Goal: Answer question/provide support: Share knowledge or assist other users

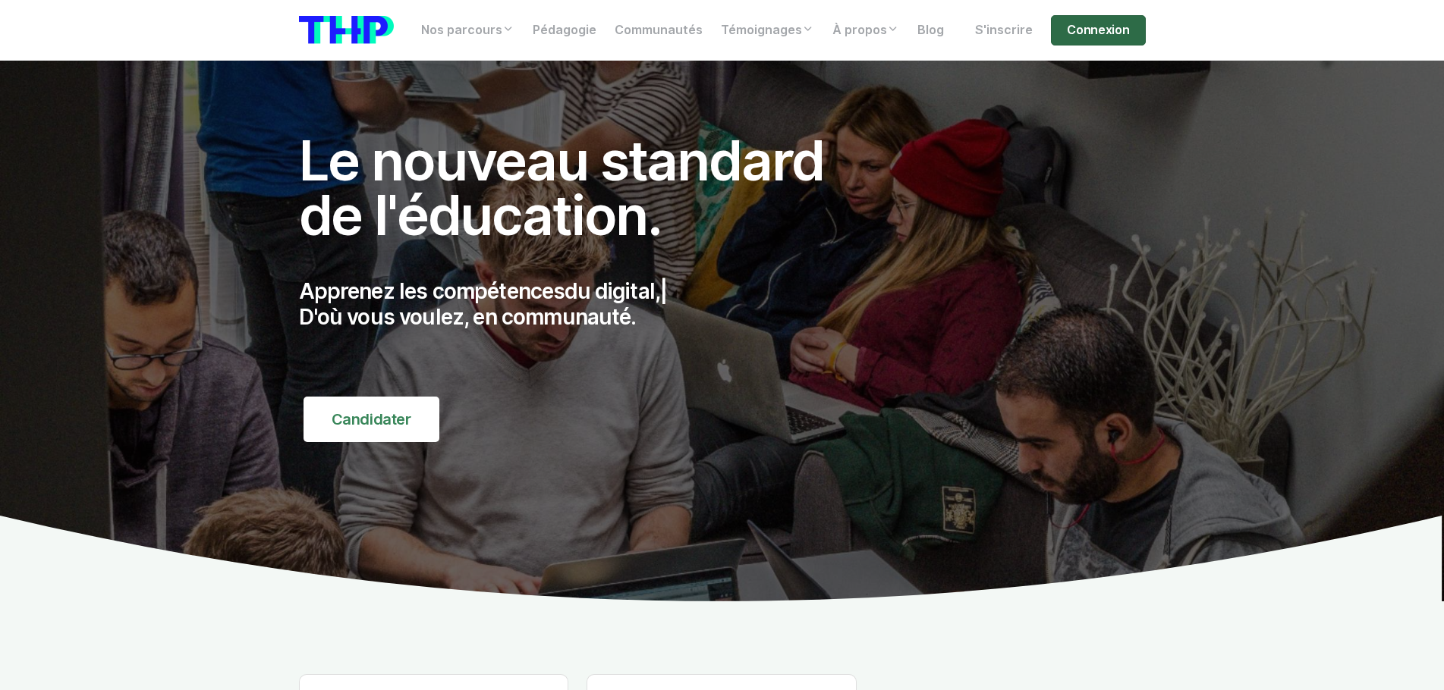
click at [1131, 30] on link "Connexion" at bounding box center [1098, 30] width 94 height 30
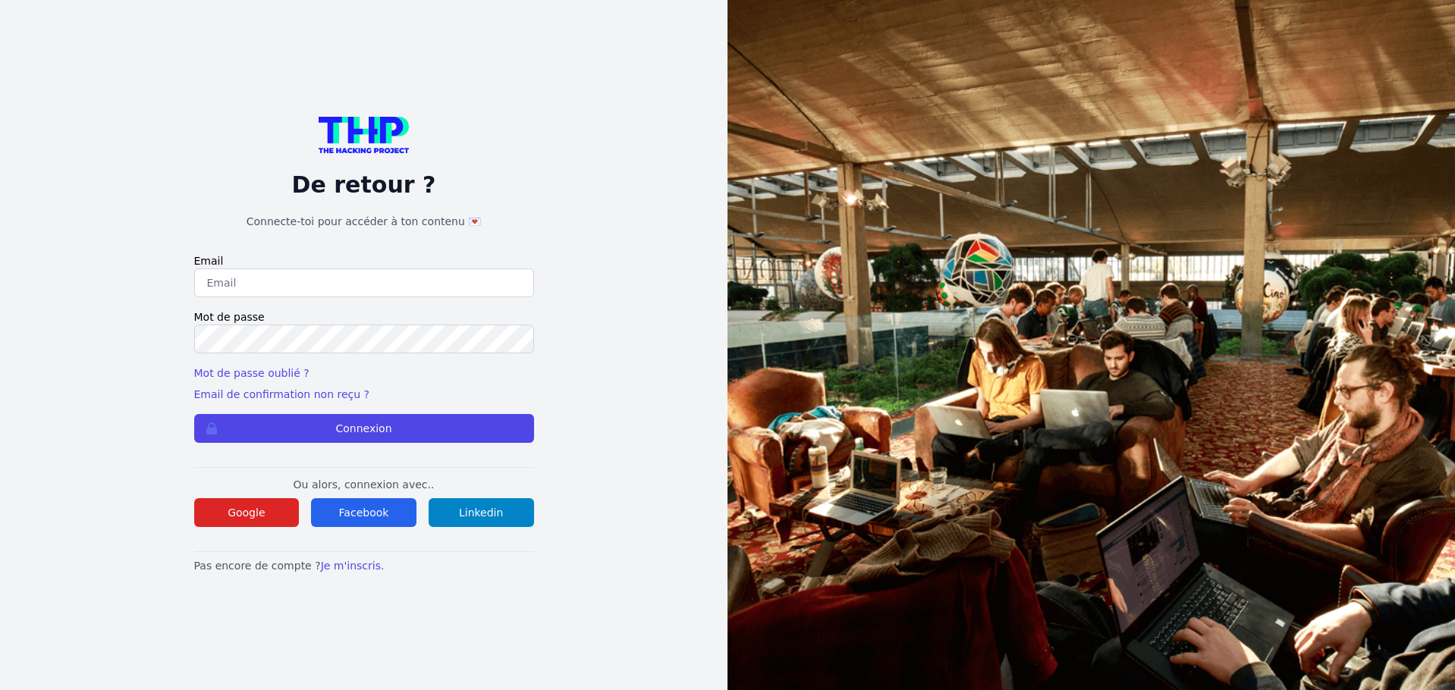
click at [262, 279] on input "email" at bounding box center [364, 283] width 340 height 29
type input "lucas.mrda@outlook.fr"
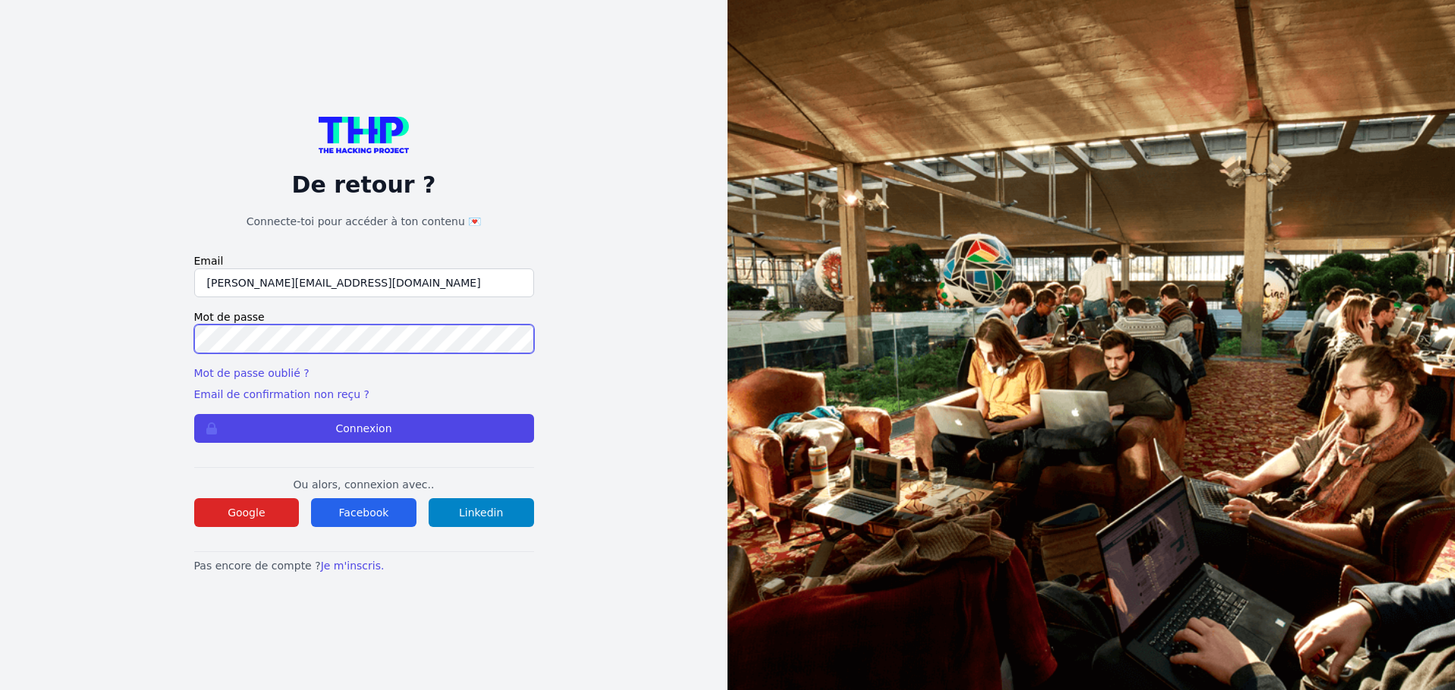
click at [194, 414] on button "Connexion" at bounding box center [364, 428] width 340 height 29
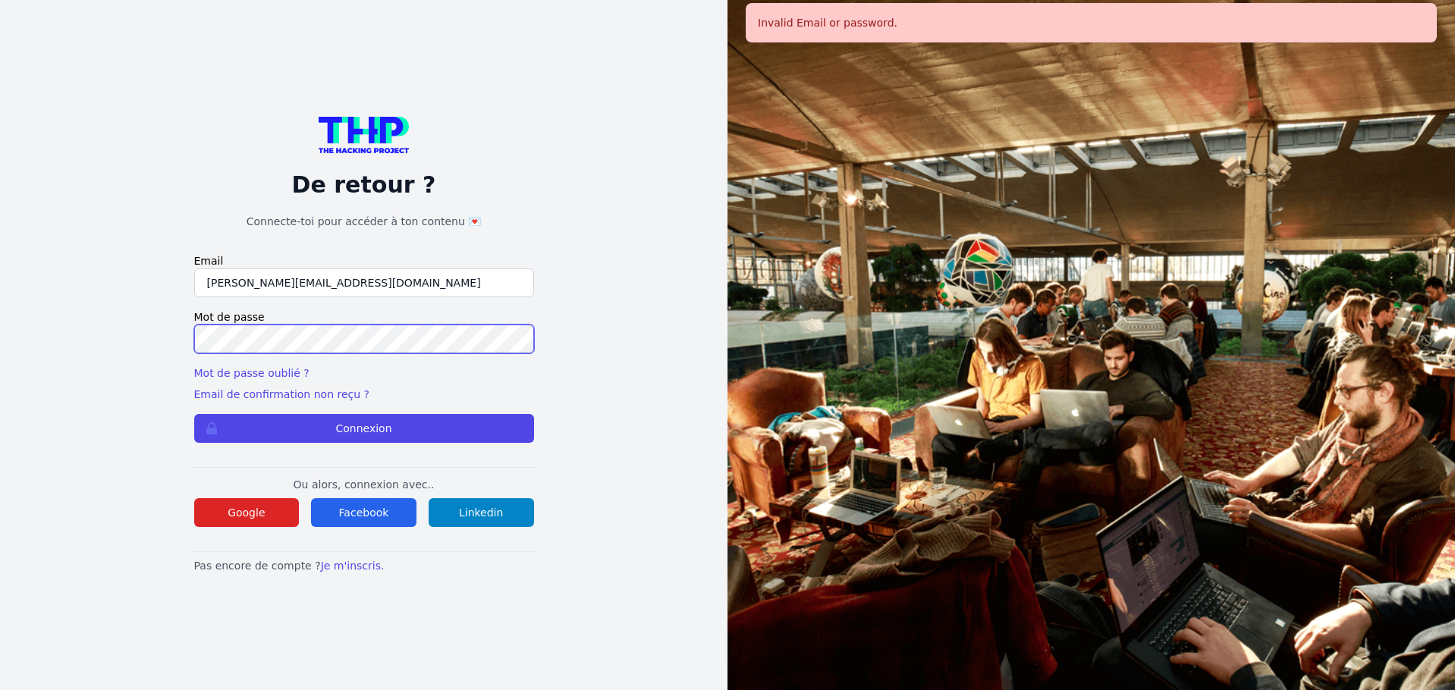
click at [194, 414] on button "Connexion" at bounding box center [364, 428] width 340 height 29
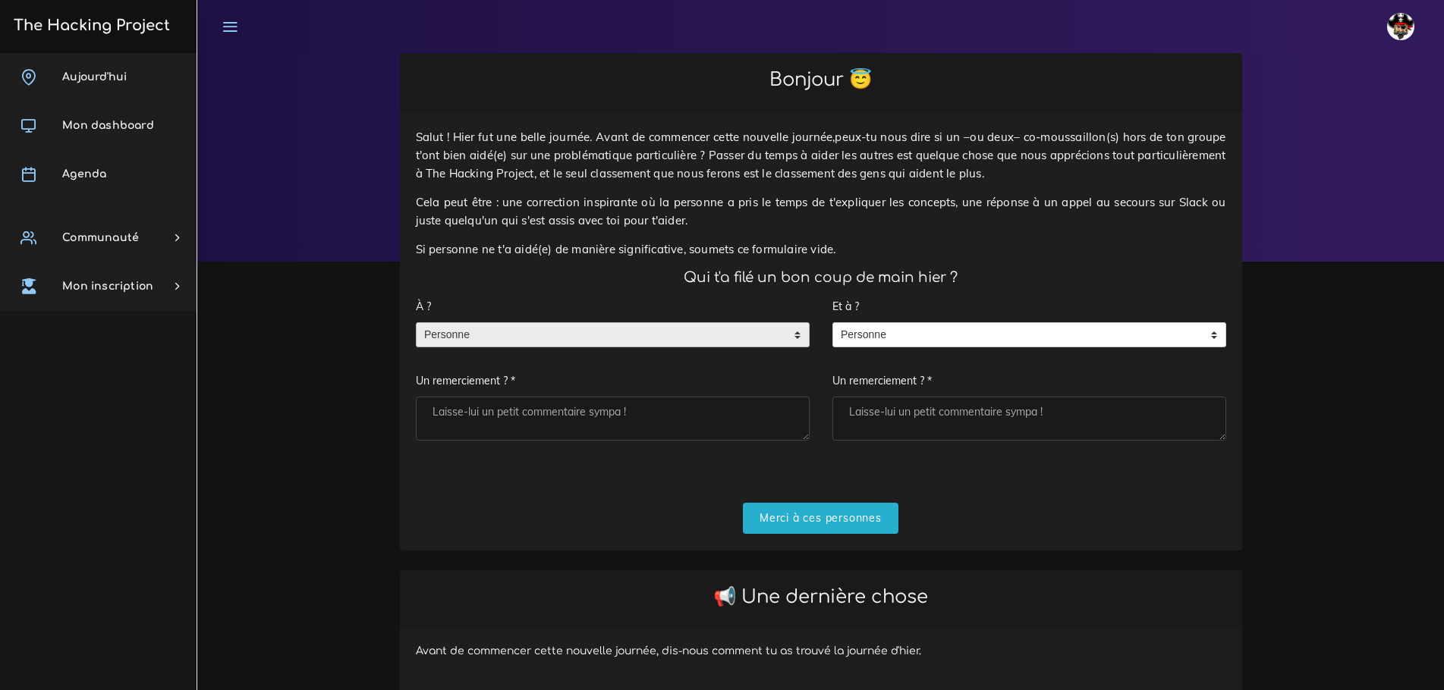
click at [607, 323] on span "Personne" at bounding box center [601, 335] width 369 height 24
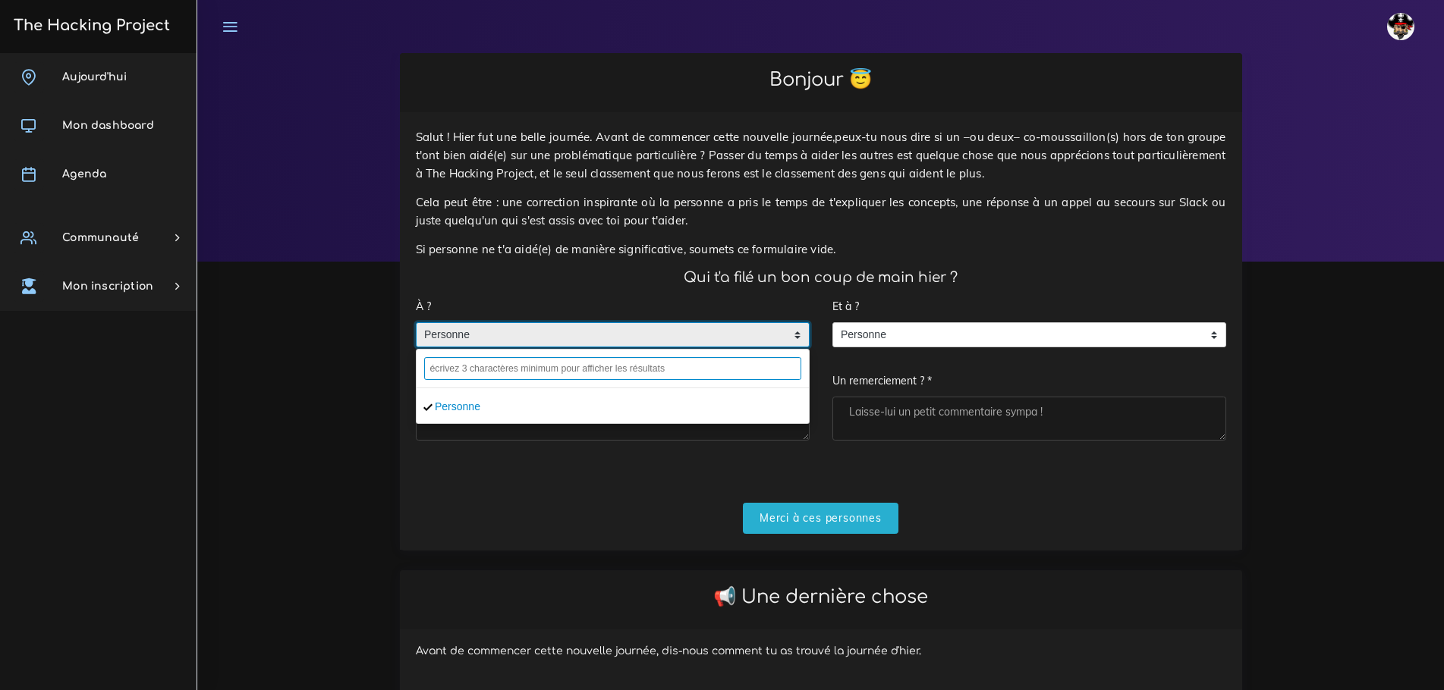
click at [521, 357] on input "text" at bounding box center [612, 368] width 377 height 23
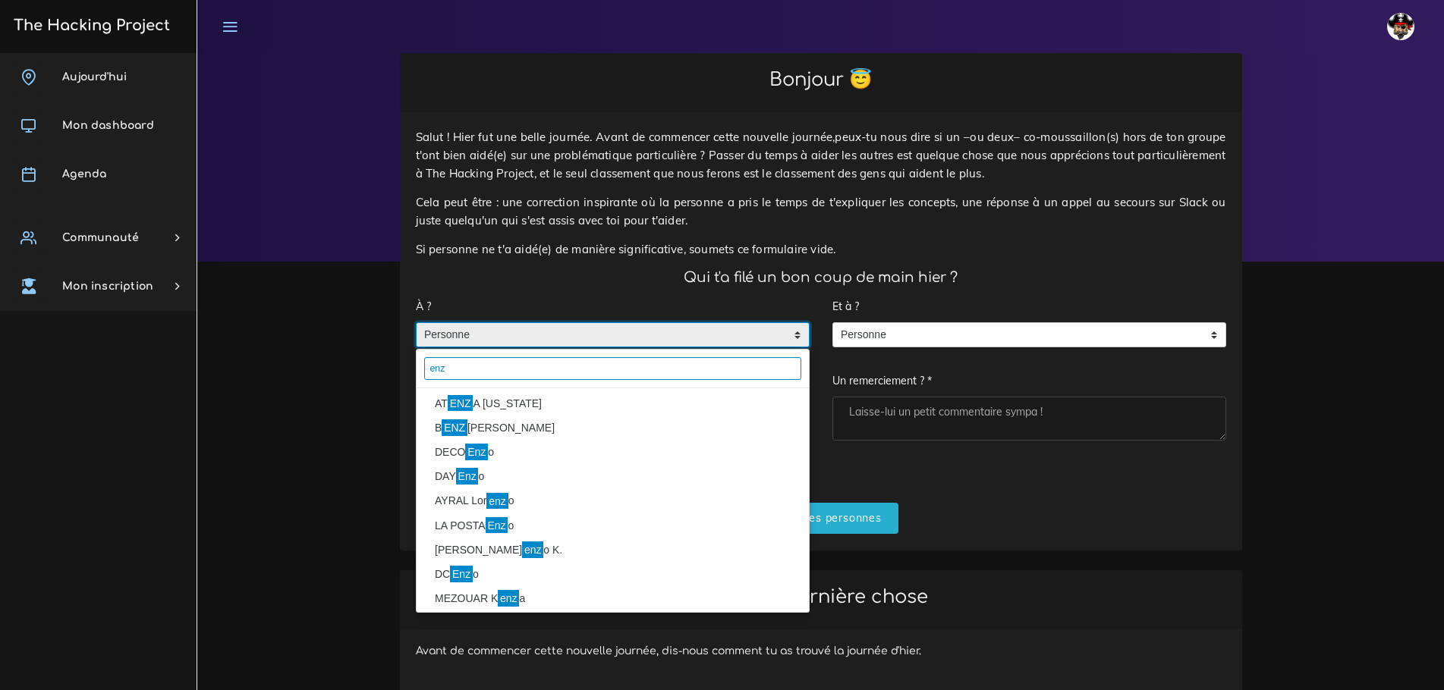
scroll to position [128, 0]
type input "enz"
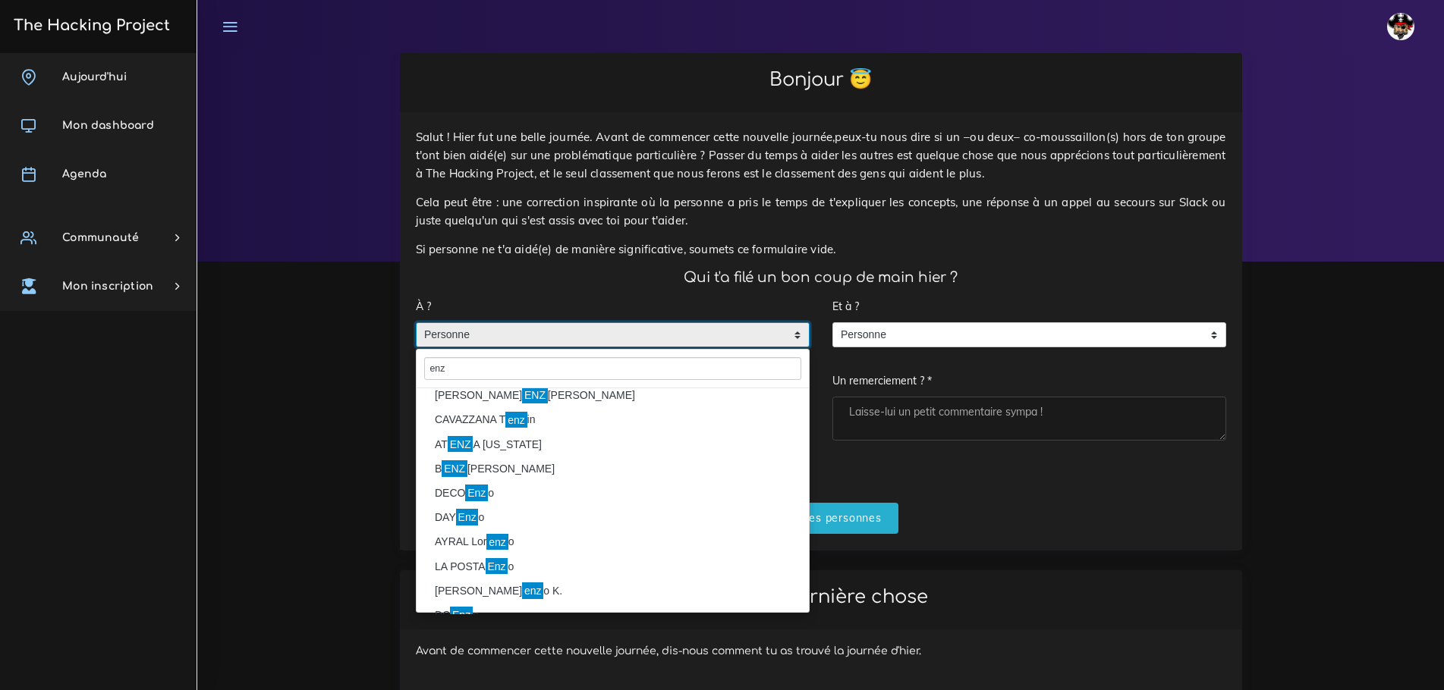
scroll to position [0, 0]
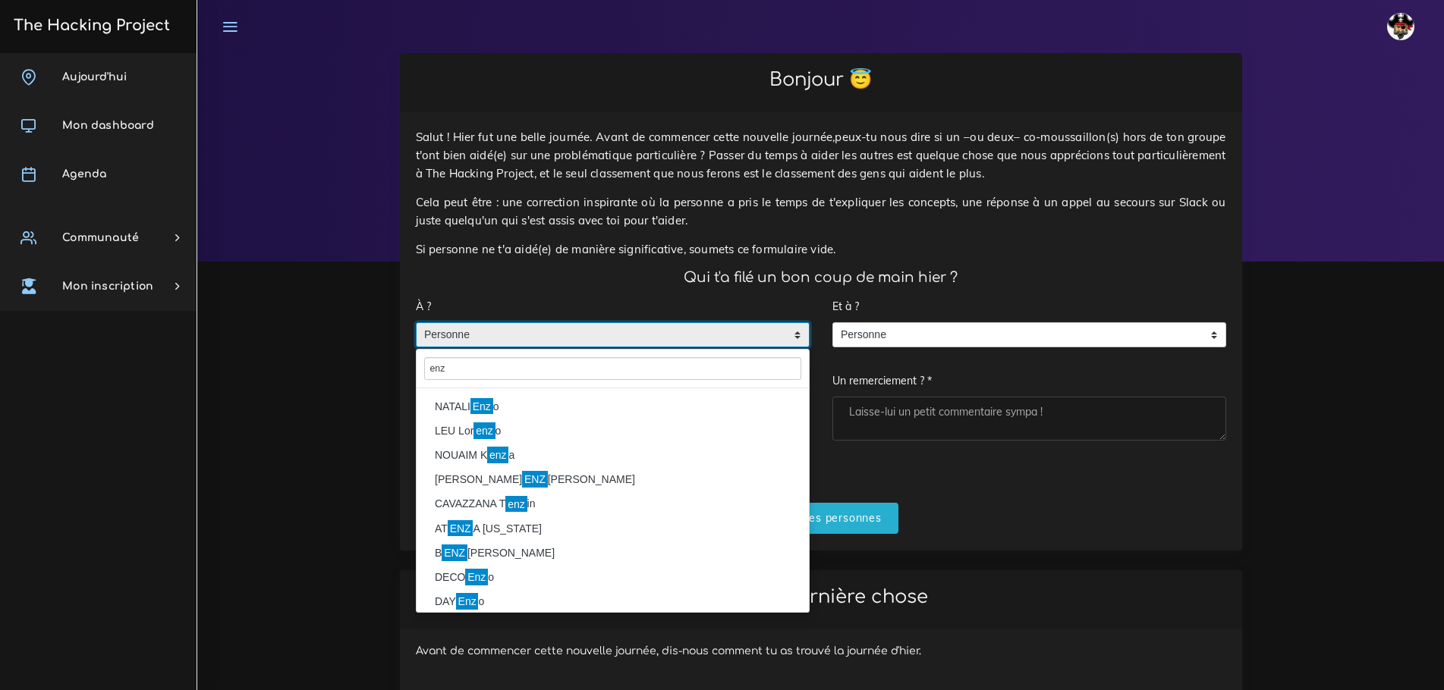
click at [507, 395] on li "NATALI Enz o" at bounding box center [613, 407] width 392 height 24
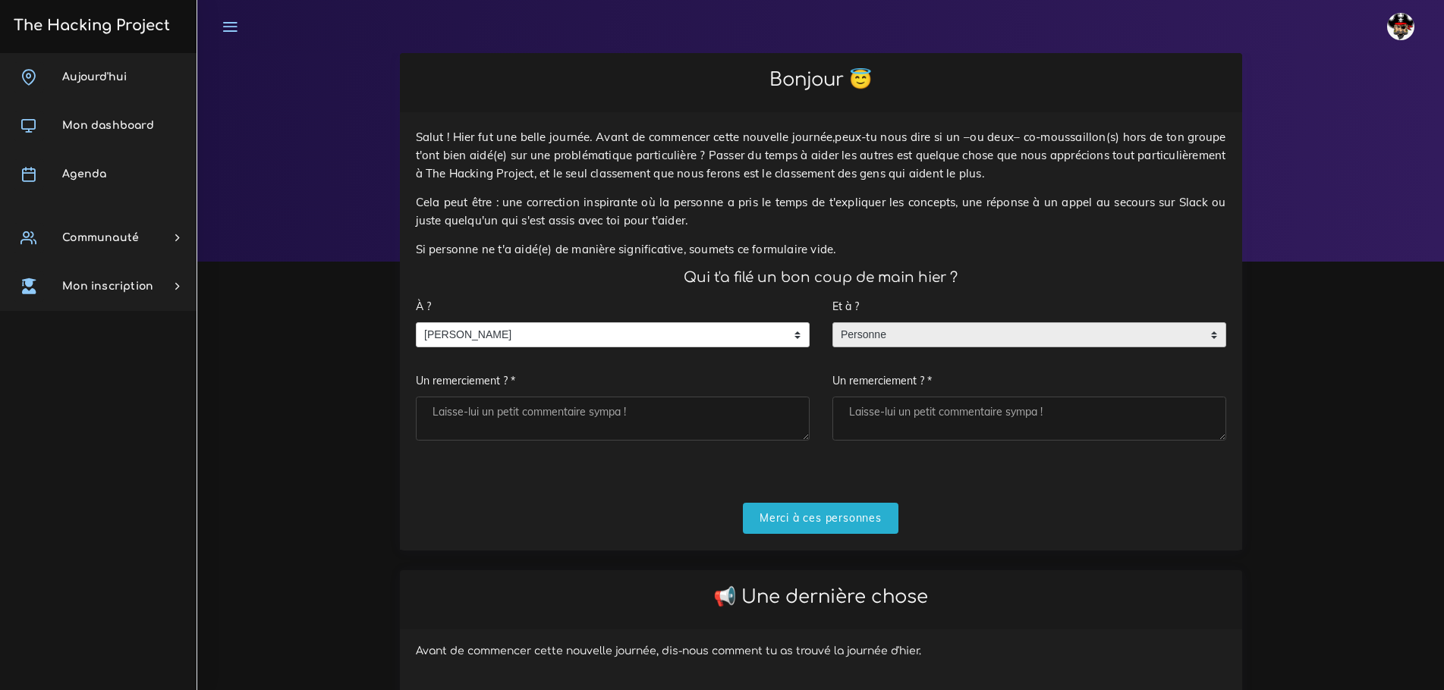
click at [942, 323] on span "Personne" at bounding box center [1017, 335] width 369 height 24
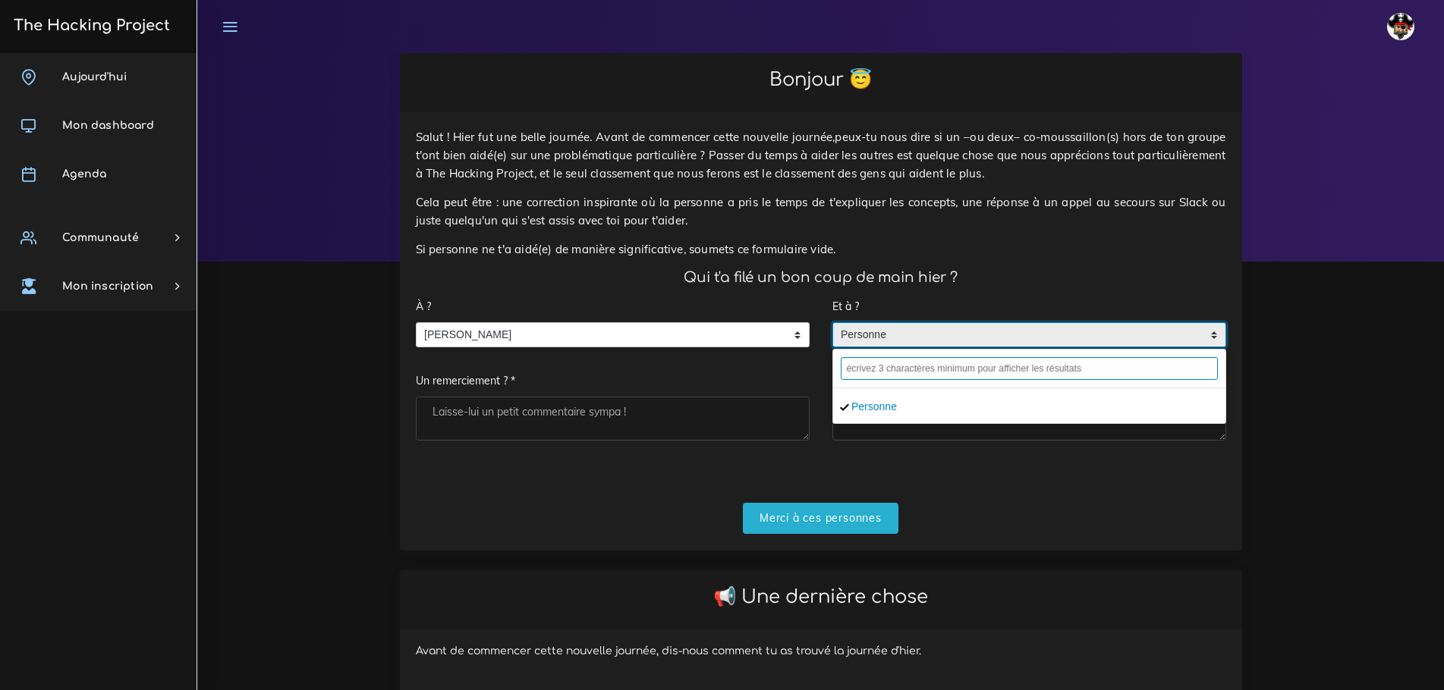
click at [938, 357] on input "text" at bounding box center [1029, 368] width 377 height 23
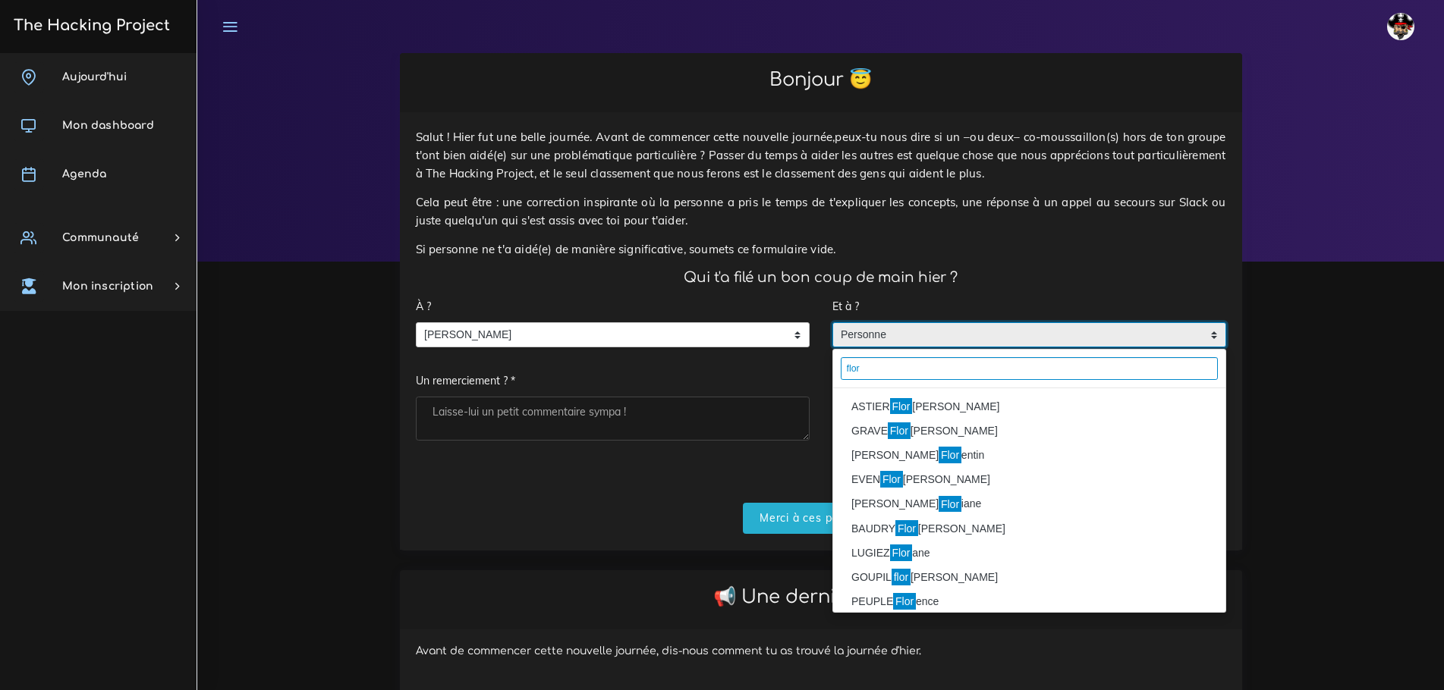
type input "flor"
click at [940, 395] on li "ASTIER Flor ian" at bounding box center [1029, 407] width 392 height 24
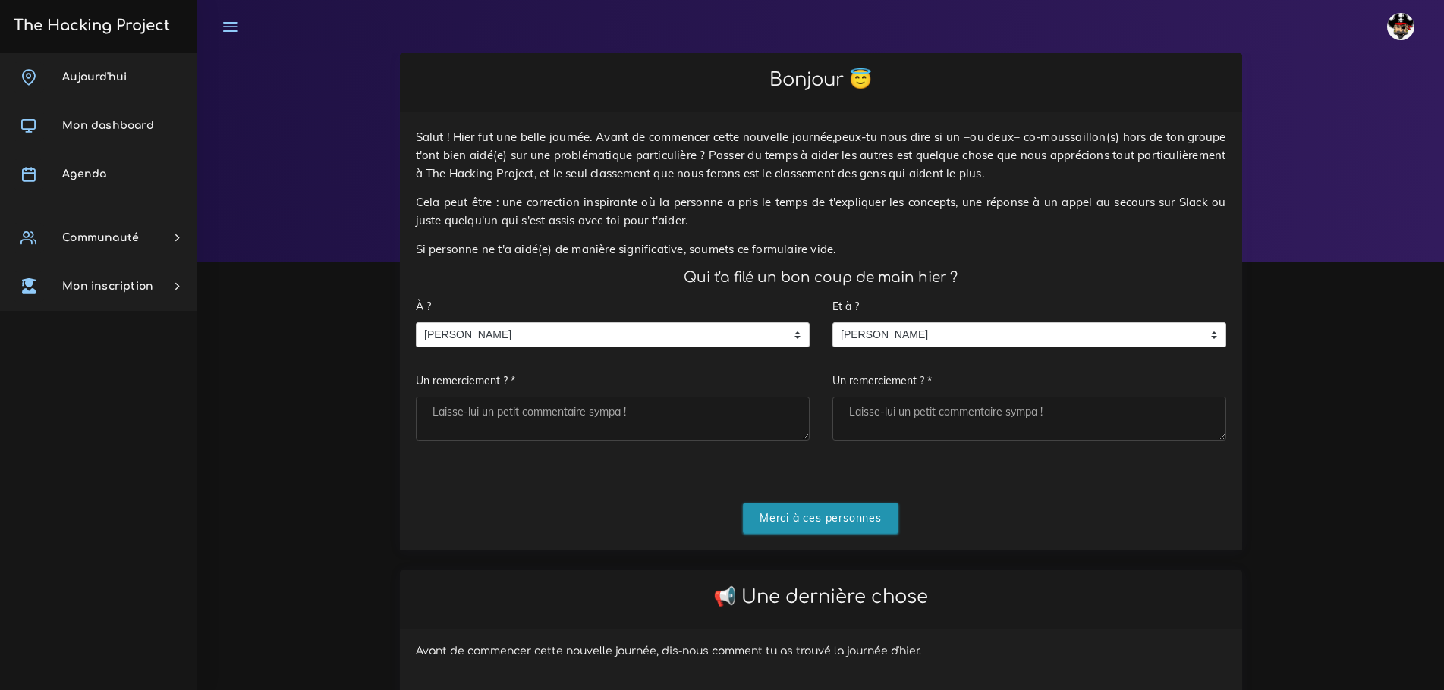
click at [868, 503] on input "Merci à ces personnes" at bounding box center [821, 518] width 156 height 31
click at [558, 397] on textarea "Un remerciement ? *" at bounding box center [613, 419] width 394 height 44
type textarea "le boss"
type textarea "le"
type textarea "et merce"
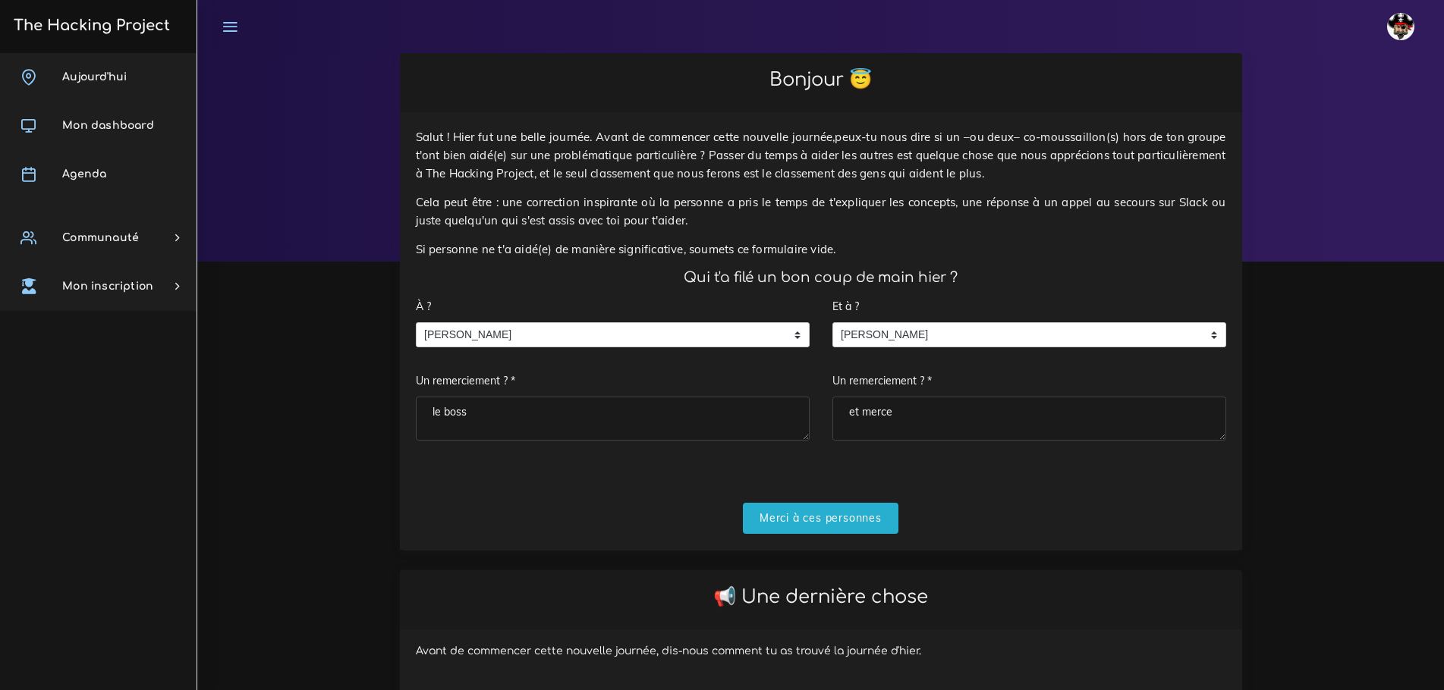
click at [601, 402] on textarea "le boss" at bounding box center [613, 419] width 394 height 44
type textarea "et merce"
click at [823, 503] on input "Merci à ces personnes" at bounding box center [821, 518] width 156 height 31
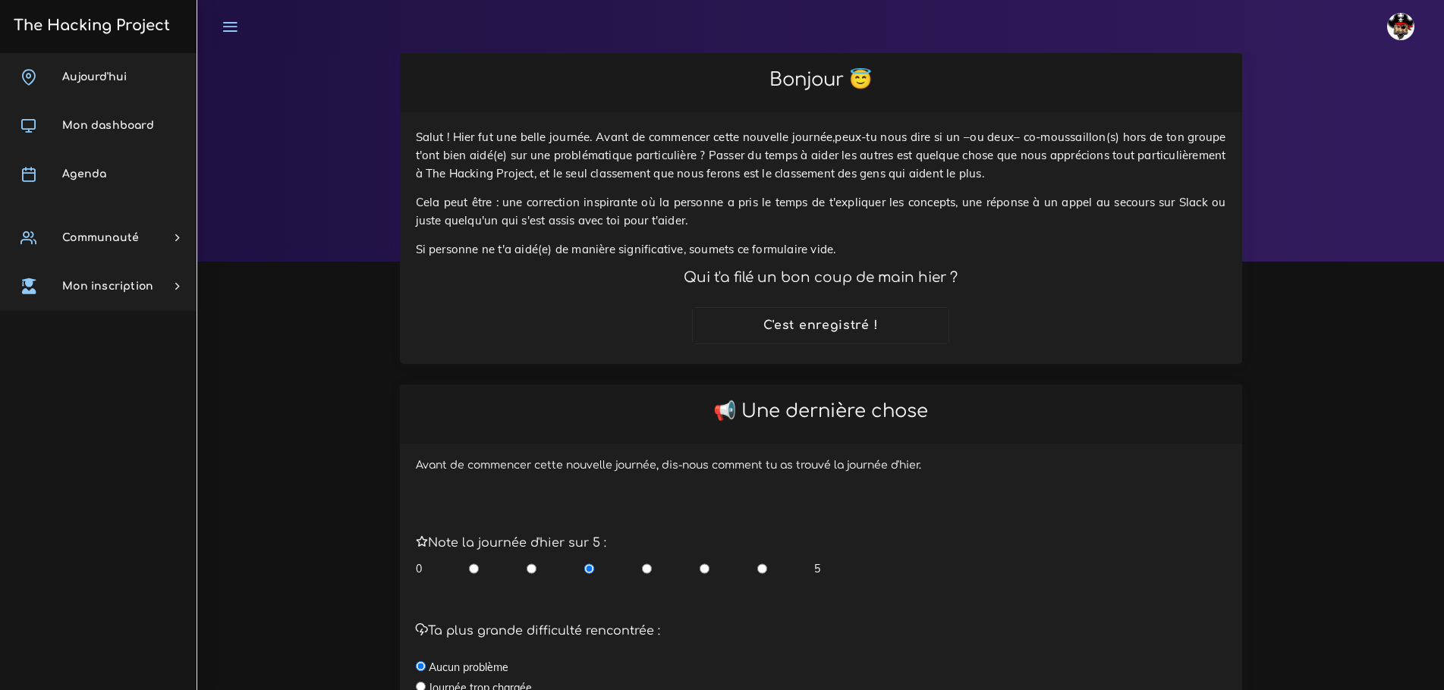
click at [706, 561] on input "radio" at bounding box center [705, 568] width 10 height 15
radio input "true"
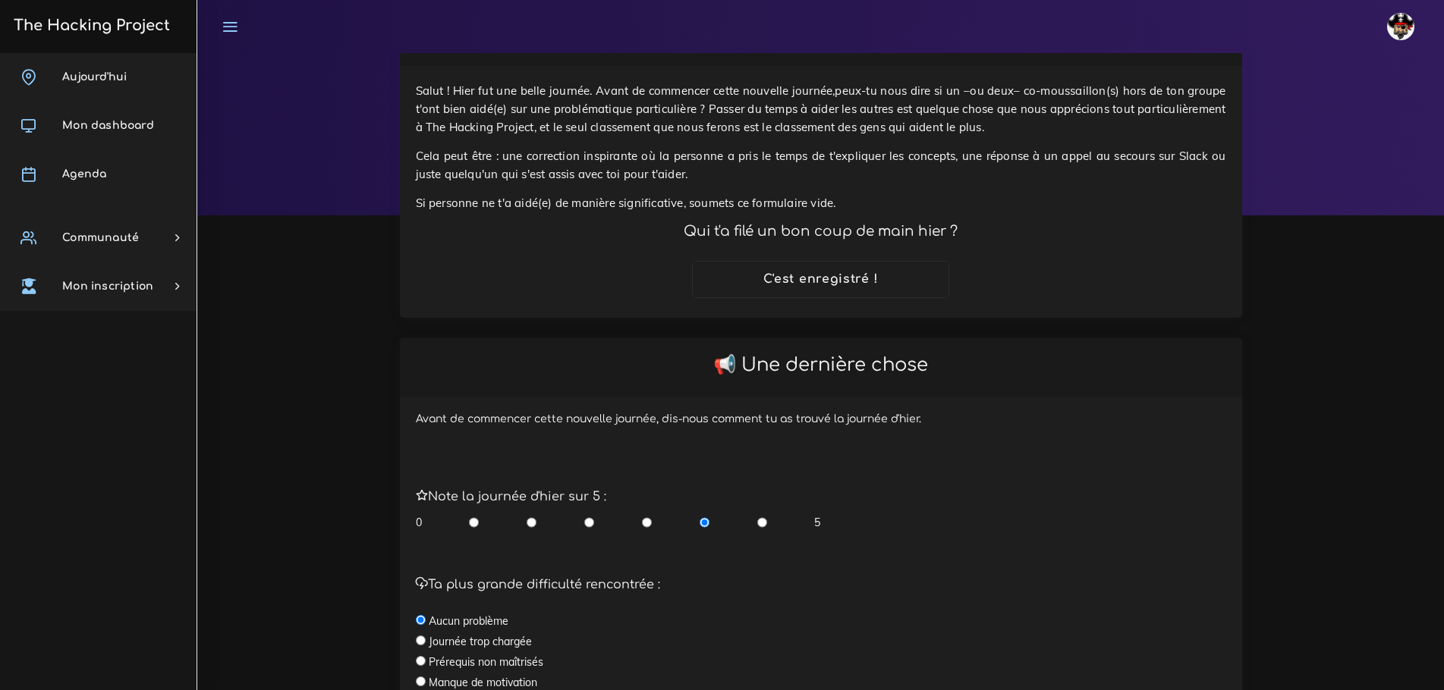
scroll to position [306, 0]
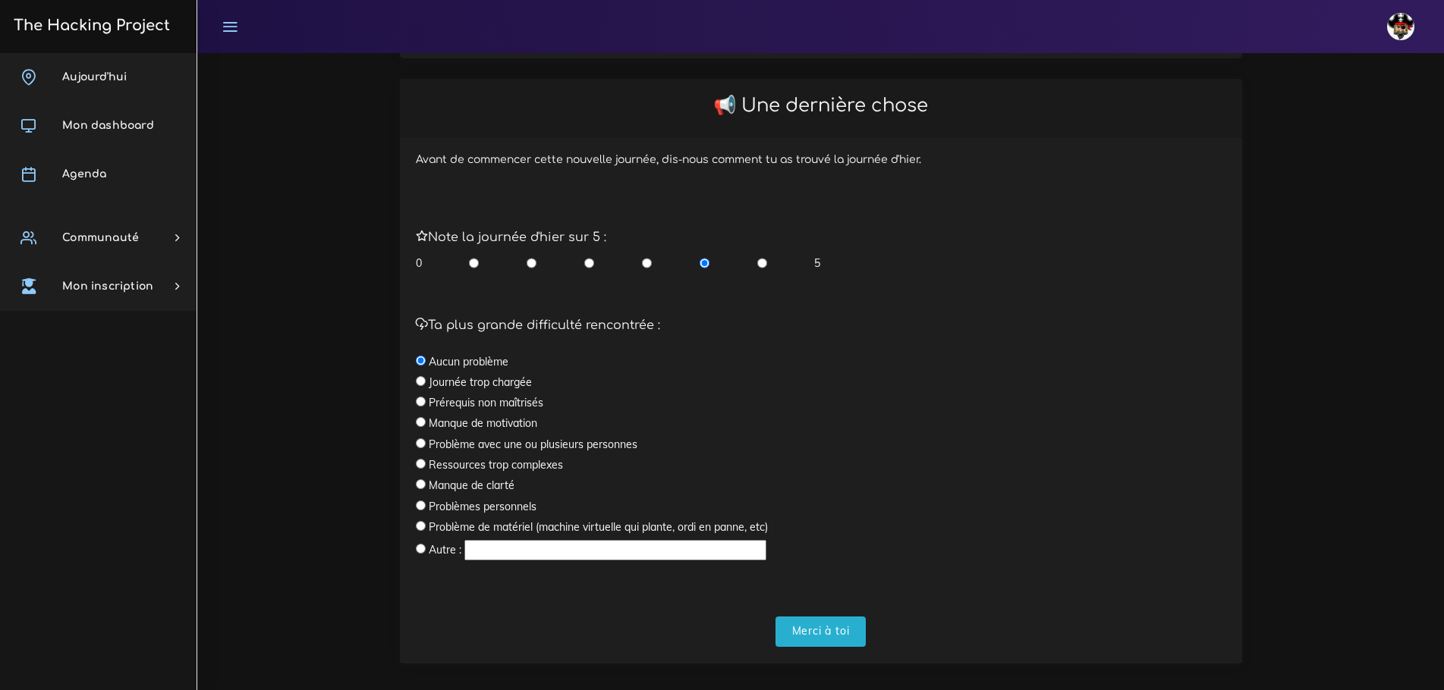
click at [829, 598] on form "Note la journée d'hier sur 5 : 0 5 Ta plus grande difficulté rencontrée : Aucun…" at bounding box center [821, 423] width 810 height 448
click at [417, 376] on input "radio" at bounding box center [421, 381] width 10 height 10
radio input "true"
click at [822, 617] on input "Merci à toi" at bounding box center [820, 632] width 91 height 31
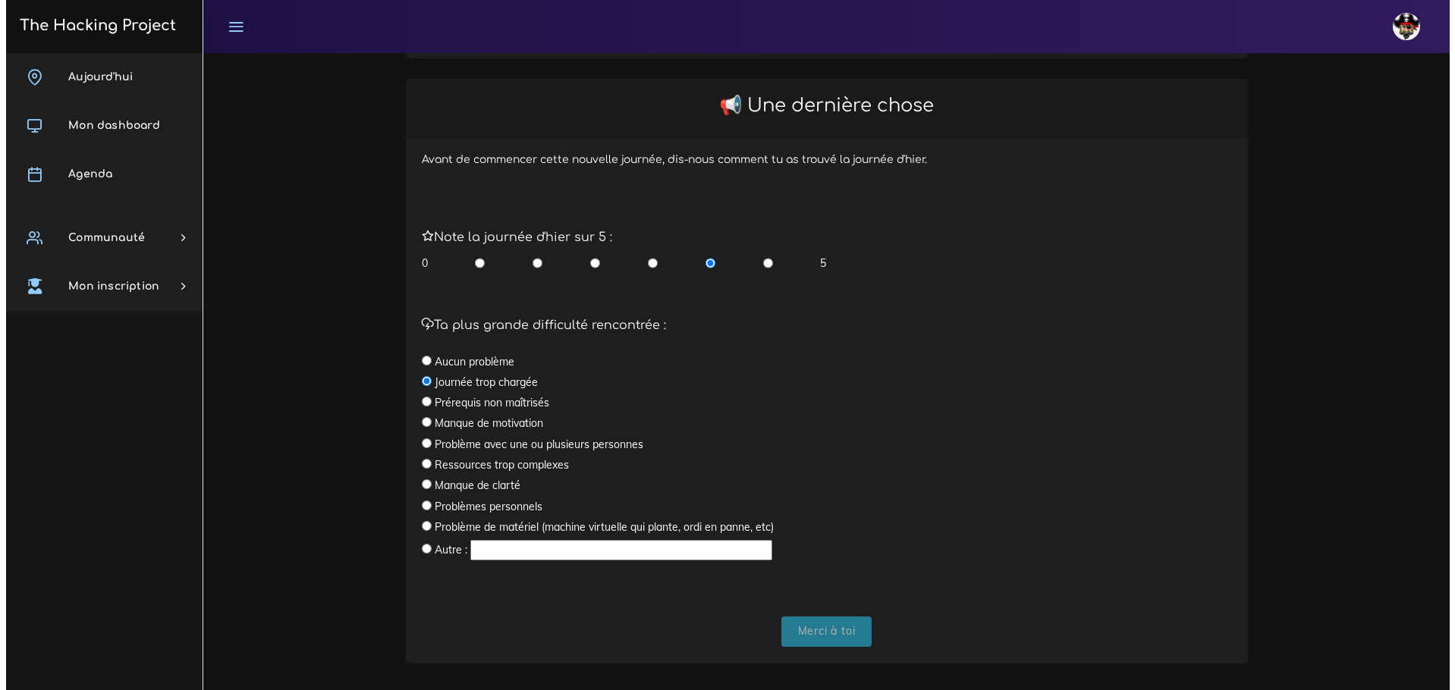
scroll to position [0, 0]
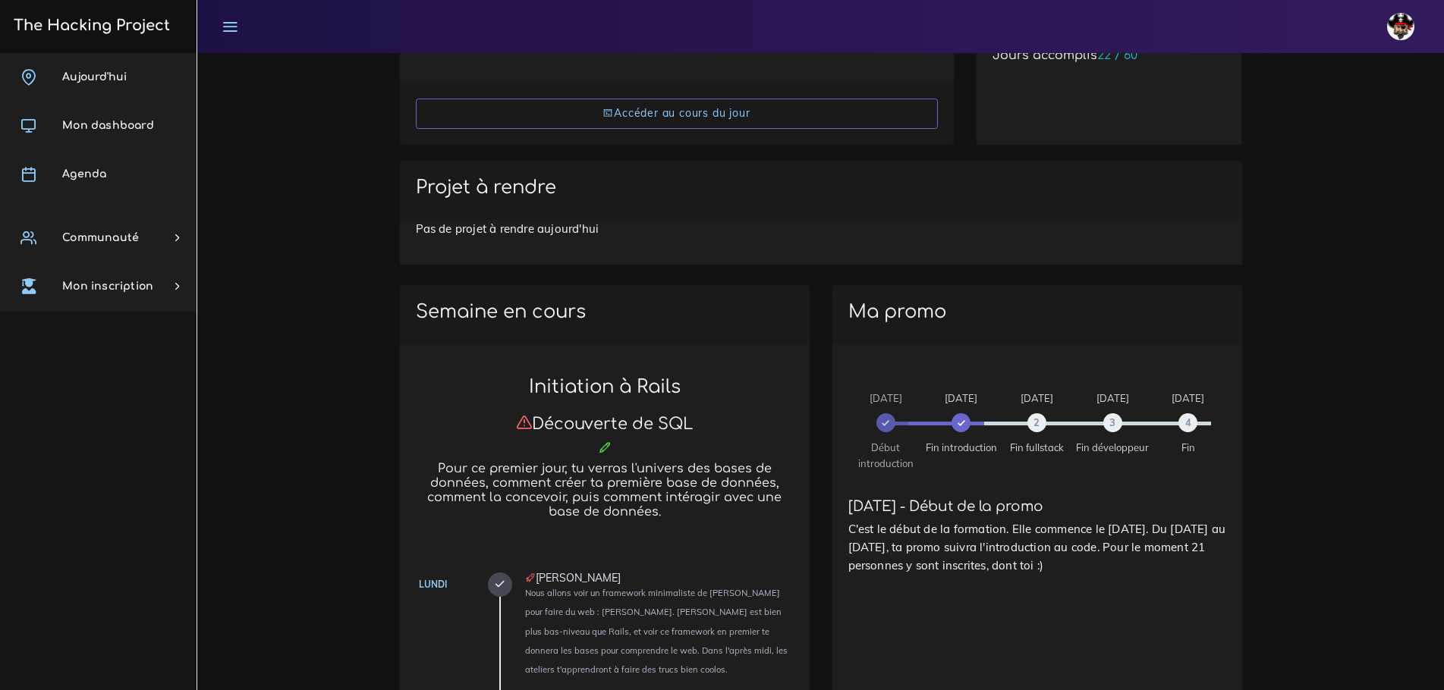
scroll to position [303, 0]
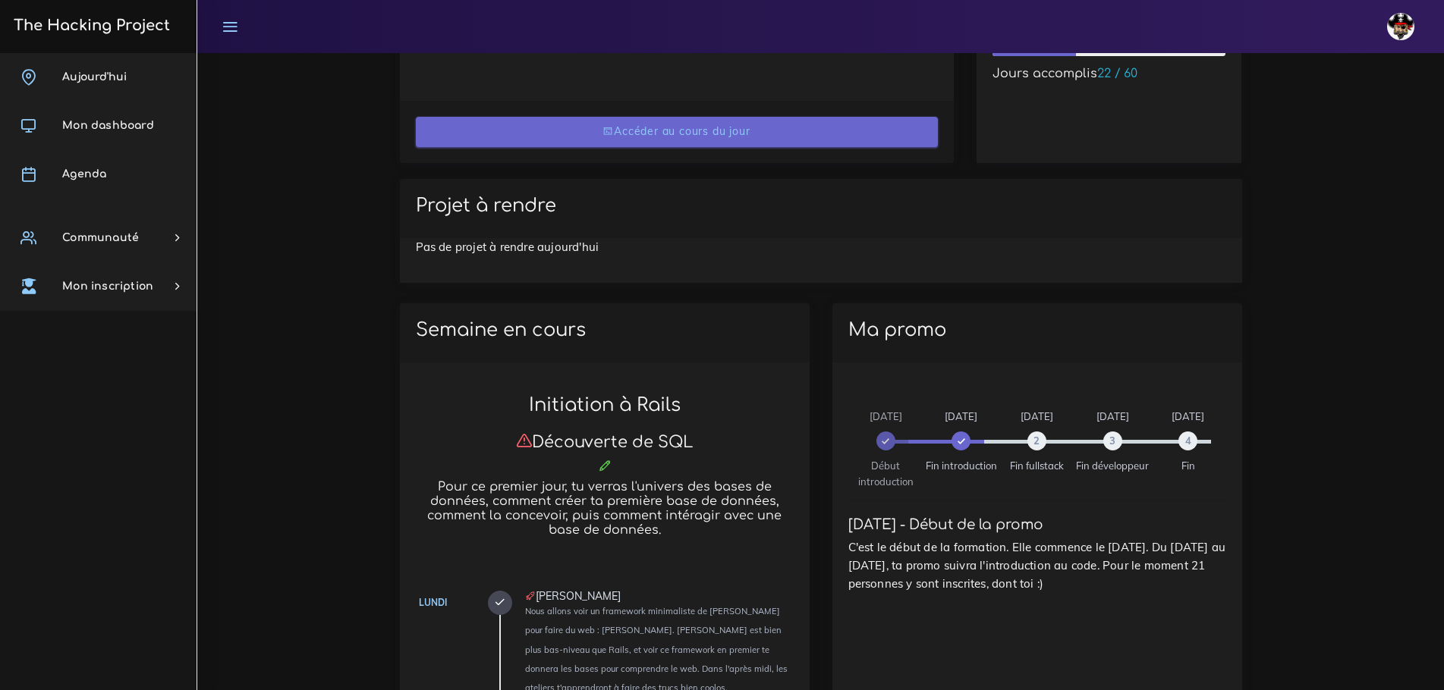
click at [643, 135] on link "Accéder au cours du jour" at bounding box center [677, 132] width 522 height 31
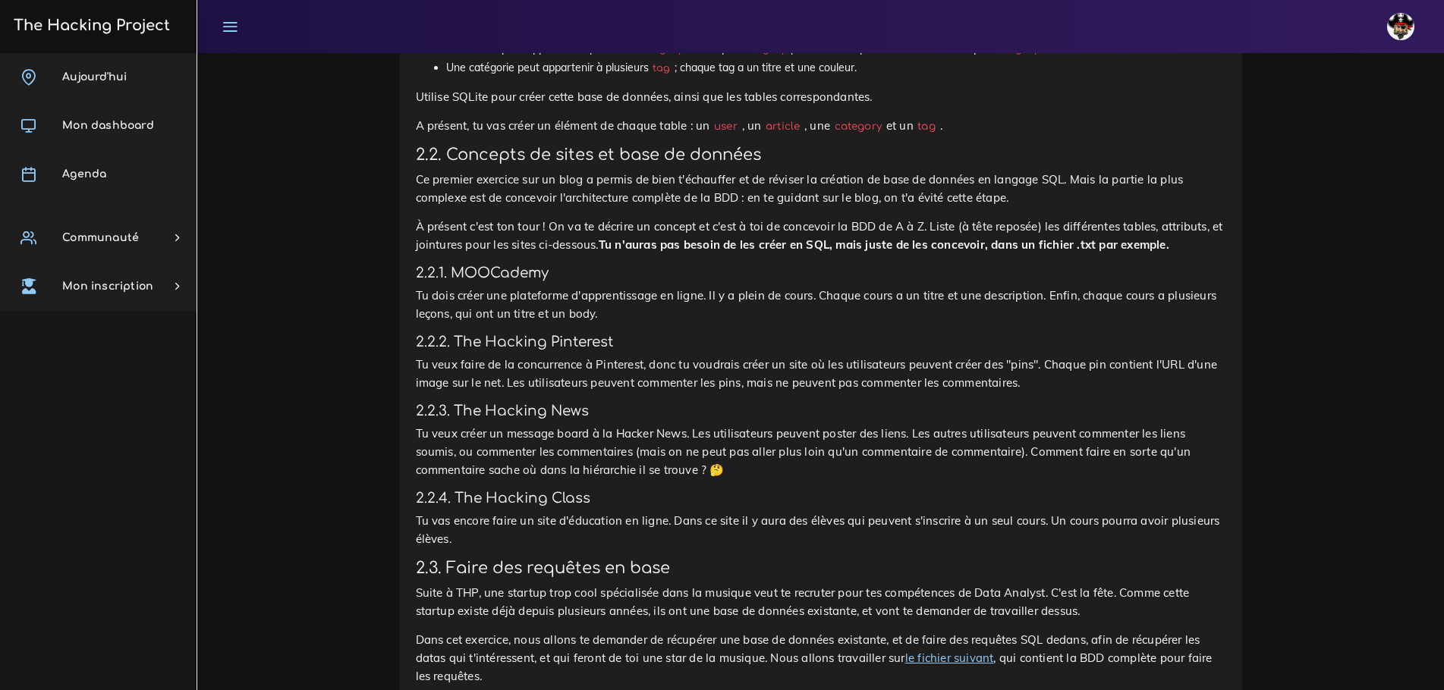
scroll to position [2124, 0]
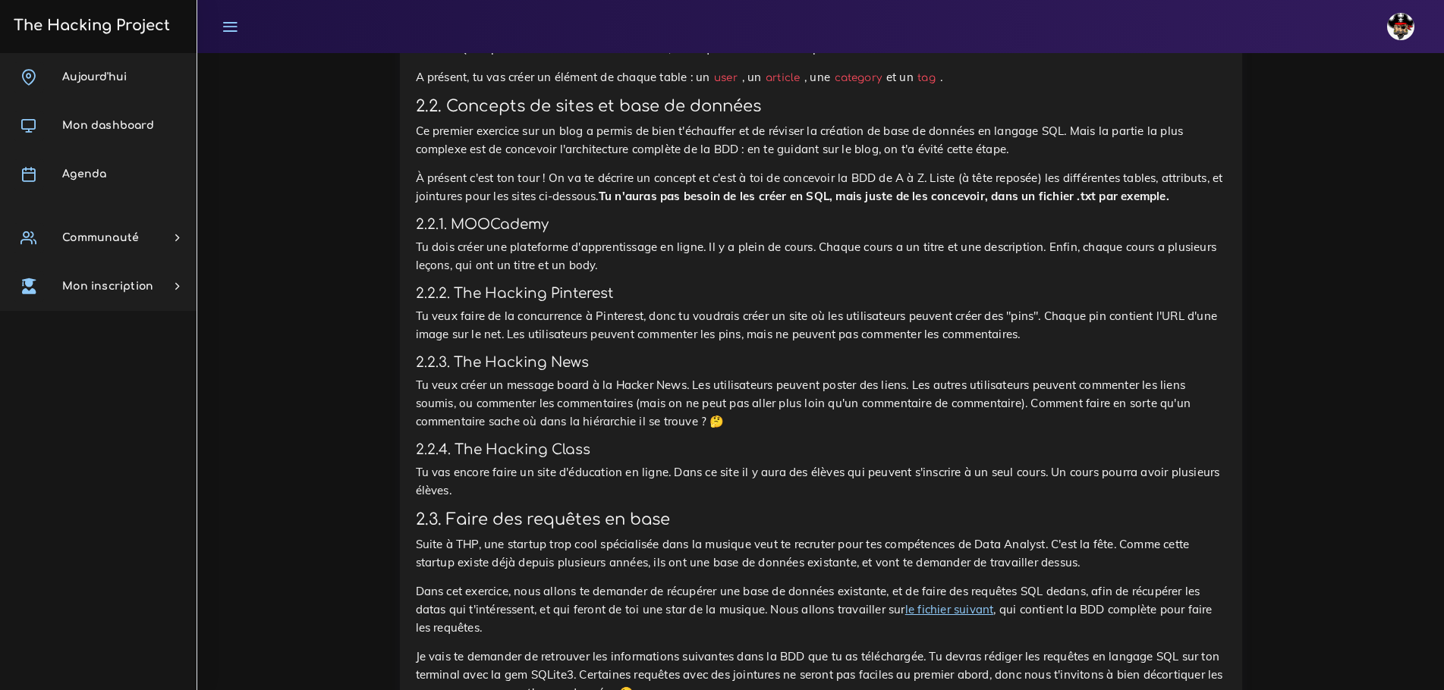
drag, startPoint x: 743, startPoint y: 292, endPoint x: 906, endPoint y: 286, distance: 163.2
click at [906, 354] on h4 "2.2.3. The Hacking News" at bounding box center [821, 362] width 810 height 17
drag, startPoint x: 880, startPoint y: 303, endPoint x: 1166, endPoint y: 307, distance: 286.0
click at [1166, 376] on p "Tu veux créer un message board à la Hacker News. Les utilisateurs peuvent poste…" at bounding box center [821, 403] width 810 height 55
click at [1068, 351] on div "Jouer avec ses premières base de données On va créer une bases de données et jo…" at bounding box center [821, 400] width 810 height 1493
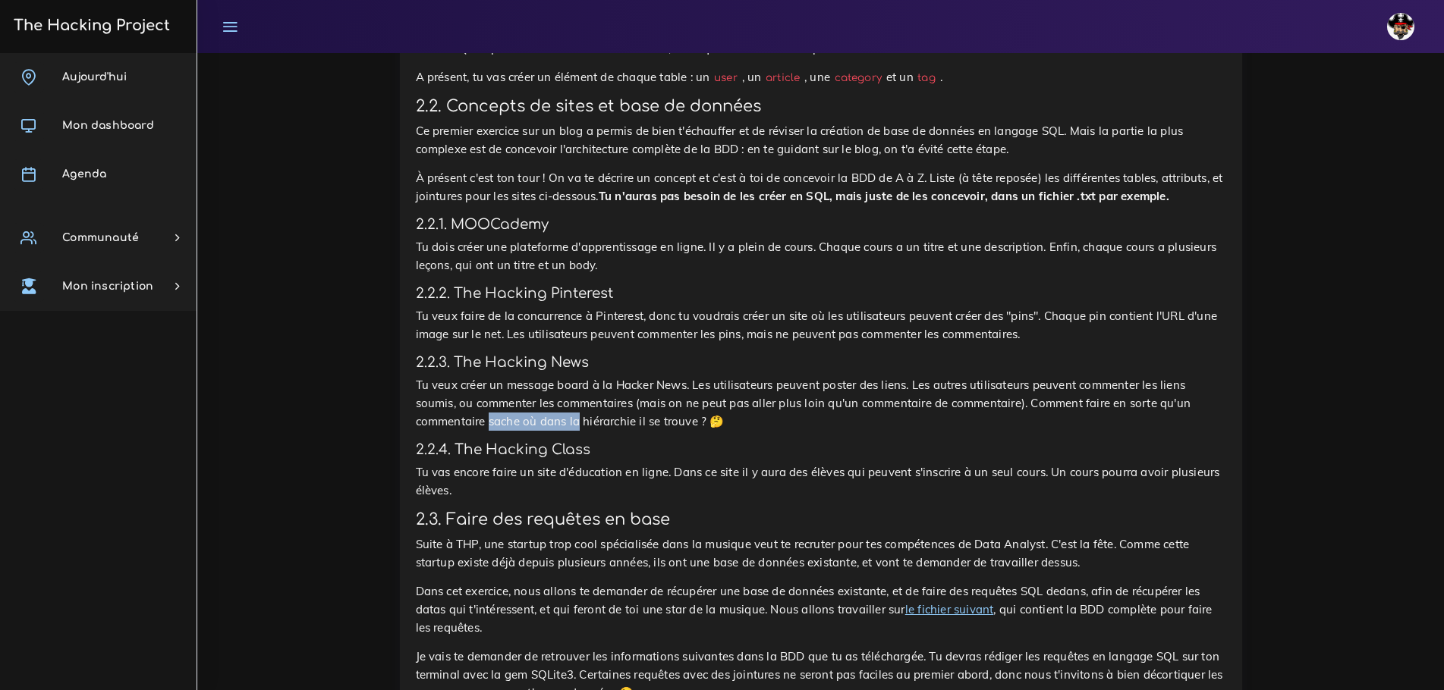
drag, startPoint x: 1134, startPoint y: 322, endPoint x: 1224, endPoint y: 325, distance: 89.6
click at [1228, 325] on div "Jouer avec ses premières base de données On va créer une bases de données et jo…" at bounding box center [821, 406] width 842 height 1536
drag, startPoint x: 451, startPoint y: 330, endPoint x: 524, endPoint y: 329, distance: 73.6
click at [524, 376] on p "Tu veux créer un message board à la Hacker News. Les utilisateurs peuvent poste…" at bounding box center [821, 403] width 810 height 55
click at [684, 353] on div "Jouer avec ses premières base de données On va créer une bases de données et jo…" at bounding box center [821, 400] width 810 height 1493
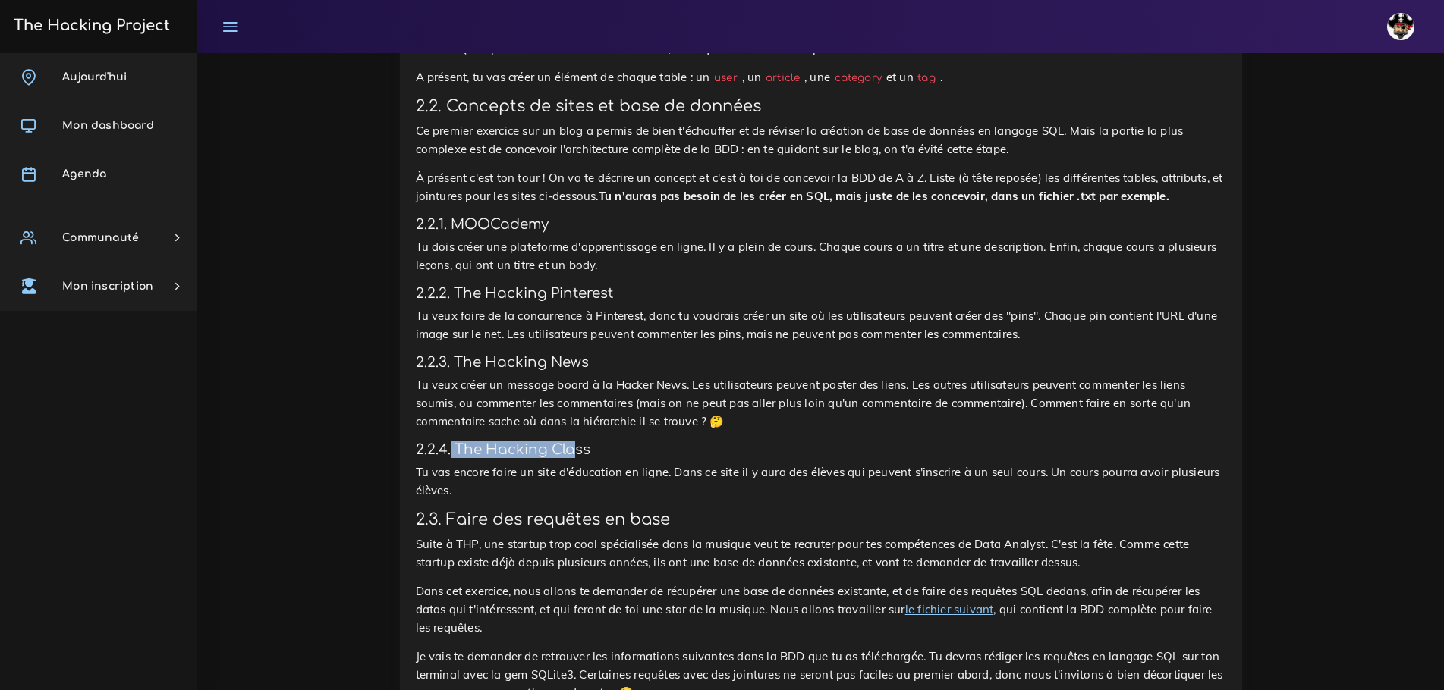
drag, startPoint x: 545, startPoint y: 363, endPoint x: 610, endPoint y: 362, distance: 65.3
click at [608, 442] on h4 "2.2.4. The Hacking Class" at bounding box center [821, 450] width 810 height 17
drag, startPoint x: 417, startPoint y: 375, endPoint x: 467, endPoint y: 369, distance: 50.4
click at [420, 375] on div "Jouer avec ses premières base de données On va créer une bases de données et jo…" at bounding box center [821, 400] width 810 height 1493
click at [708, 442] on h4 "2.2.4. The Hacking Class" at bounding box center [821, 450] width 810 height 17
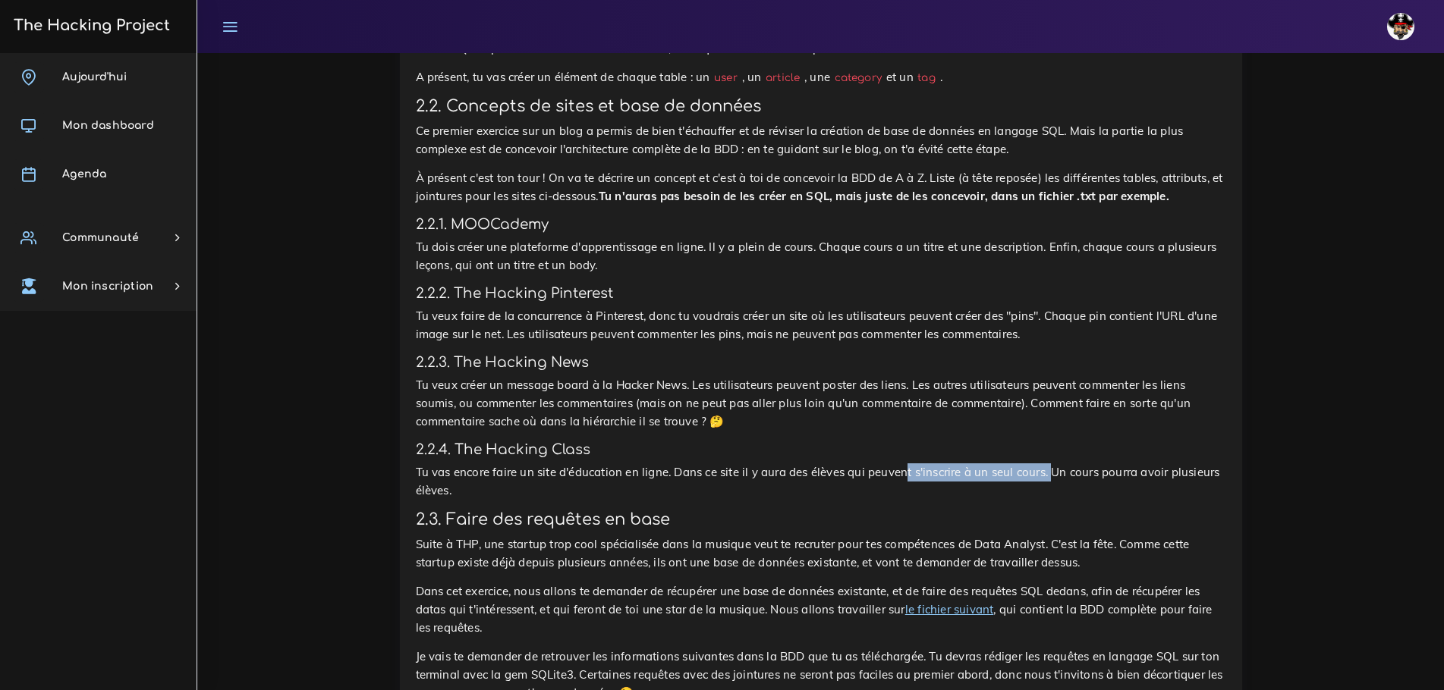
drag, startPoint x: 860, startPoint y: 382, endPoint x: 995, endPoint y: 387, distance: 135.1
click at [995, 464] on p "Tu vas encore faire un site d'éducation en ligne. Dans ce site il y aura des él…" at bounding box center [821, 482] width 810 height 36
click at [932, 511] on h3 "2.3. Faire des requêtes en base" at bounding box center [821, 520] width 810 height 19
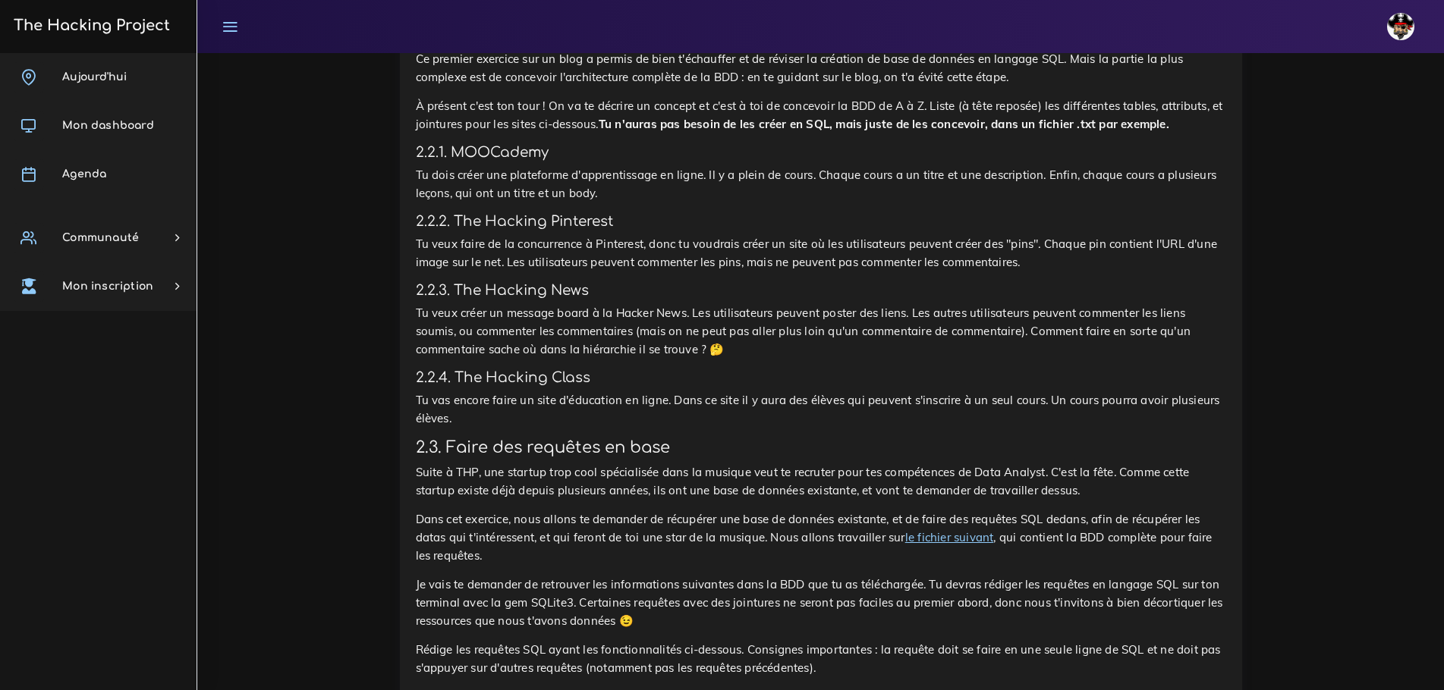
scroll to position [2200, 0]
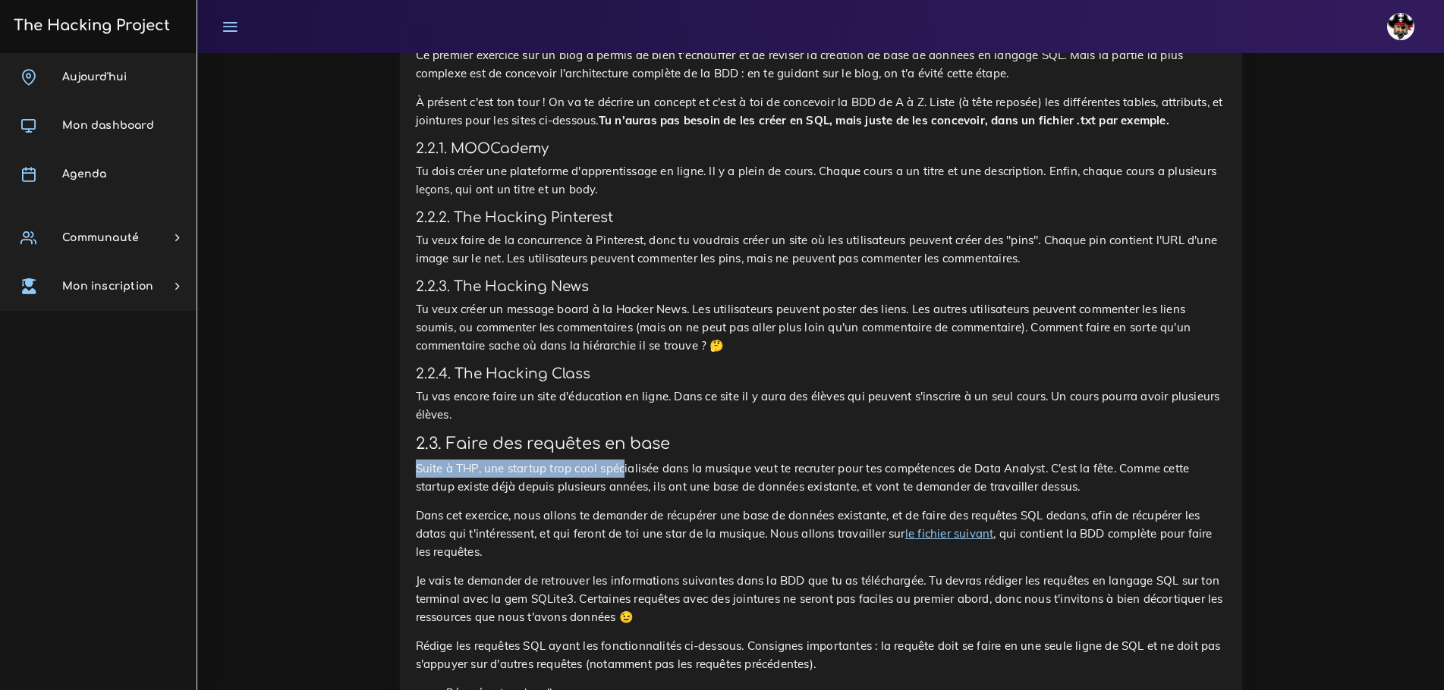
drag, startPoint x: 451, startPoint y: 357, endPoint x: 681, endPoint y: 354, distance: 229.9
click at [644, 460] on p "Suite à THP, une startup trop cool spécialisée dans la musique veut te recruter…" at bounding box center [821, 478] width 810 height 36
click at [811, 435] on h3 "2.3. Faire des requêtes en base" at bounding box center [821, 444] width 810 height 19
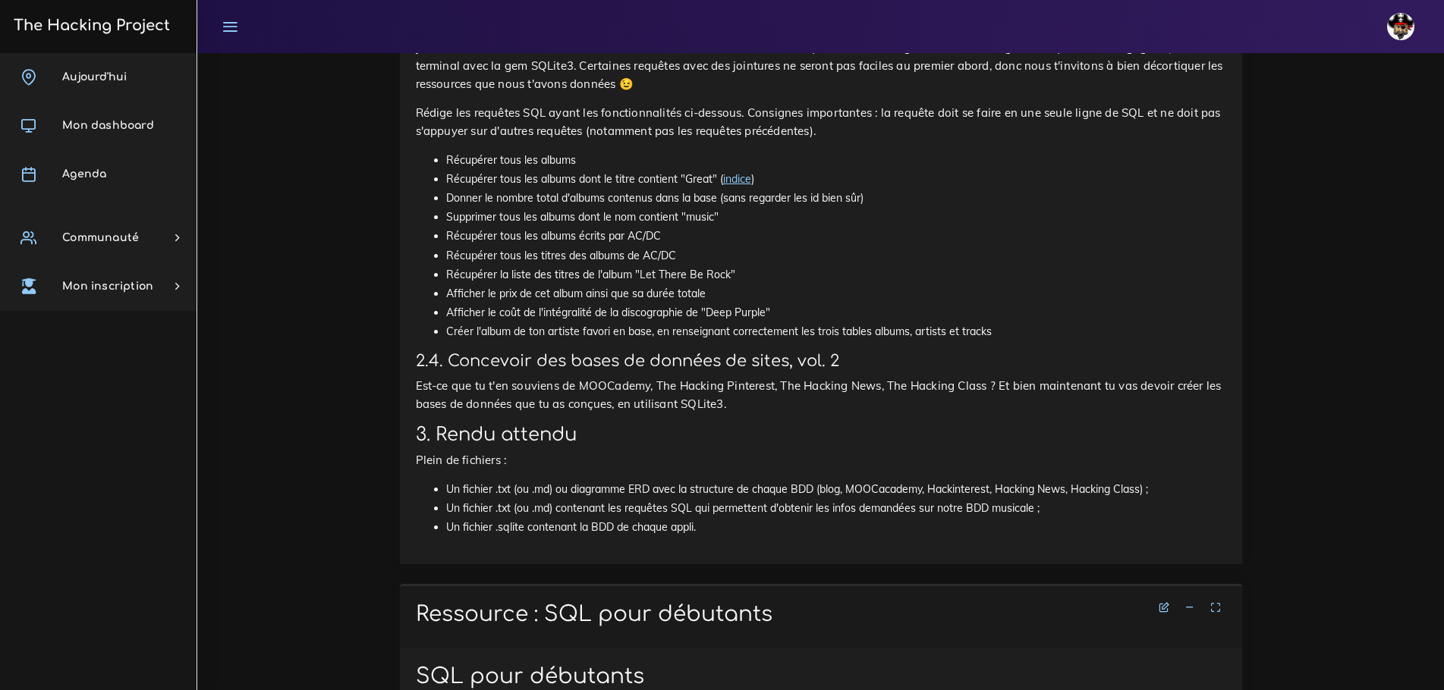
scroll to position [2731, 0]
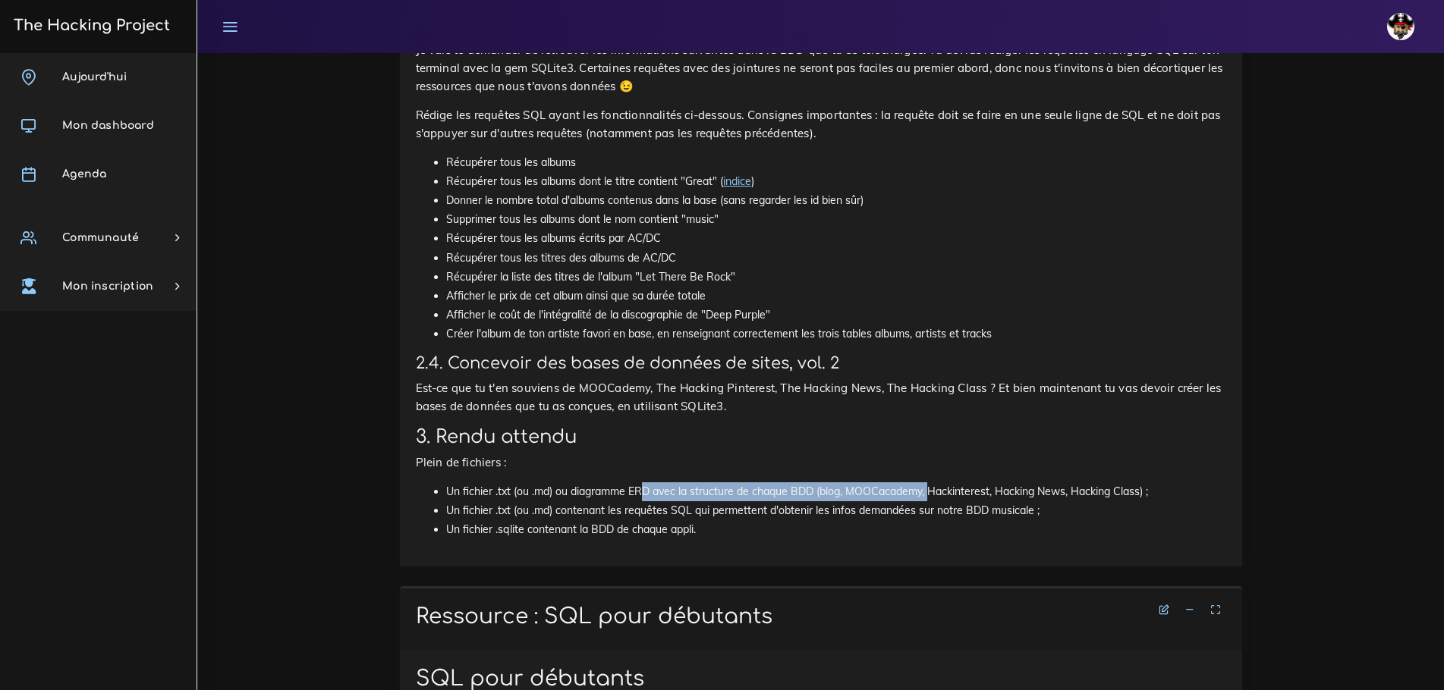
drag, startPoint x: 876, startPoint y: 329, endPoint x: 931, endPoint y: 329, distance: 55.4
click at [931, 483] on li "Un fichier .txt (ou .md) ou diagramme ERD avec la structure de chaque BDD (blog…" at bounding box center [836, 492] width 780 height 19
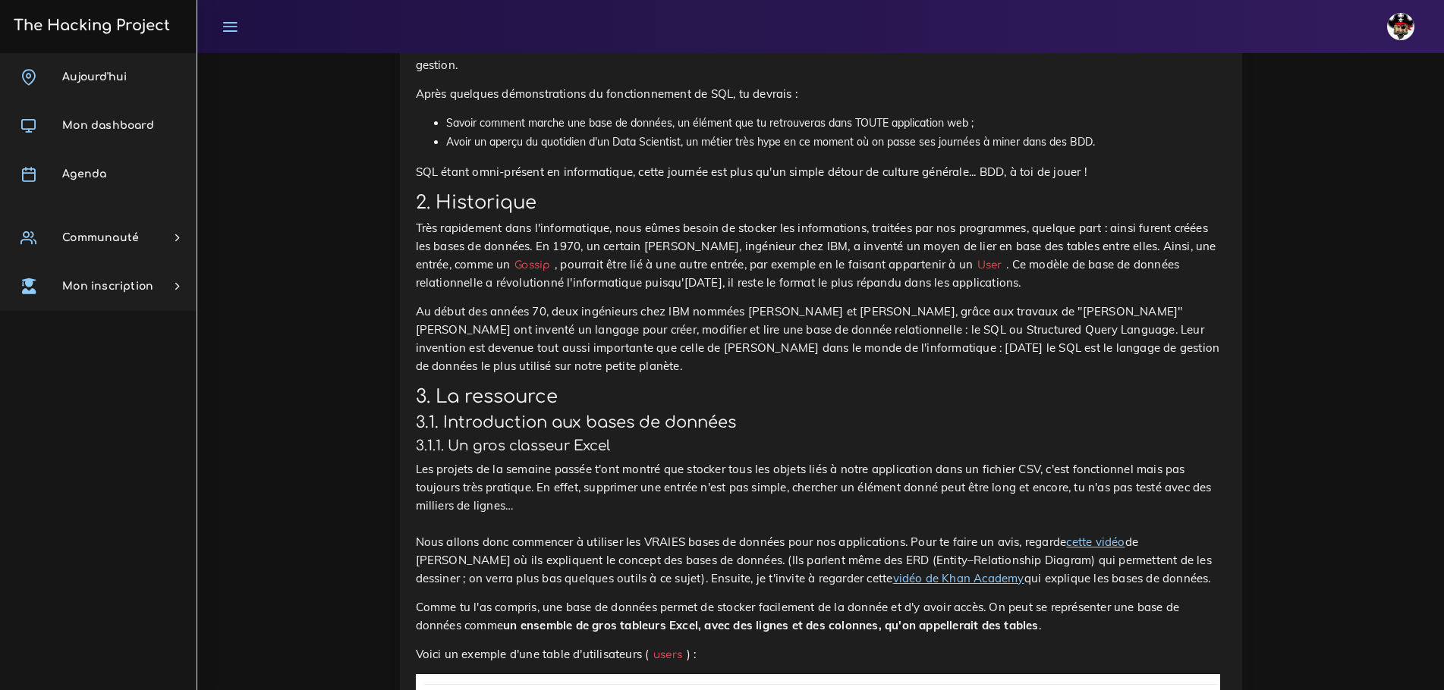
scroll to position [3486, 0]
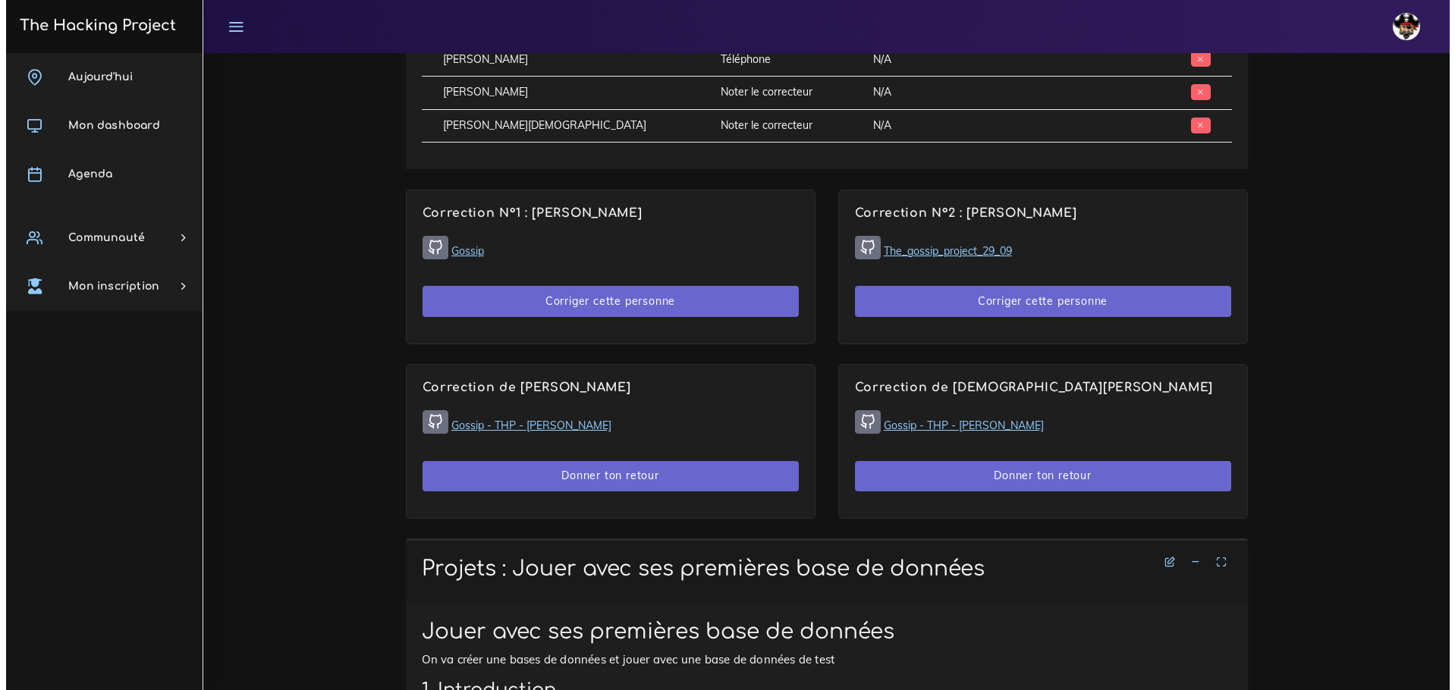
scroll to position [1134, 0]
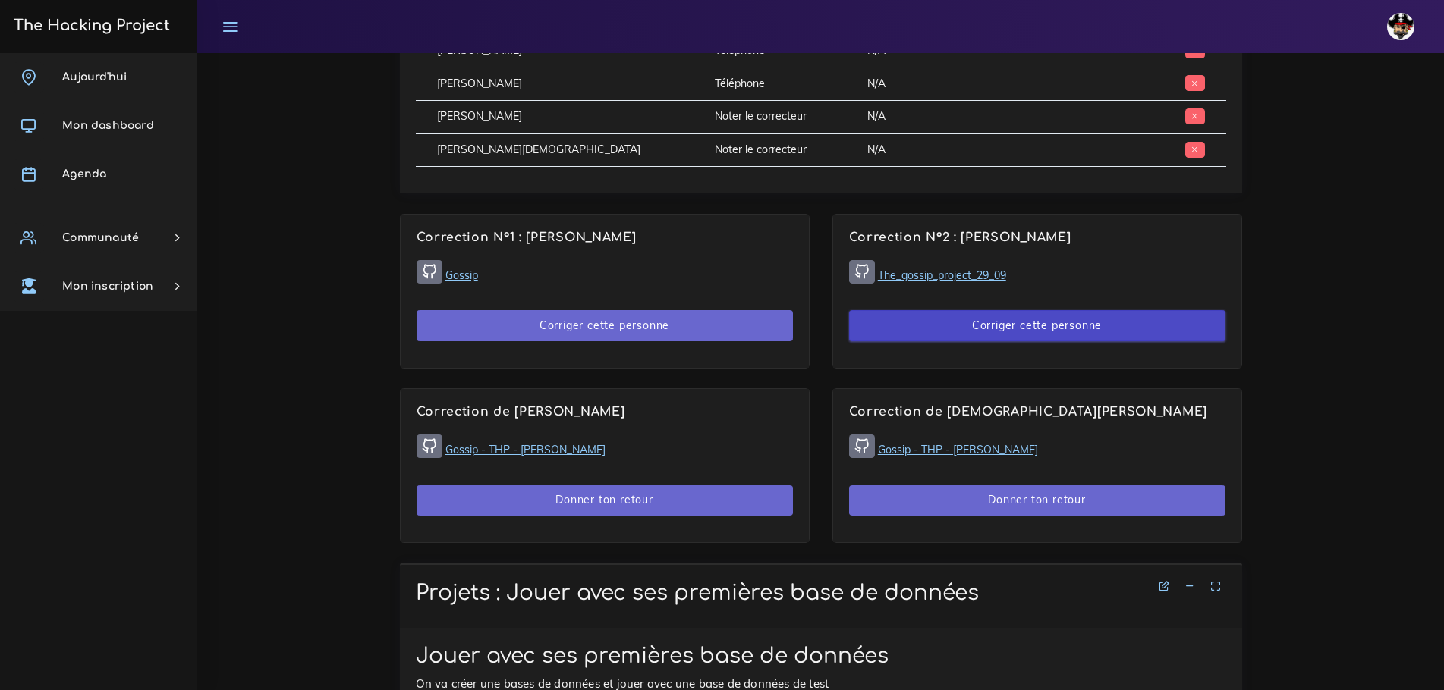
click at [1017, 310] on button "Corriger cette personne" at bounding box center [1037, 325] width 376 height 31
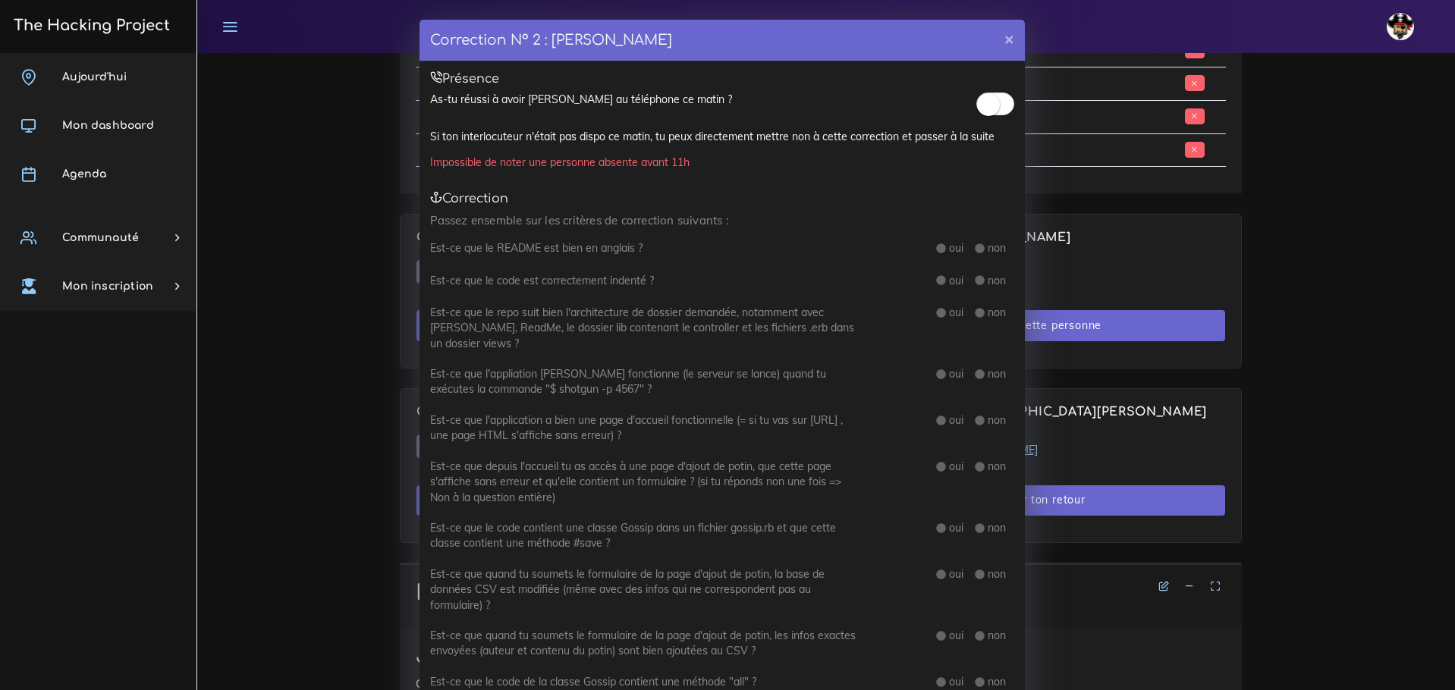
click at [995, 105] on span at bounding box center [995, 104] width 38 height 23
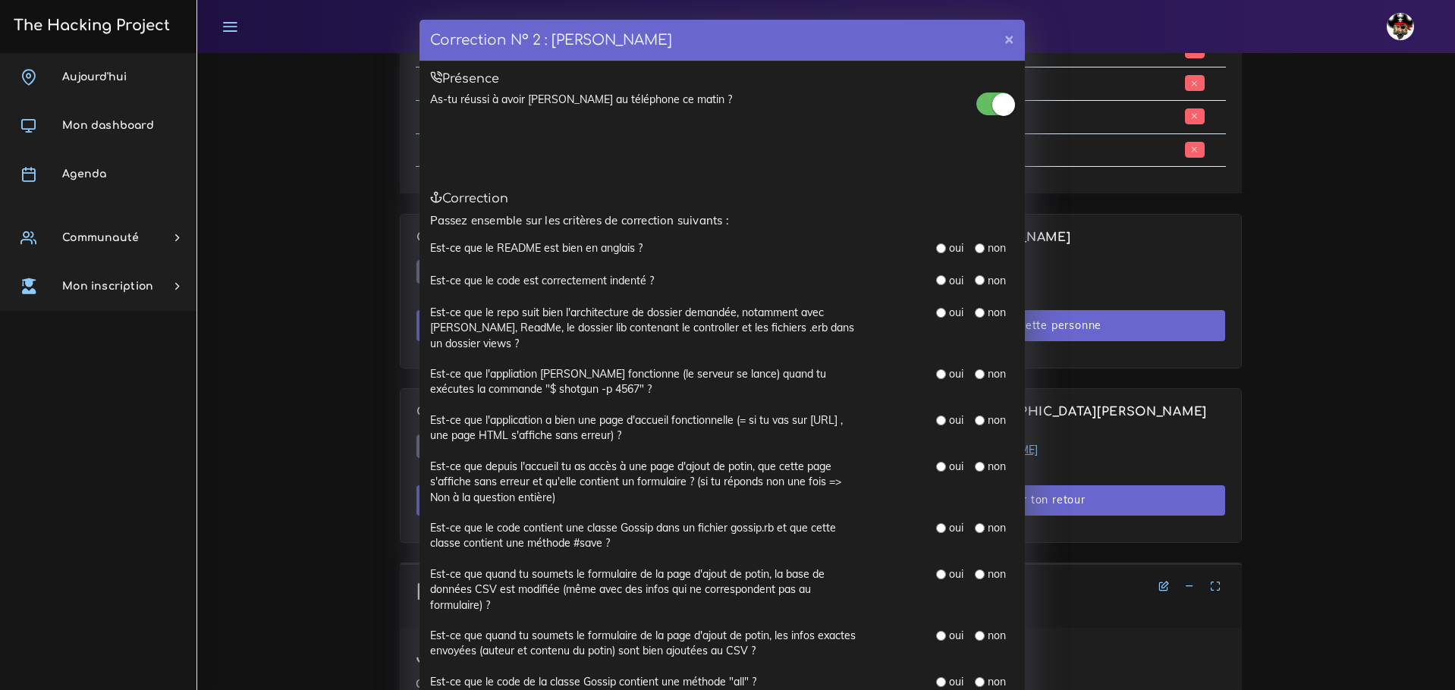
click at [942, 275] on div "oui" at bounding box center [949, 280] width 27 height 15
click at [936, 276] on input "radio" at bounding box center [941, 280] width 10 height 10
radio input "true"
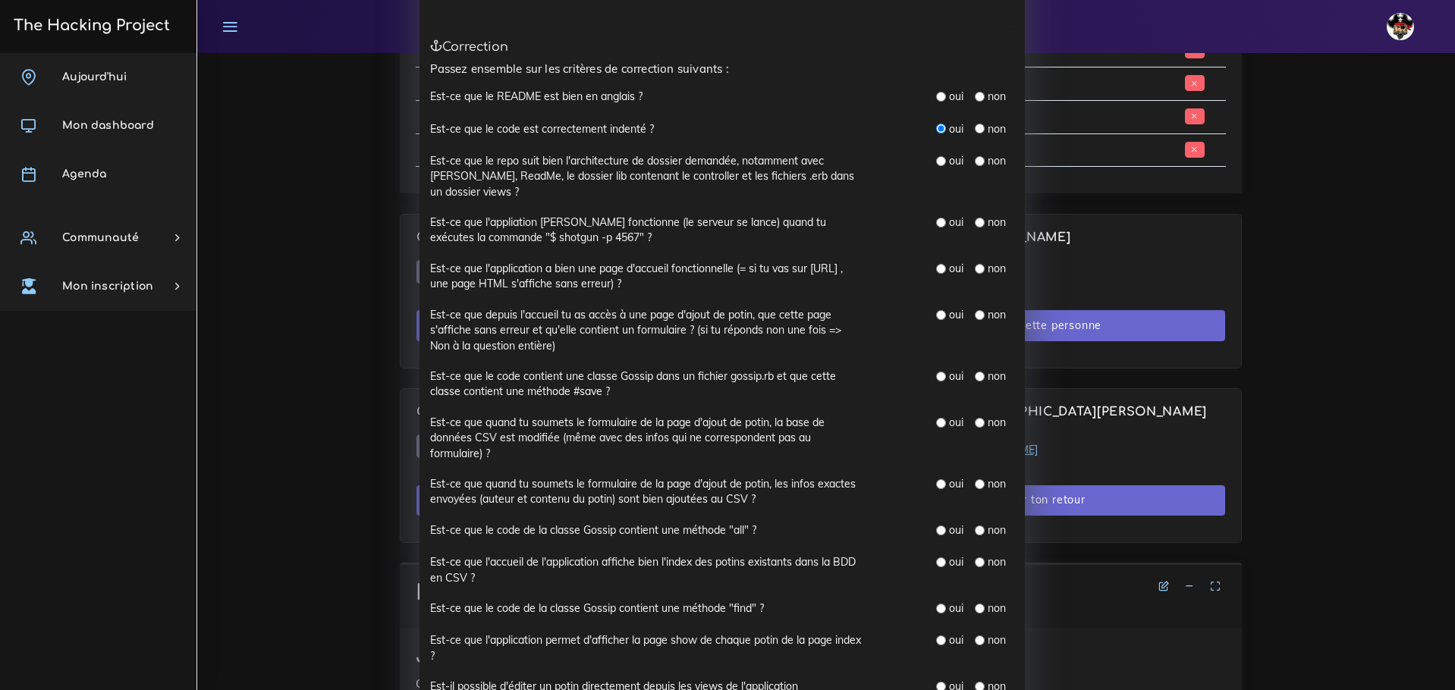
scroll to position [76, 0]
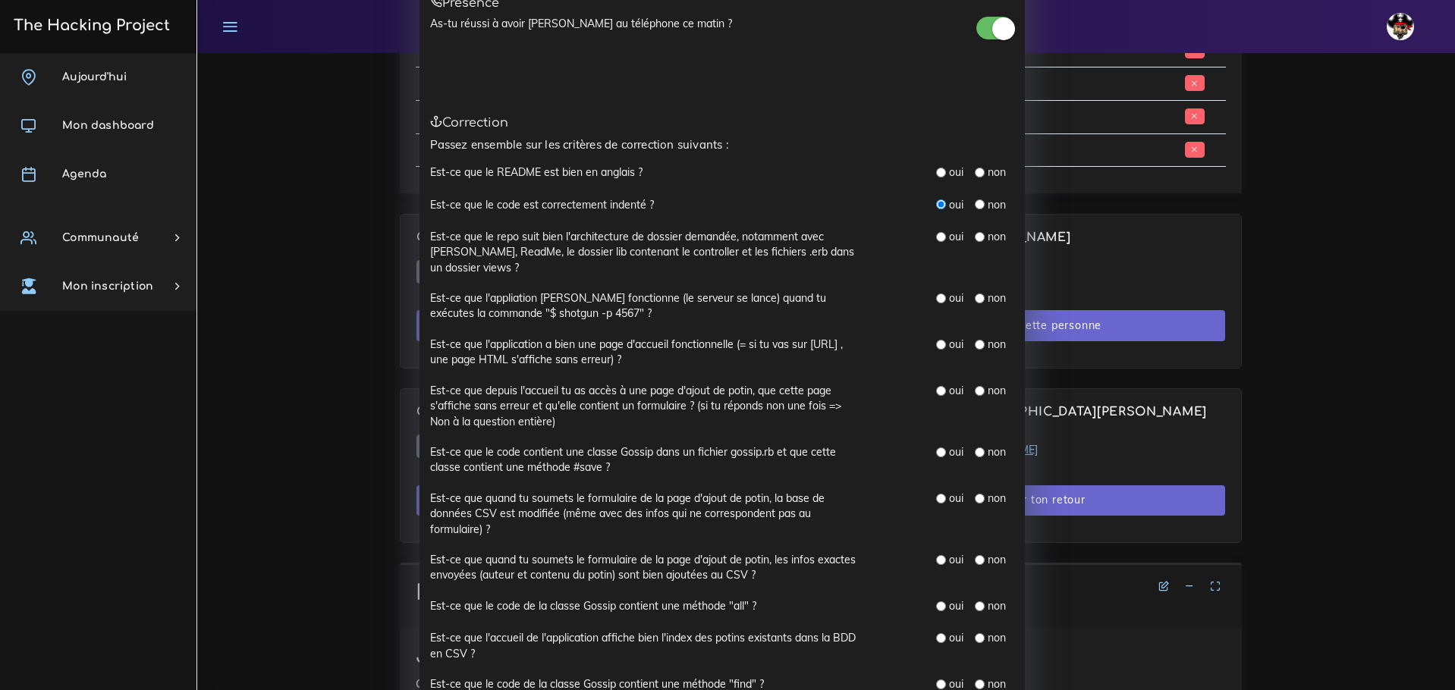
click at [949, 295] on label "oui" at bounding box center [956, 298] width 14 height 15
click at [937, 294] on input "radio" at bounding box center [941, 299] width 10 height 10
radio input "true"
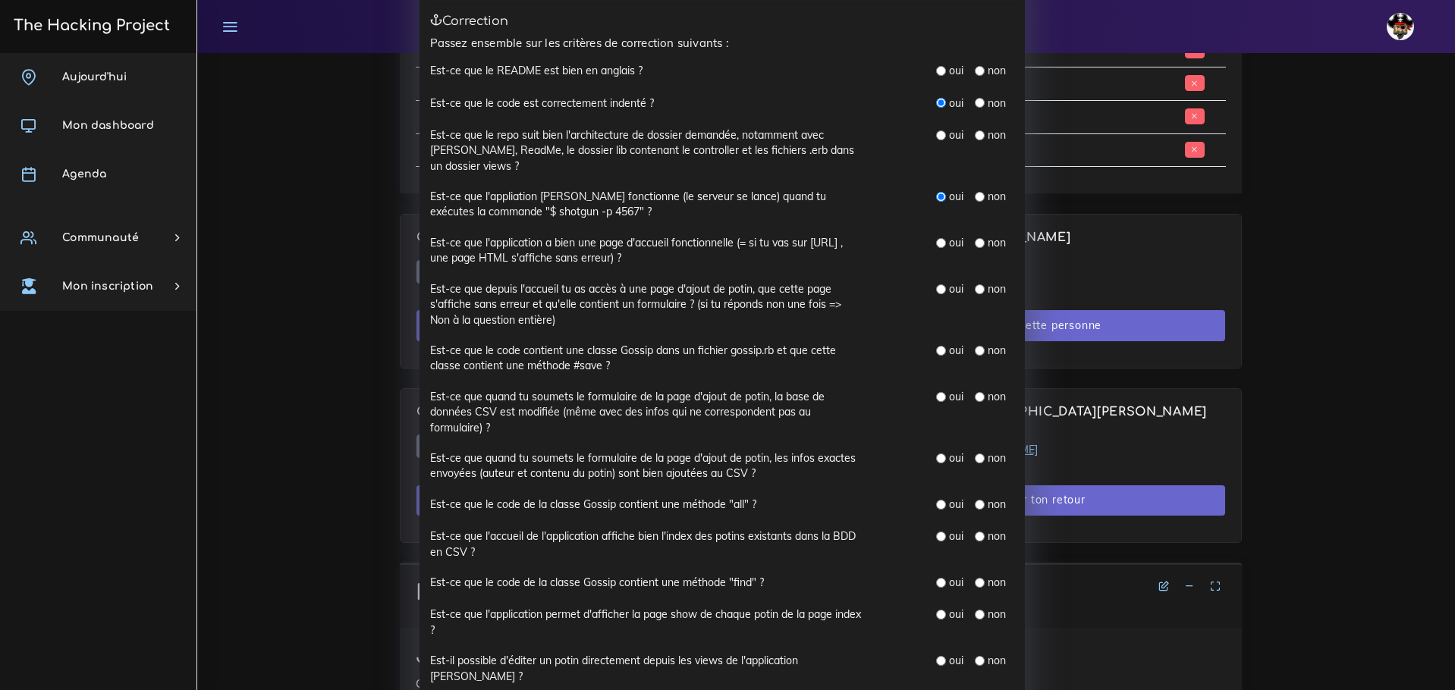
scroll to position [152, 0]
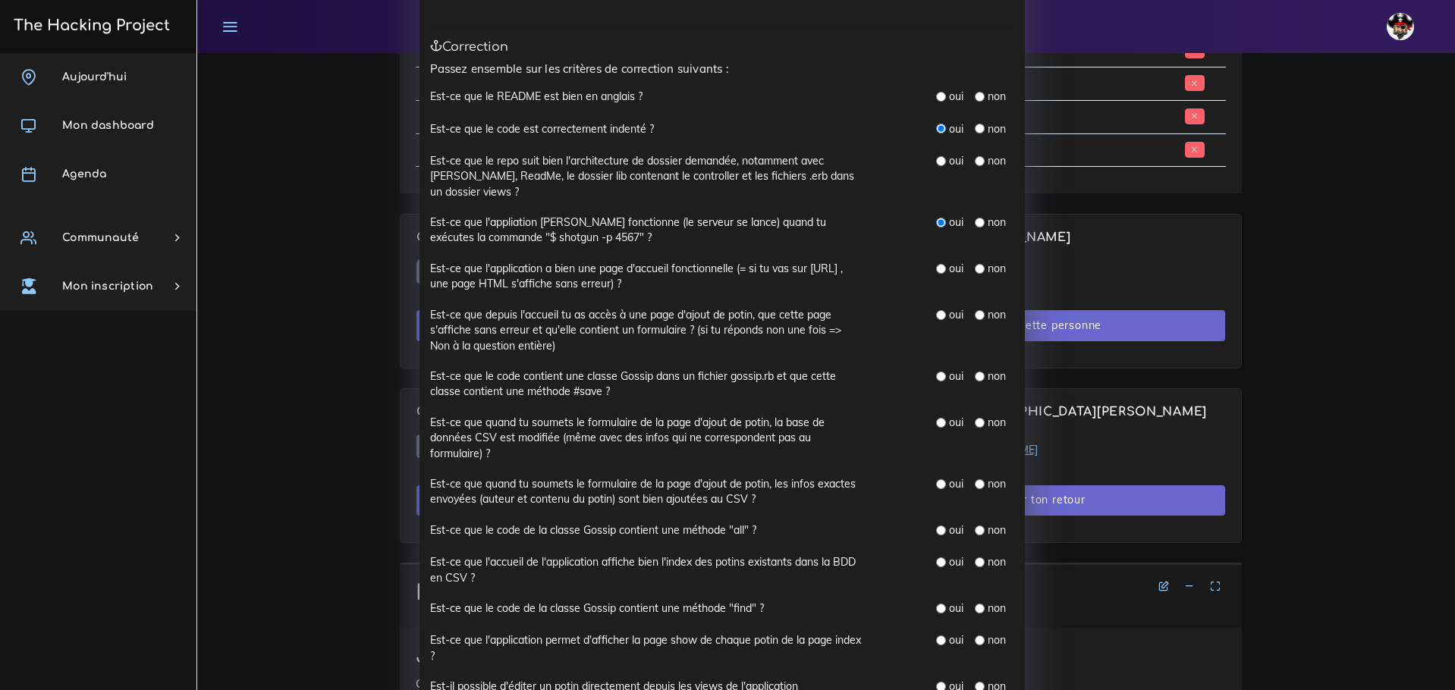
click at [937, 158] on input "radio" at bounding box center [941, 161] width 10 height 10
radio input "true"
click at [938, 266] on input "radio" at bounding box center [941, 269] width 10 height 10
radio input "true"
click at [949, 316] on label "oui" at bounding box center [956, 314] width 14 height 15
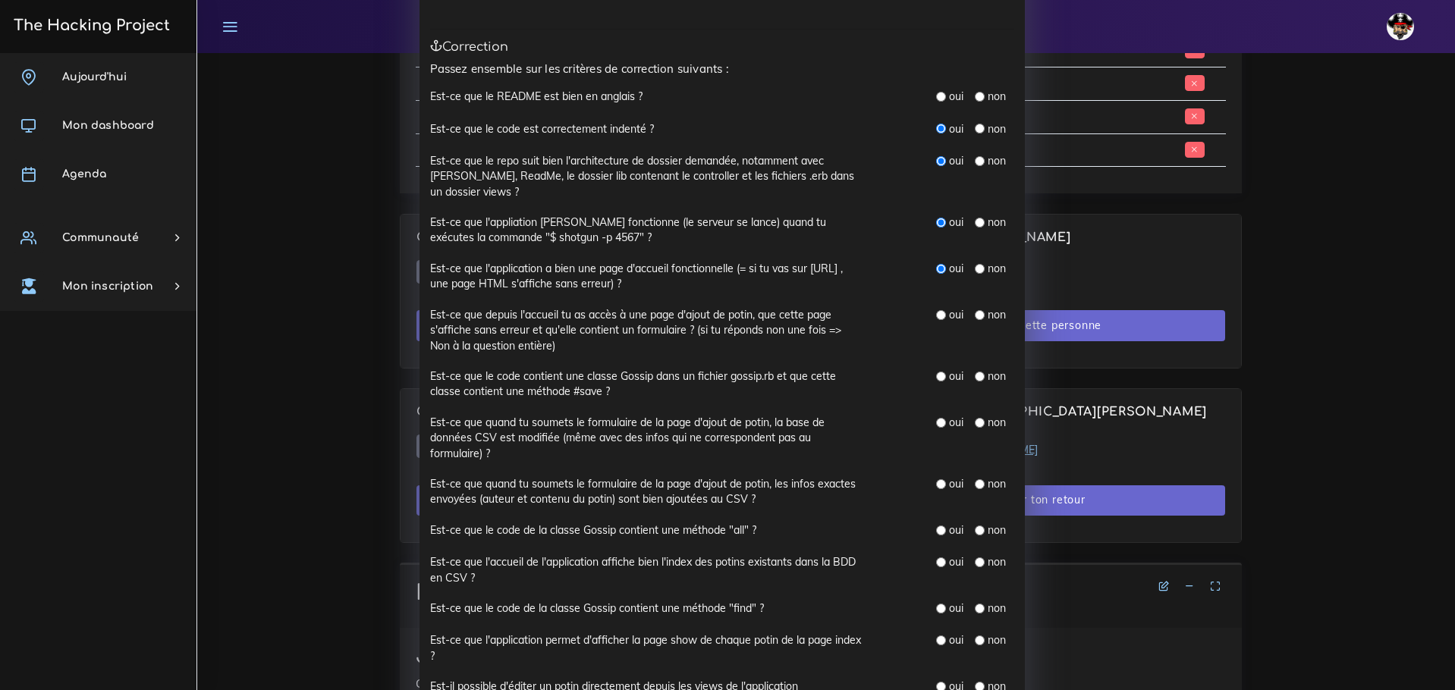
click at [938, 311] on input "radio" at bounding box center [941, 315] width 10 height 10
radio input "true"
click at [936, 373] on input "radio" at bounding box center [941, 377] width 10 height 10
radio input "true"
click at [936, 418] on input "radio" at bounding box center [941, 423] width 10 height 10
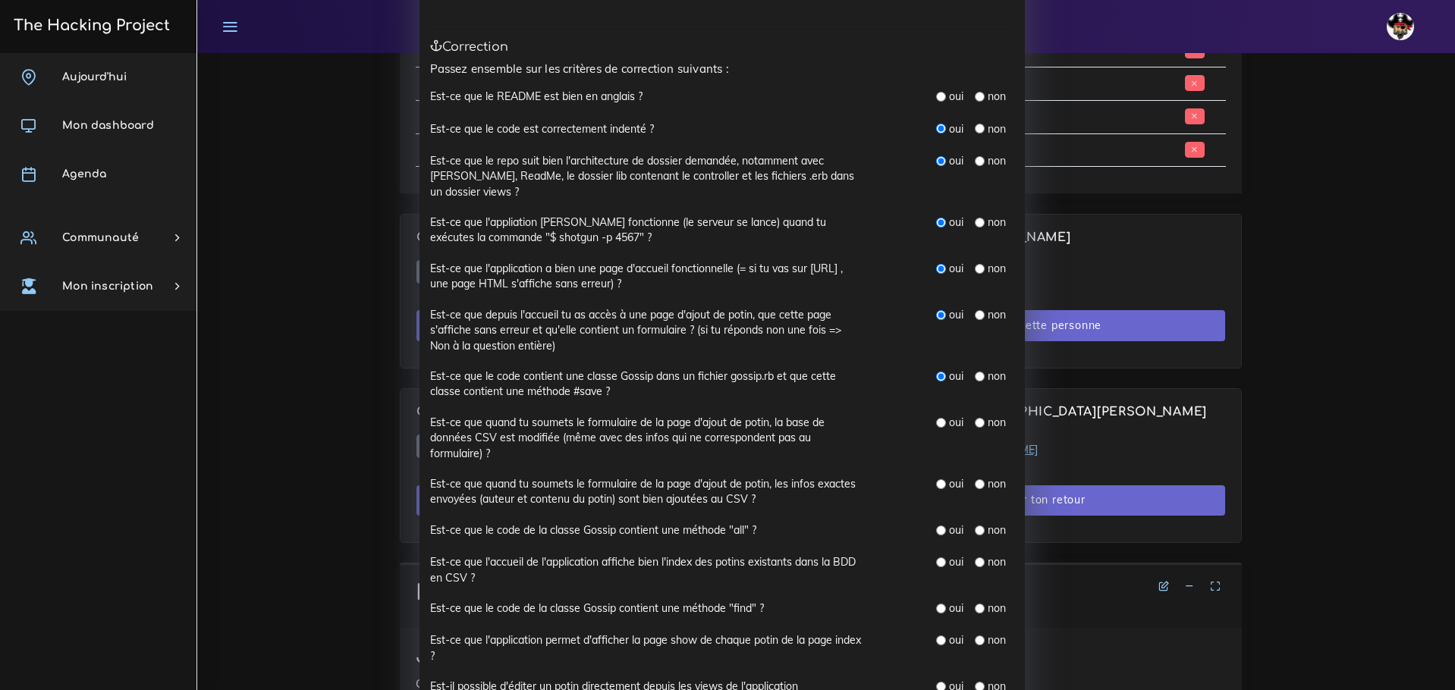
radio input "true"
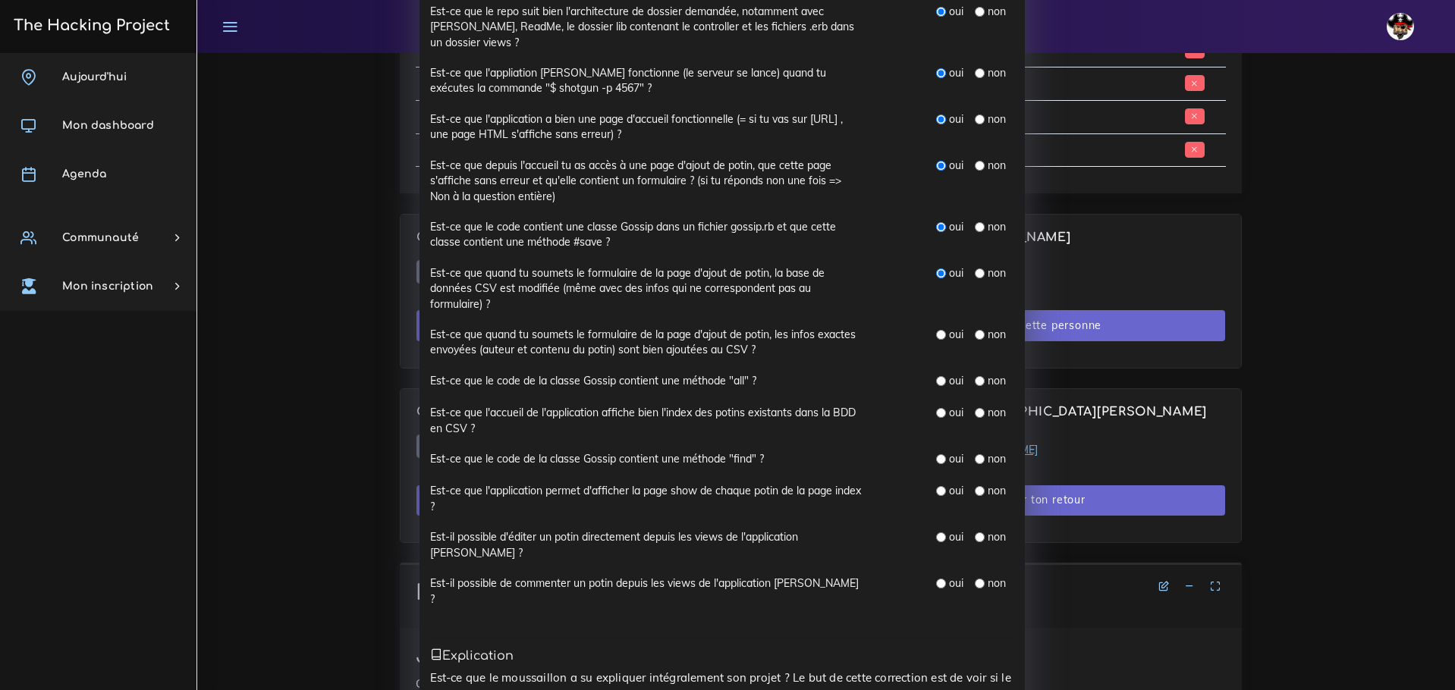
scroll to position [303, 0]
click at [975, 577] on input "radio" at bounding box center [980, 582] width 10 height 10
radio input "true"
click at [975, 531] on input "radio" at bounding box center [980, 535] width 10 height 10
radio input "true"
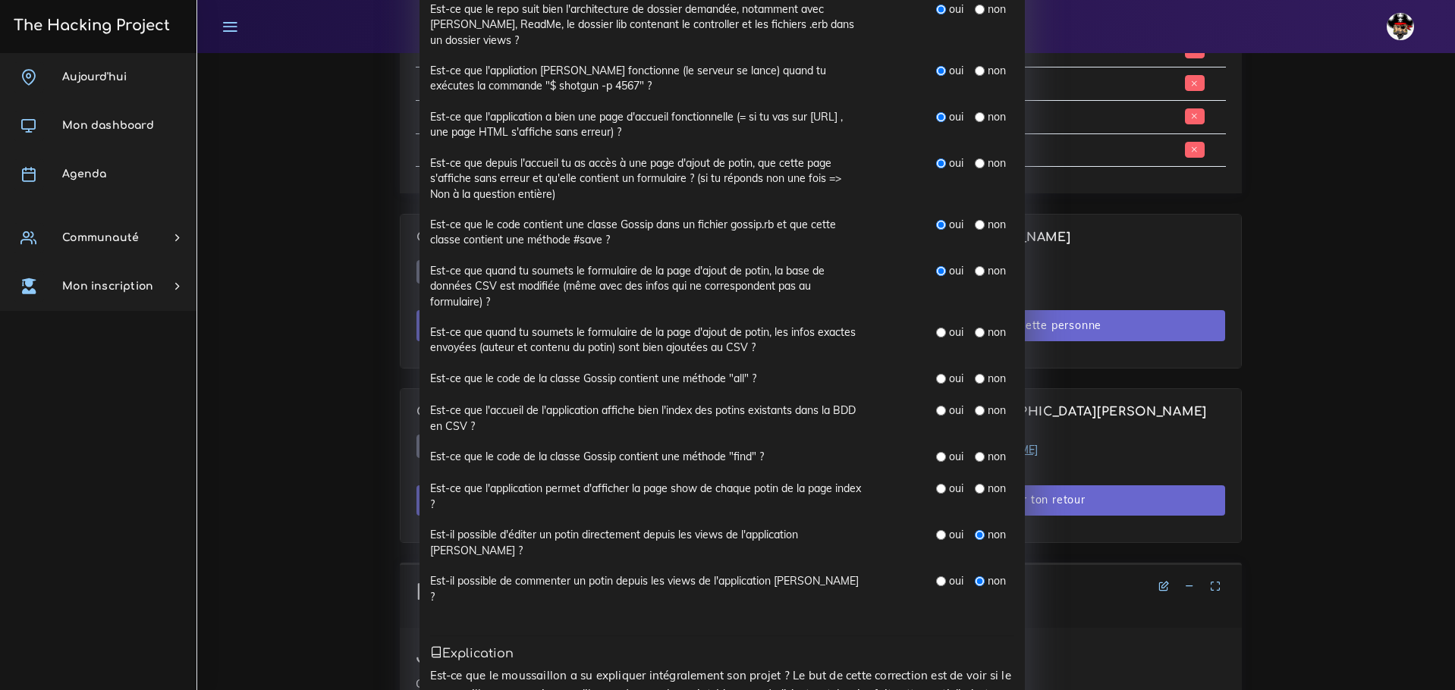
click at [936, 484] on input "radio" at bounding box center [941, 489] width 10 height 10
radio input "true"
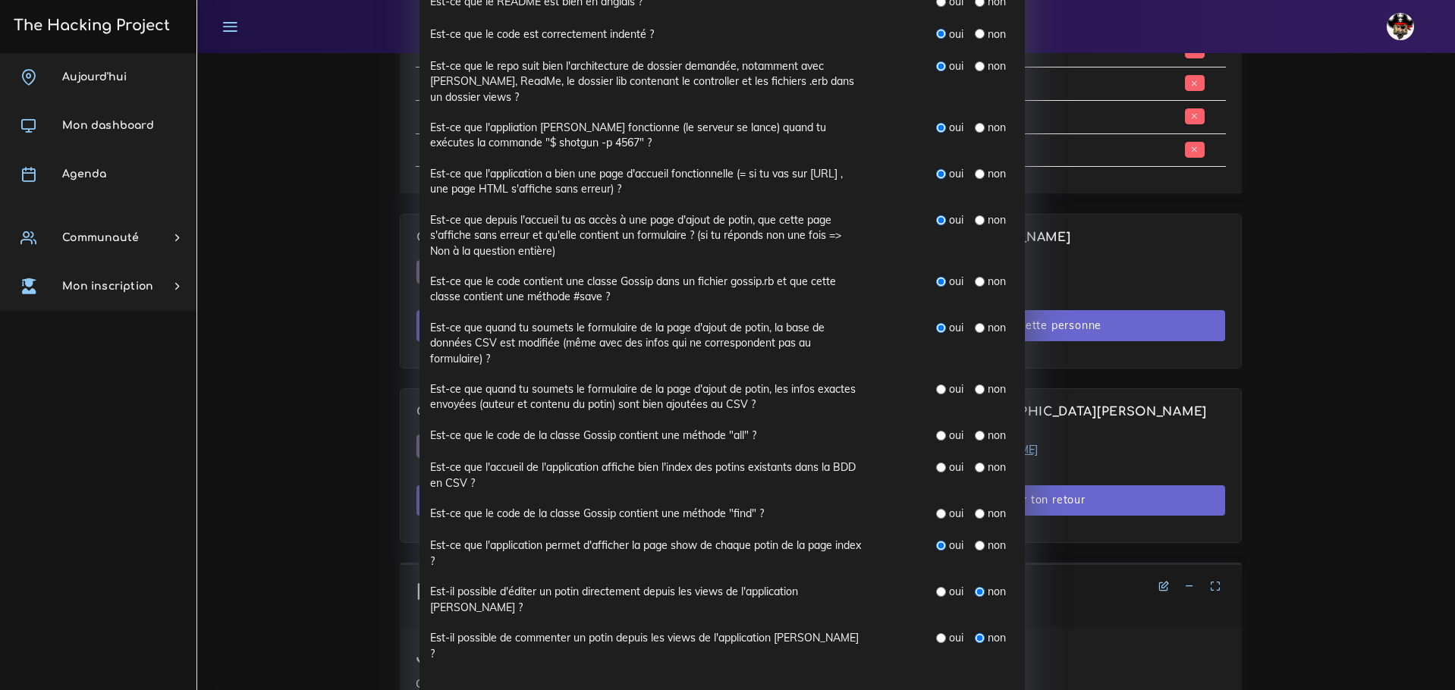
scroll to position [228, 0]
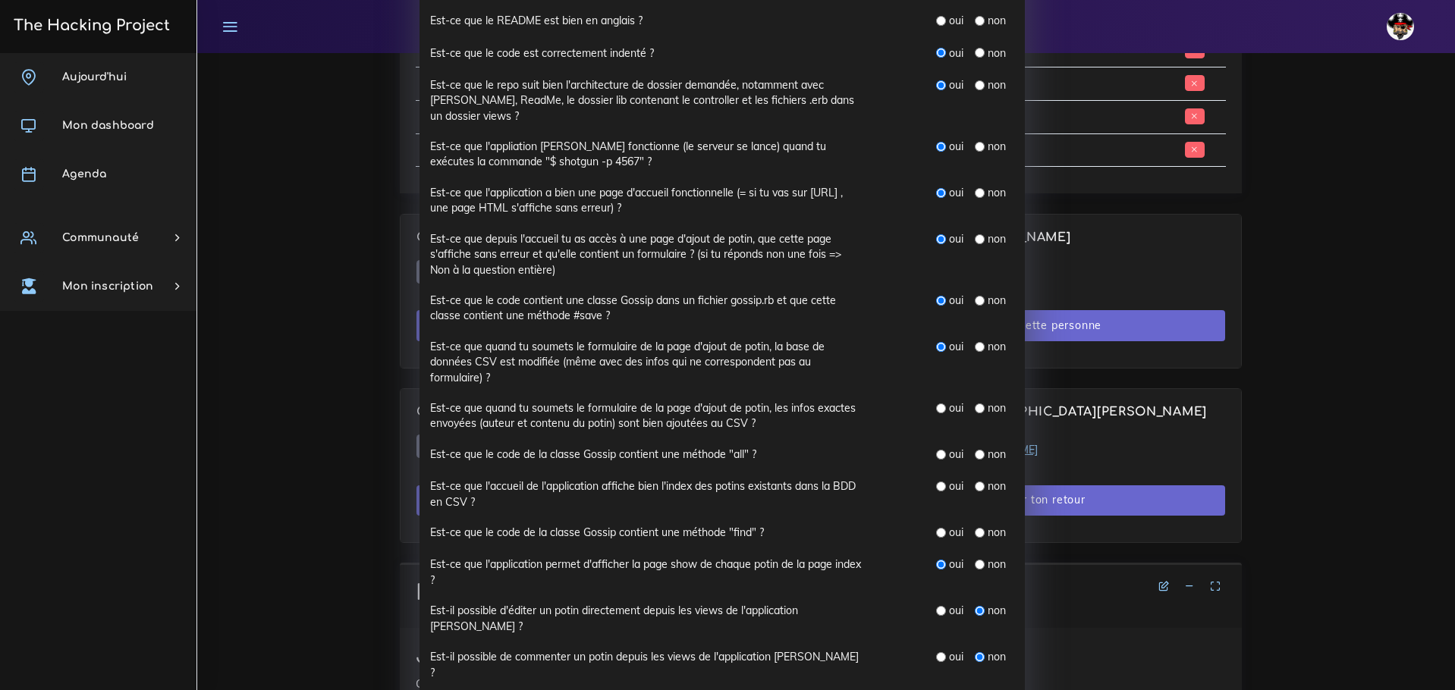
click at [936, 408] on input "radio" at bounding box center [941, 409] width 10 height 10
radio input "true"
click at [975, 453] on input "radio" at bounding box center [980, 455] width 10 height 10
radio input "true"
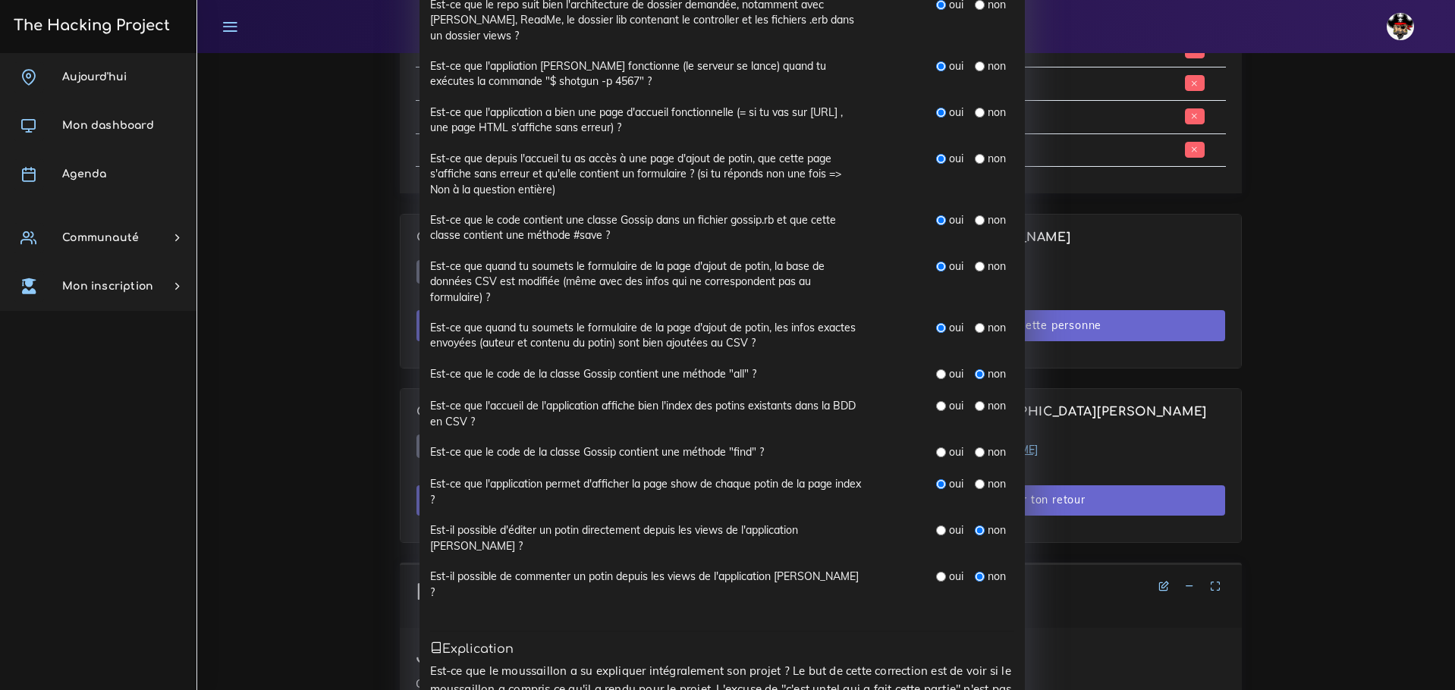
scroll to position [303, 0]
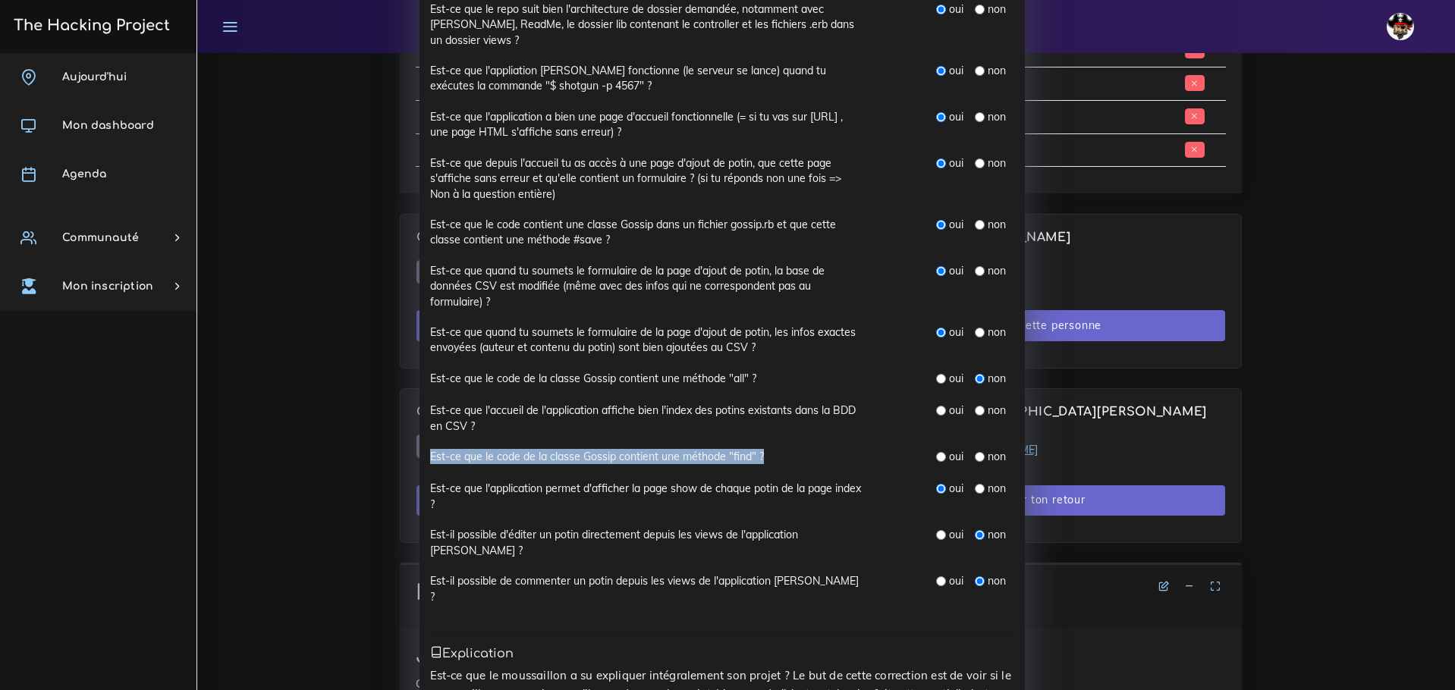
drag, startPoint x: 794, startPoint y: 454, endPoint x: 404, endPoint y: 451, distance: 390.0
click at [404, 451] on div "Correction N° 2 : Johanna DELFIEUX × Présence As-tu réussi à avoir Johanna au t…" at bounding box center [727, 345] width 1455 height 690
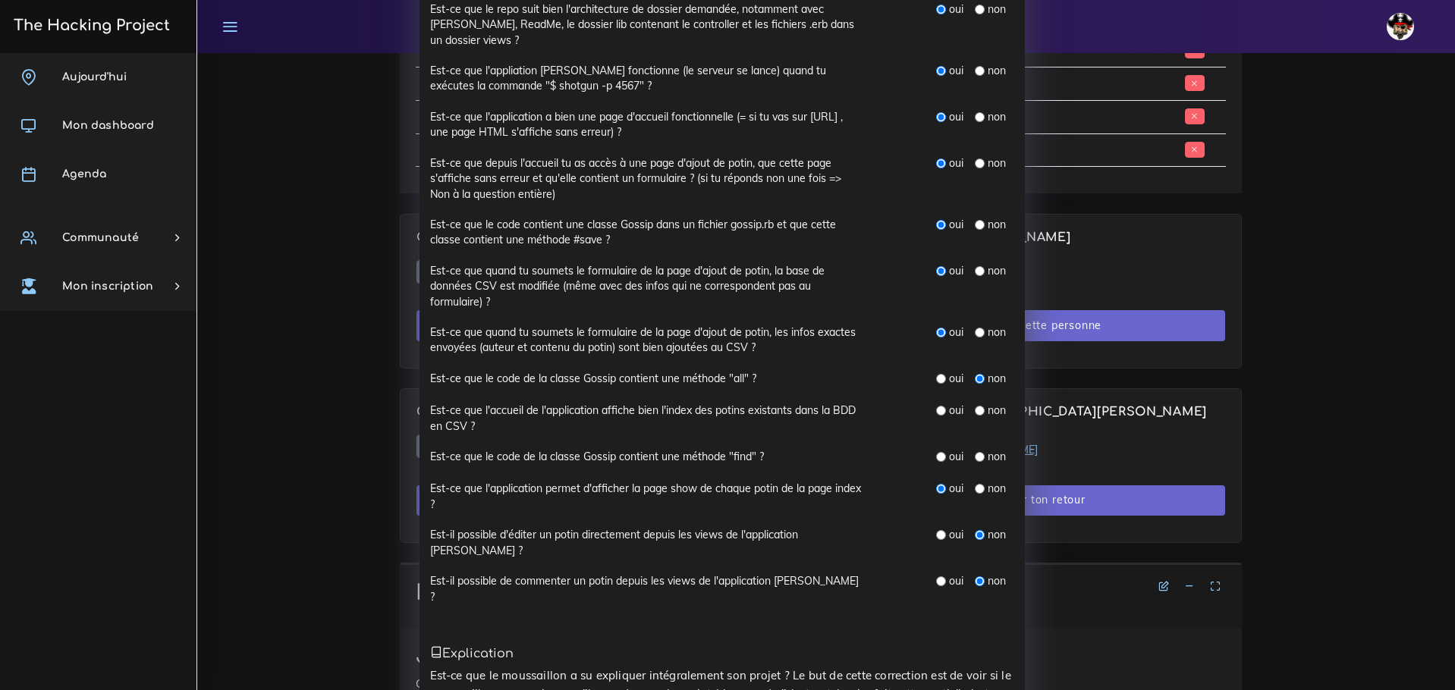
click at [940, 453] on div "oui" at bounding box center [949, 456] width 27 height 15
click at [936, 371] on div "oui" at bounding box center [949, 378] width 27 height 15
click at [936, 378] on input "radio" at bounding box center [941, 379] width 10 height 10
radio input "true"
click at [936, 453] on input "radio" at bounding box center [941, 457] width 10 height 10
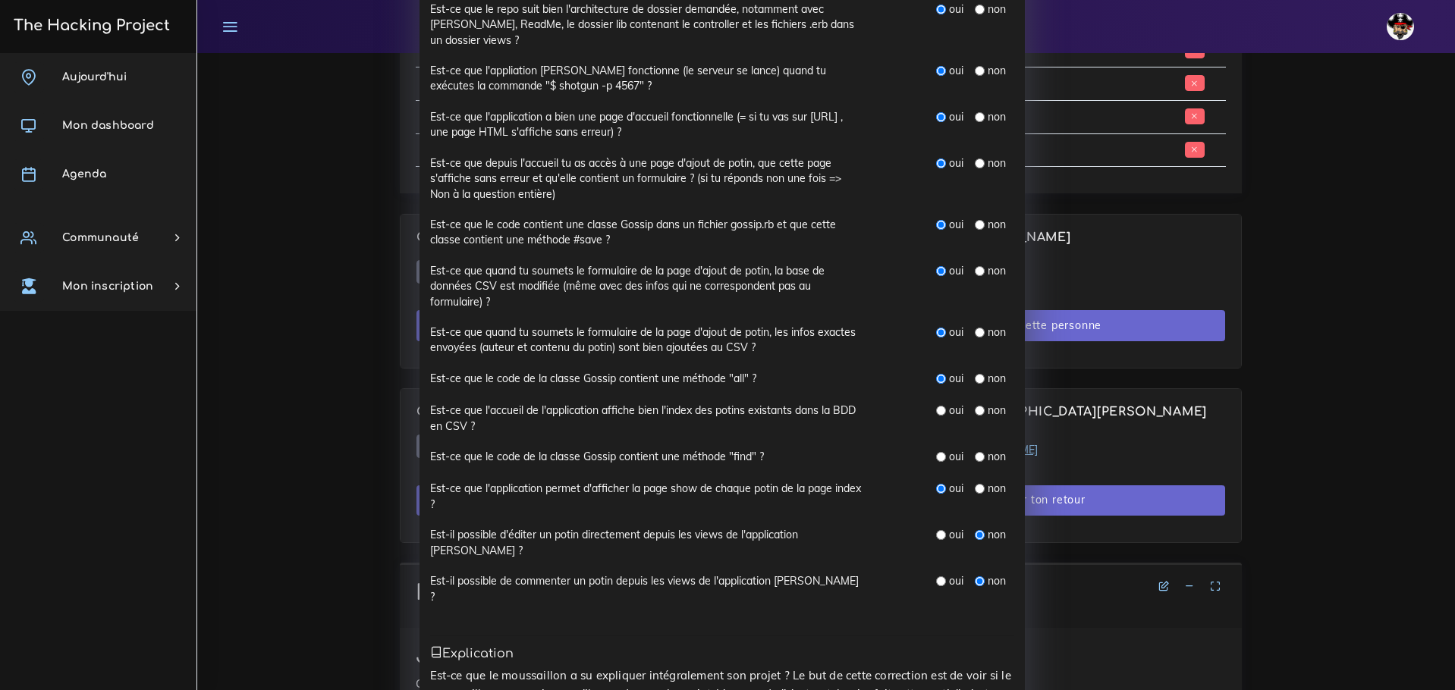
radio input "true"
click at [941, 410] on div "oui" at bounding box center [949, 410] width 27 height 15
click at [936, 410] on input "radio" at bounding box center [941, 411] width 10 height 10
radio input "true"
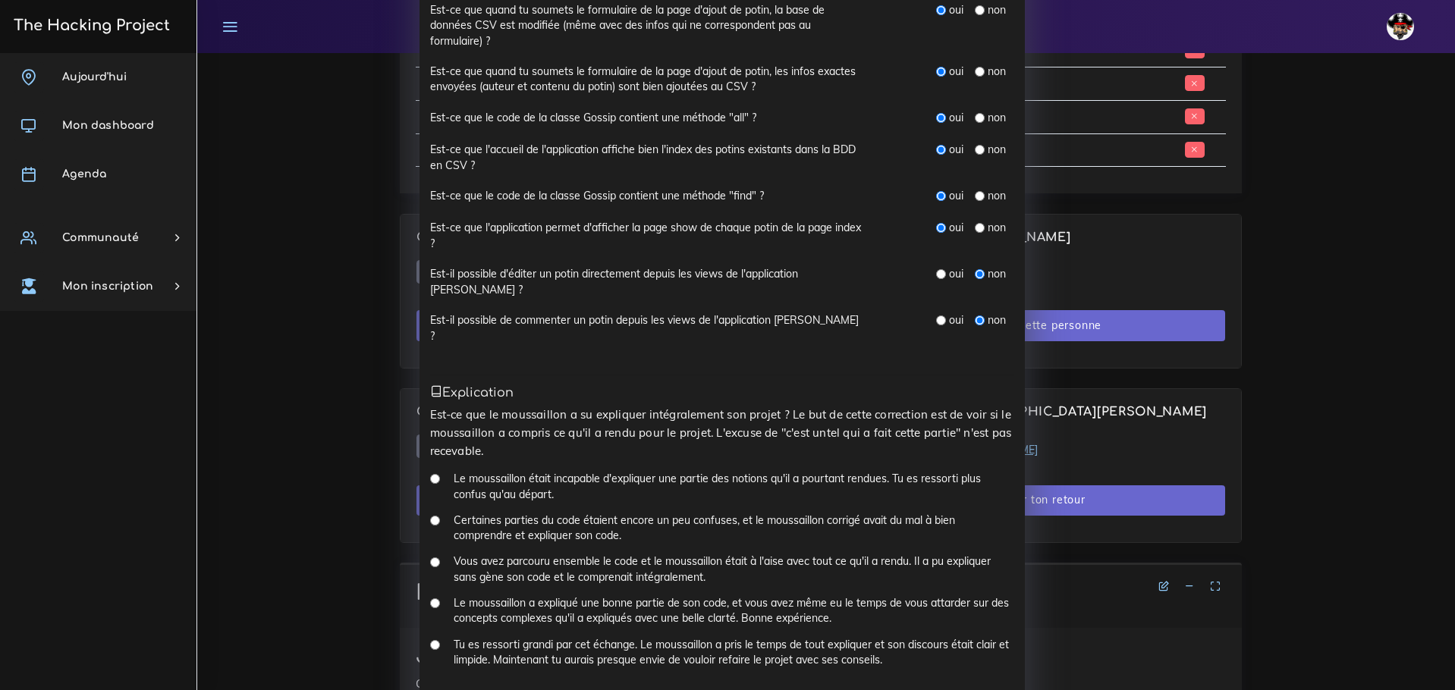
scroll to position [607, 0]
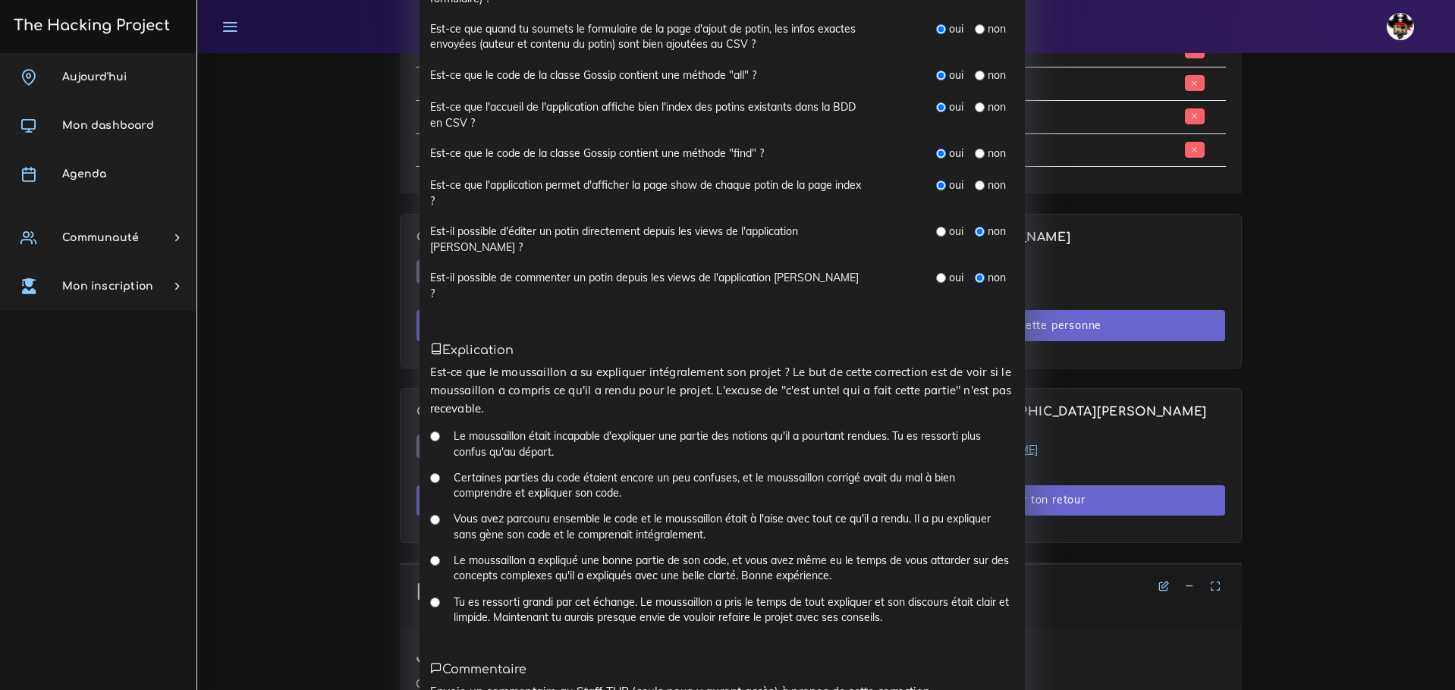
click at [442, 553] on div "Le moussaillon a expliqué une bonne partie de son code, et vous avez même eu le…" at bounding box center [722, 574] width 584 height 42
click at [430, 556] on input "Le moussaillon a expliqué une bonne partie de son code, et vous avez même eu le…" at bounding box center [435, 561] width 10 height 10
radio input "true"
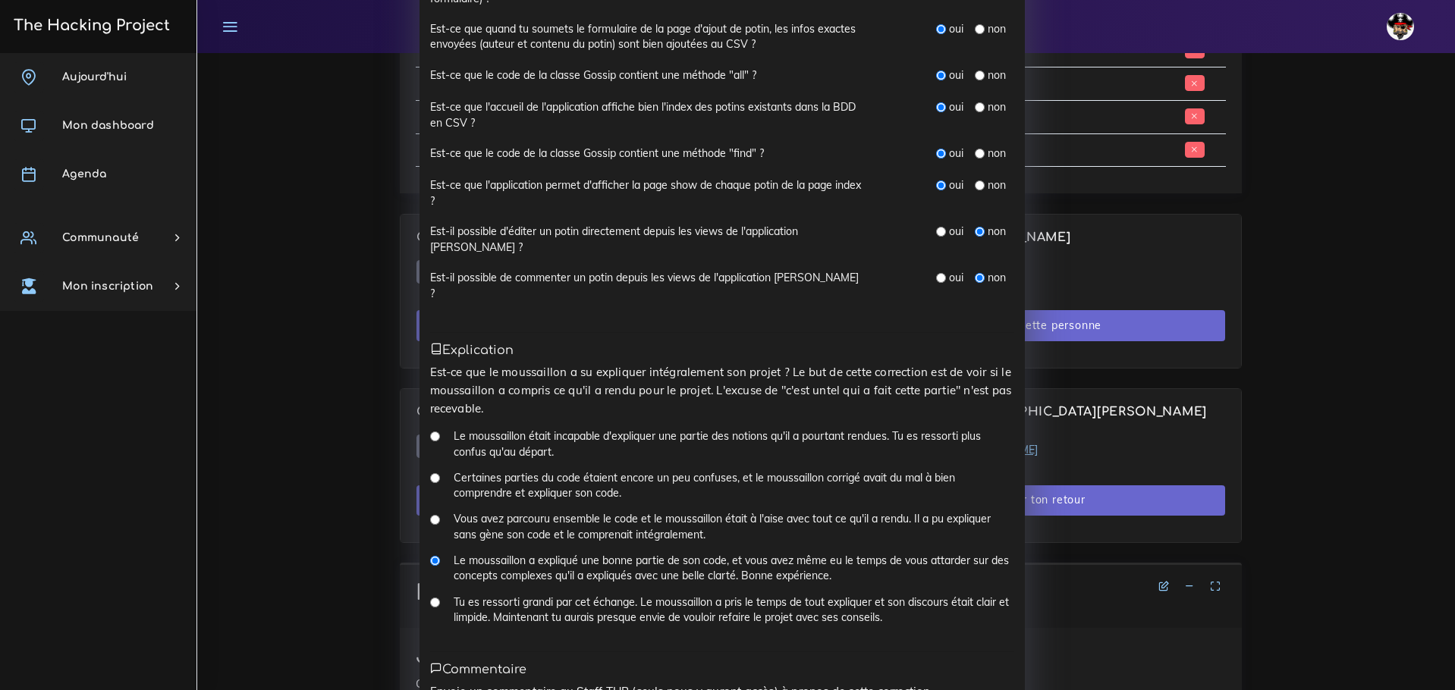
click at [0, 0] on lt-span "bon exercice" at bounding box center [0, 0] width 0 height 0
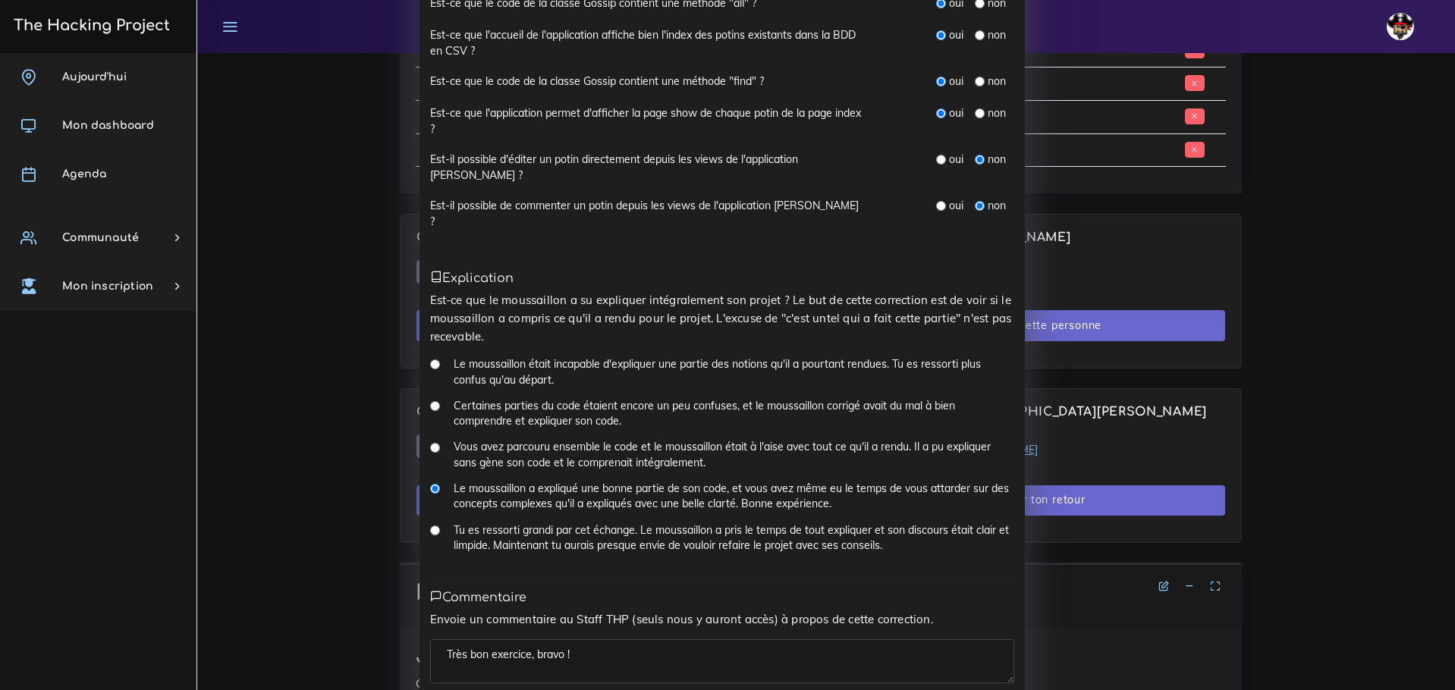
scroll to position [698, 0]
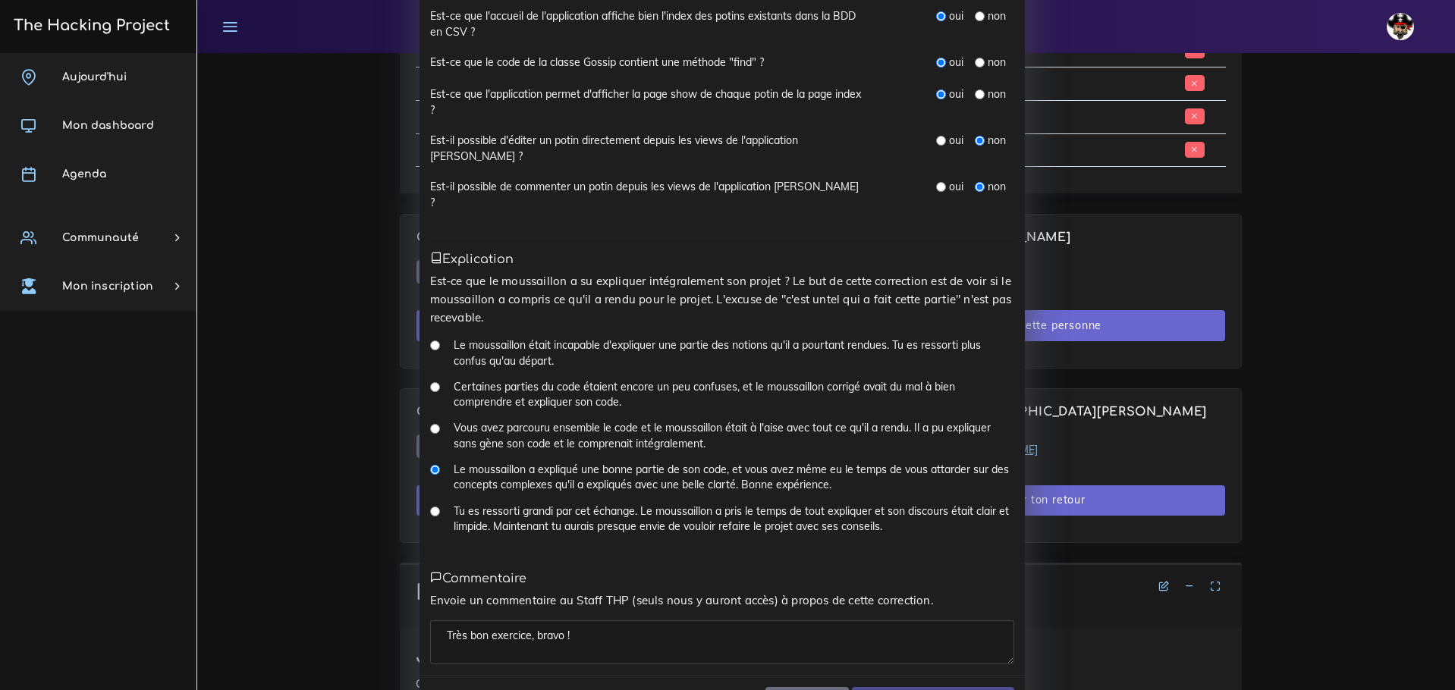
click at [577, 621] on textarea "Très bon exercice, bravo !" at bounding box center [722, 643] width 584 height 44
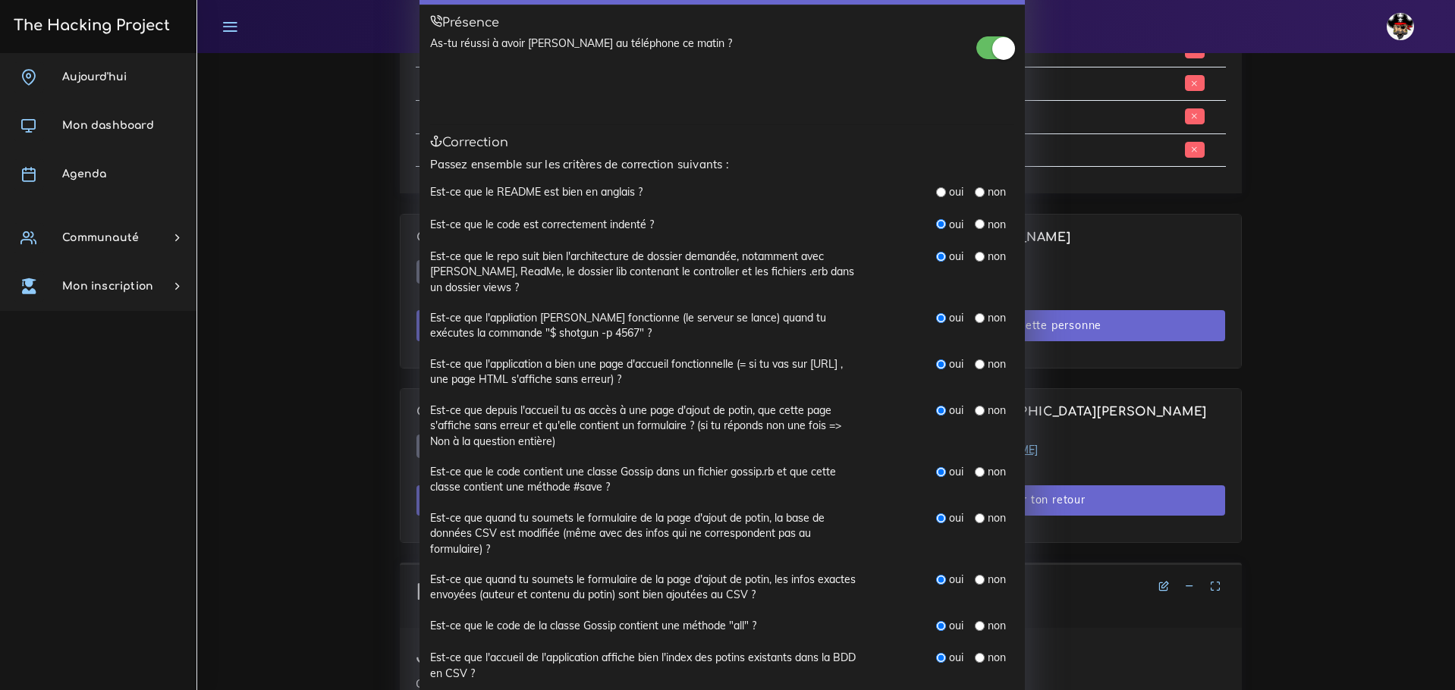
scroll to position [0, 0]
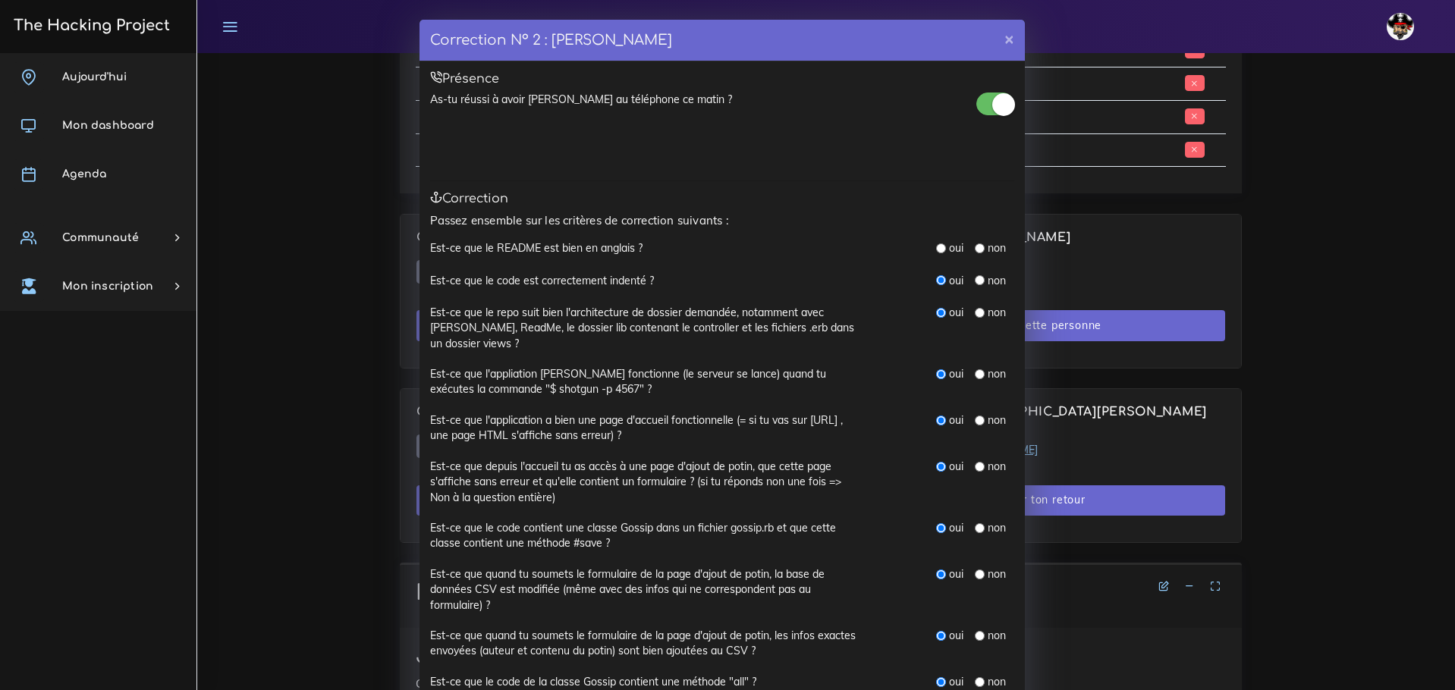
type textarea "Très bon exercice, bravo !"
click at [936, 245] on input "radio" at bounding box center [941, 249] width 10 height 10
radio input "true"
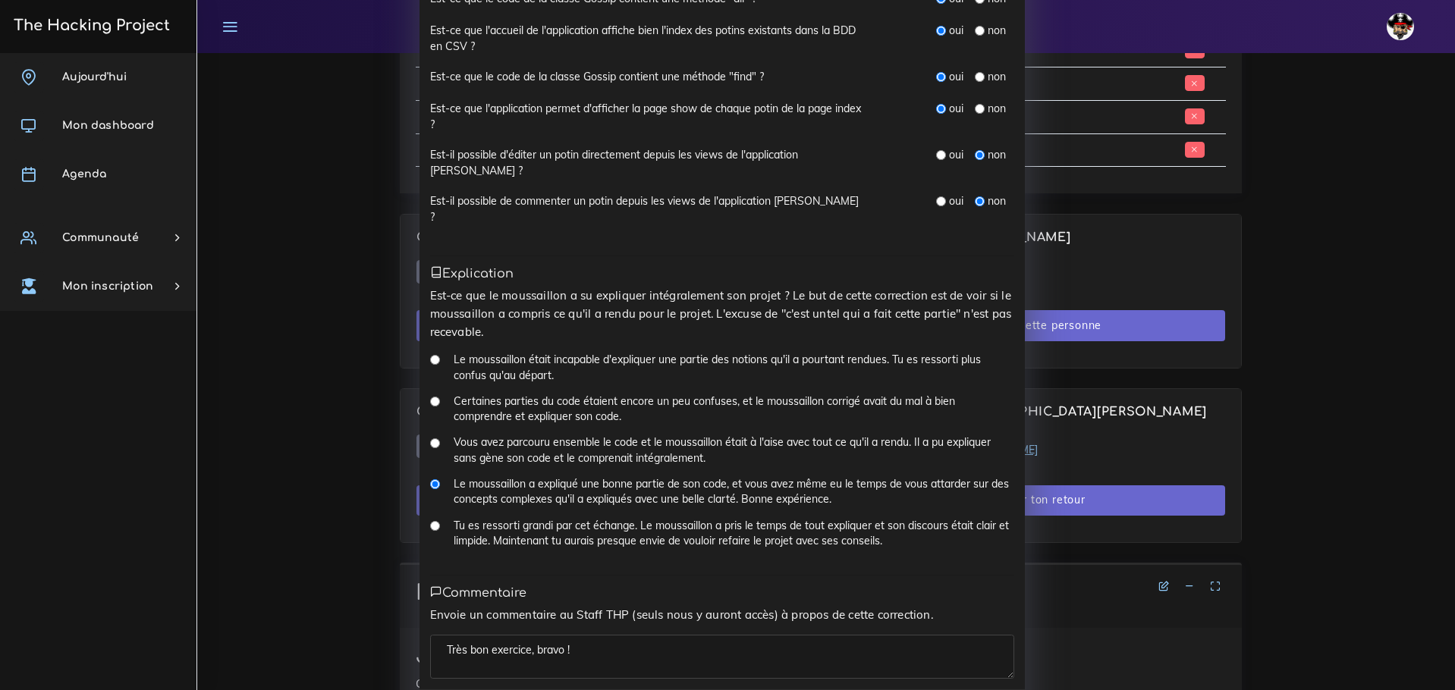
scroll to position [698, 0]
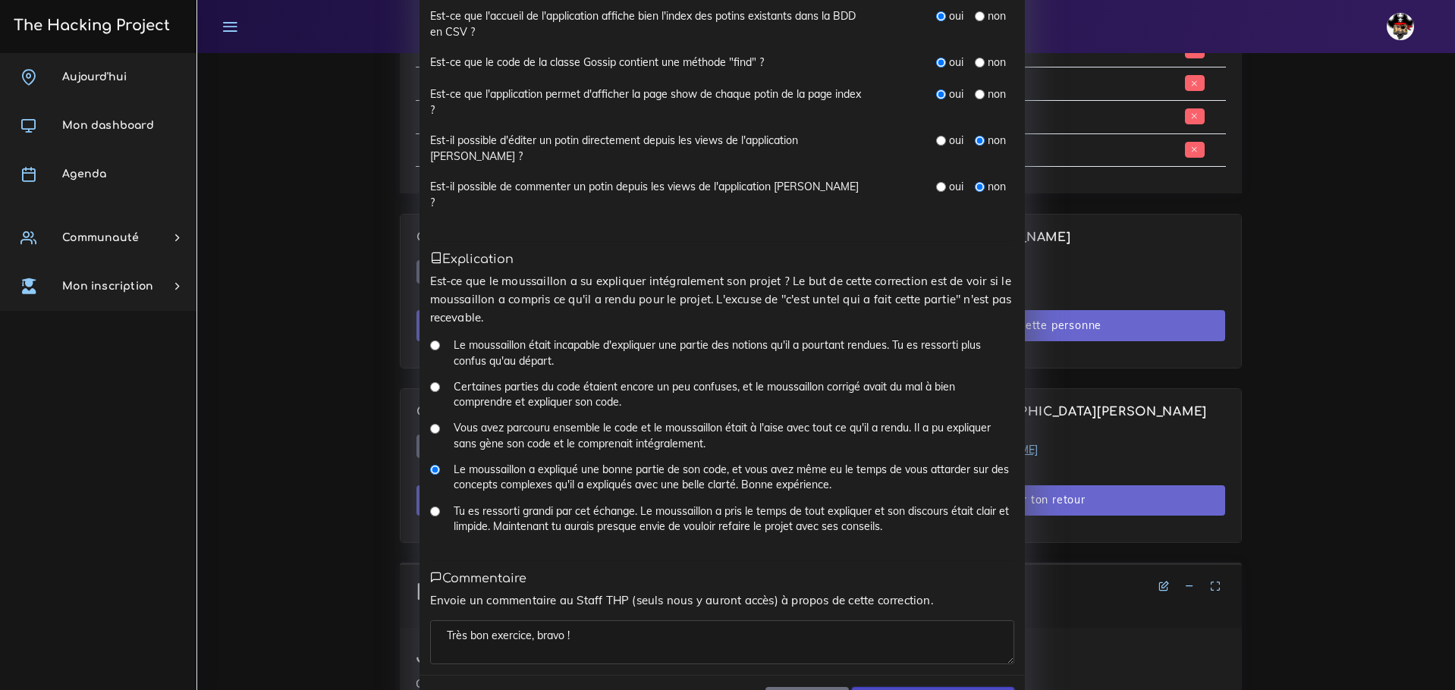
click at [937, 687] on input "Soumettre la correction" at bounding box center [933, 702] width 162 height 31
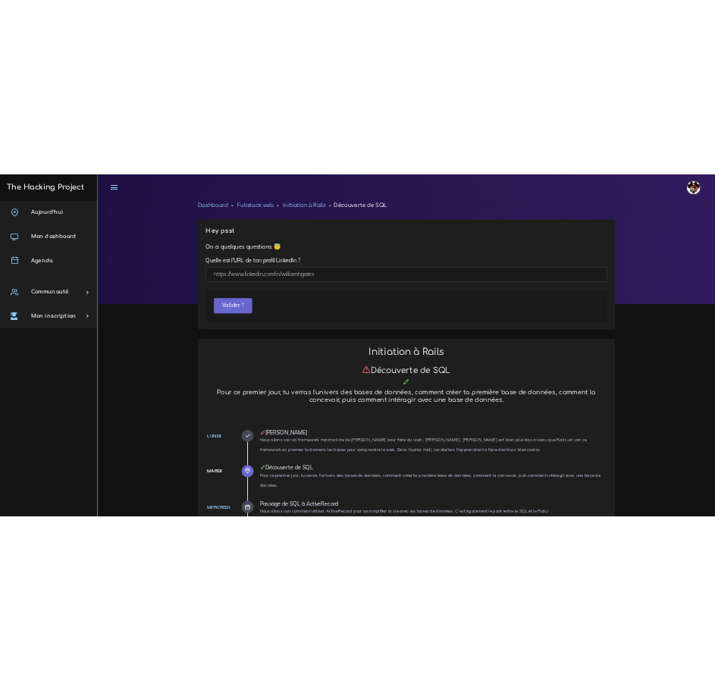
scroll to position [1134, 0]
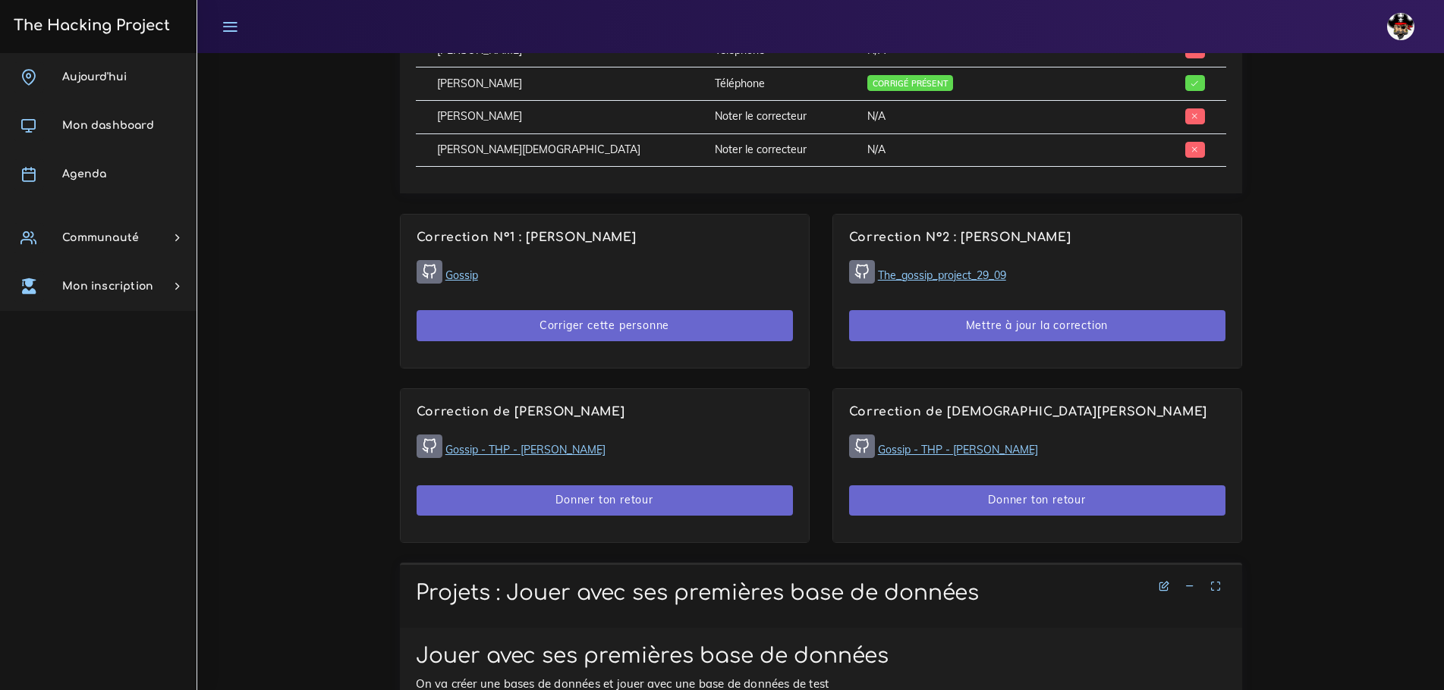
drag, startPoint x: 1082, startPoint y: 384, endPoint x: 818, endPoint y: 376, distance: 264.1
click at [819, 376] on div "Corrections du jour Voici comment les corrections vont se passer. Tu vas devoir…" at bounding box center [820, 148] width 865 height 831
click at [800, 389] on div "Correction de [PERSON_NAME] Gossip - THP - [PERSON_NAME] Donner ton retour" at bounding box center [605, 465] width 408 height 153
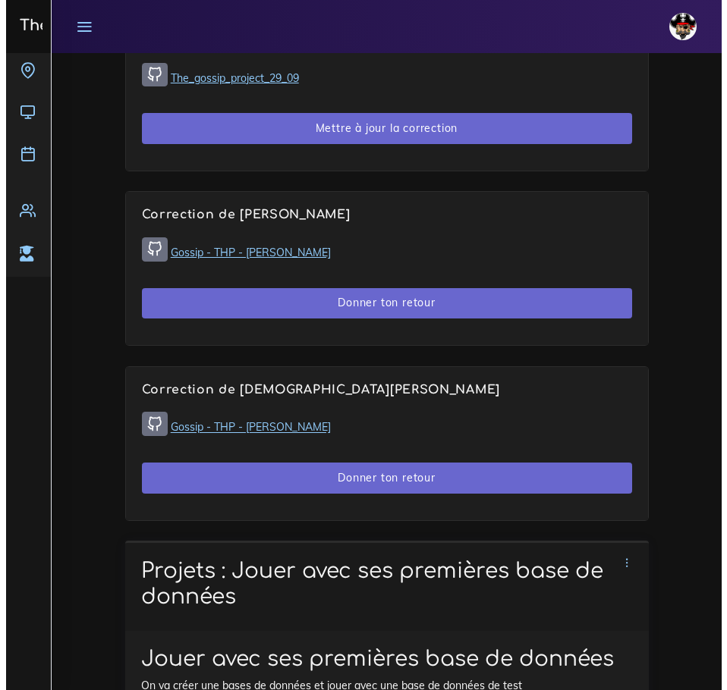
scroll to position [1665, 0]
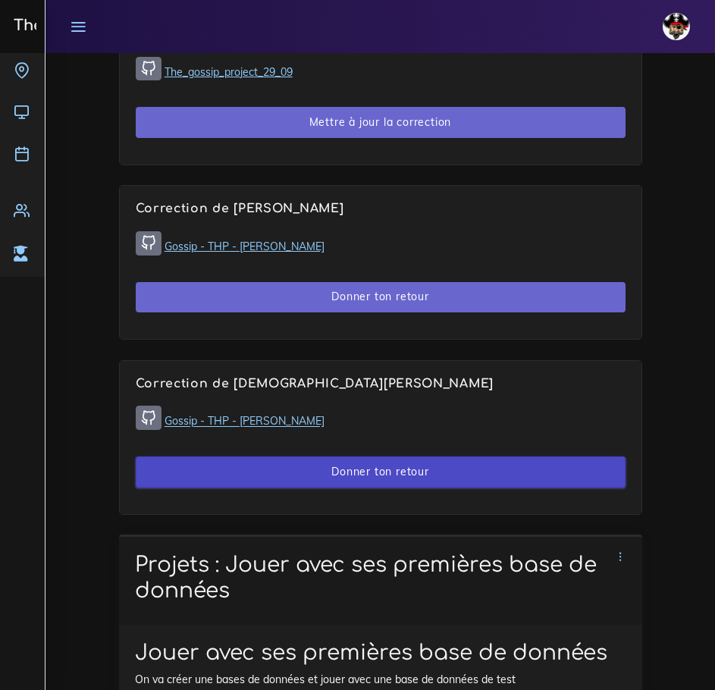
click at [410, 479] on button "Donner ton retour" at bounding box center [381, 472] width 490 height 31
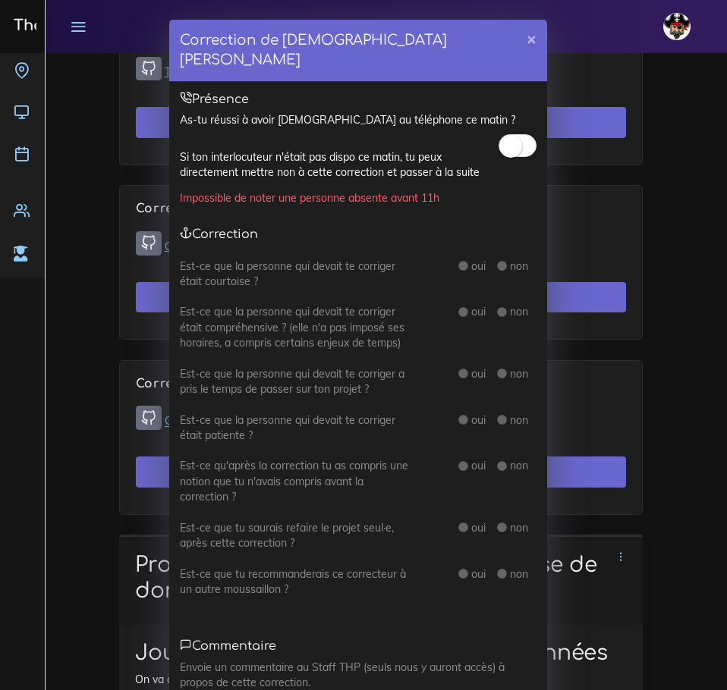
click at [506, 135] on small at bounding box center [510, 146] width 23 height 23
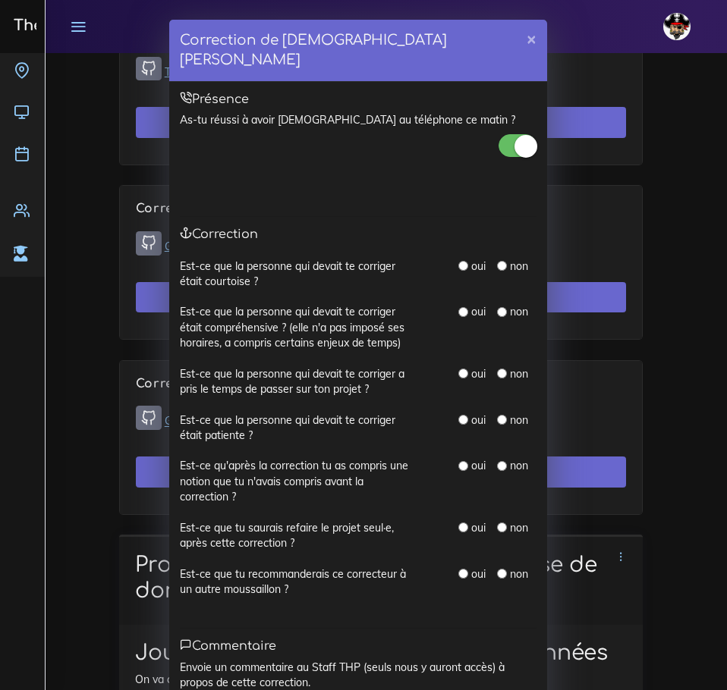
click at [460, 261] on input "radio" at bounding box center [463, 266] width 10 height 10
radio input "true"
click at [464, 413] on div "oui" at bounding box center [471, 420] width 27 height 15
click at [458, 415] on input "radio" at bounding box center [463, 420] width 10 height 10
radio input "true"
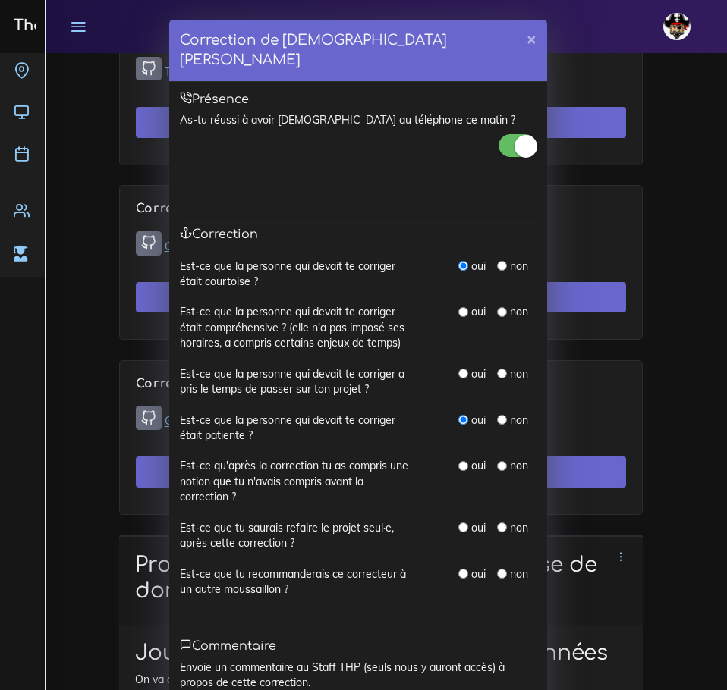
click at [458, 369] on input "radio" at bounding box center [463, 374] width 10 height 10
radio input "true"
click at [458, 307] on input "radio" at bounding box center [463, 312] width 10 height 10
radio input "true"
click at [458, 523] on input "radio" at bounding box center [463, 528] width 10 height 10
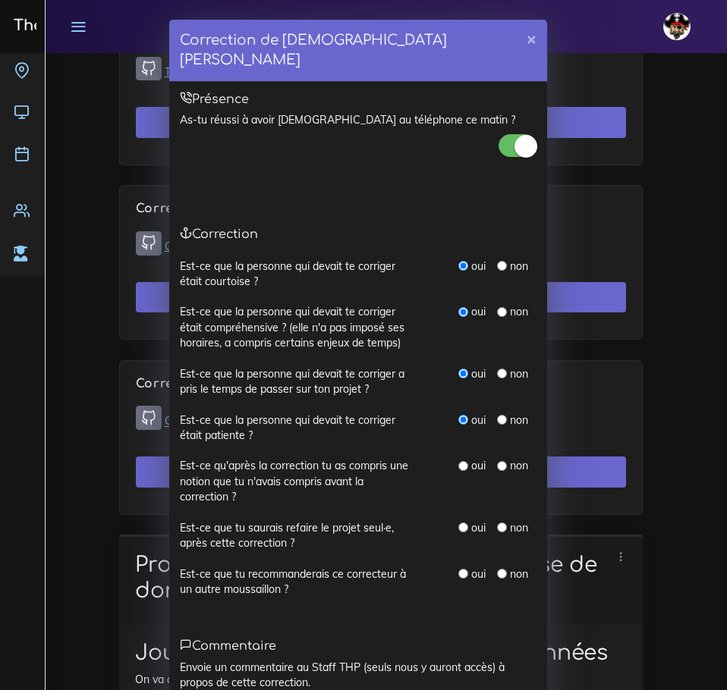
radio input "true"
click at [498, 461] on input "radio" at bounding box center [502, 466] width 10 height 10
radio input "true"
click at [458, 567] on div "oui" at bounding box center [471, 574] width 27 height 15
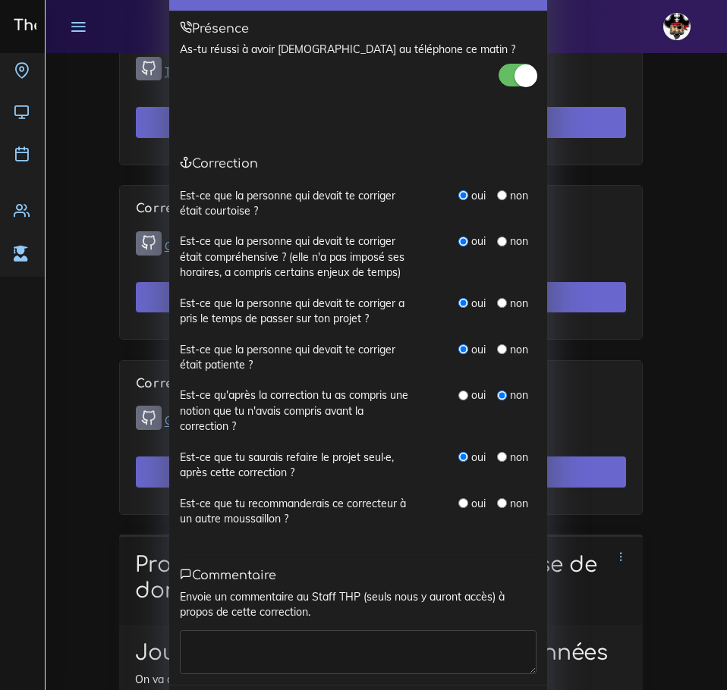
scroll to position [76, 0]
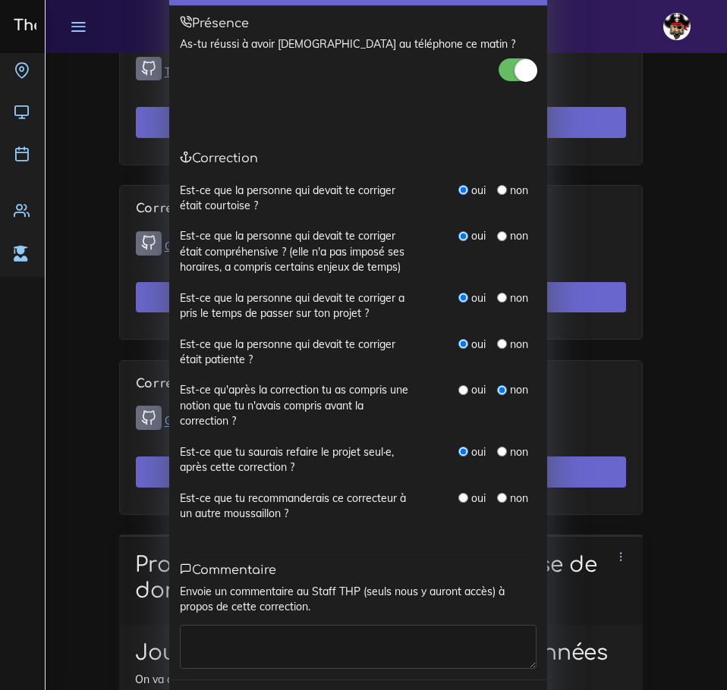
click at [458, 493] on input "radio" at bounding box center [463, 498] width 10 height 10
radio input "true"
click at [307, 625] on textarea at bounding box center [358, 647] width 357 height 44
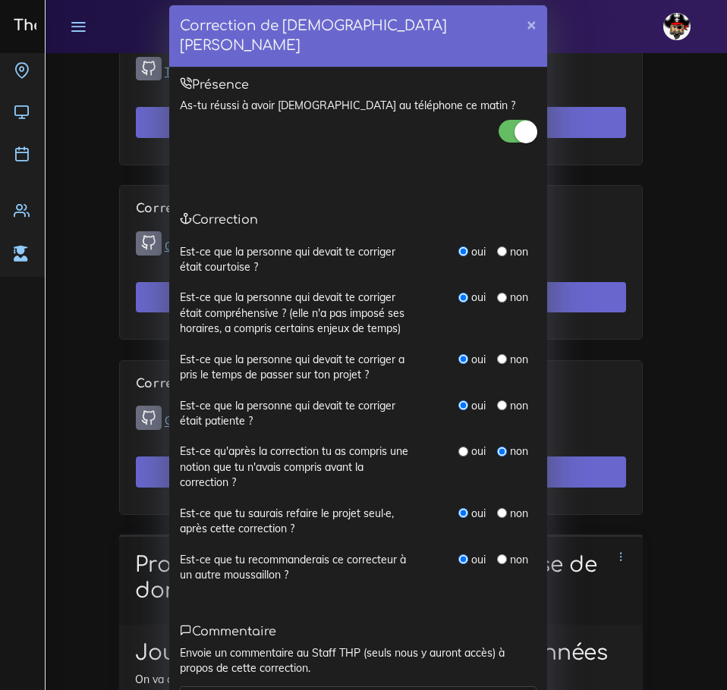
scroll to position [0, 0]
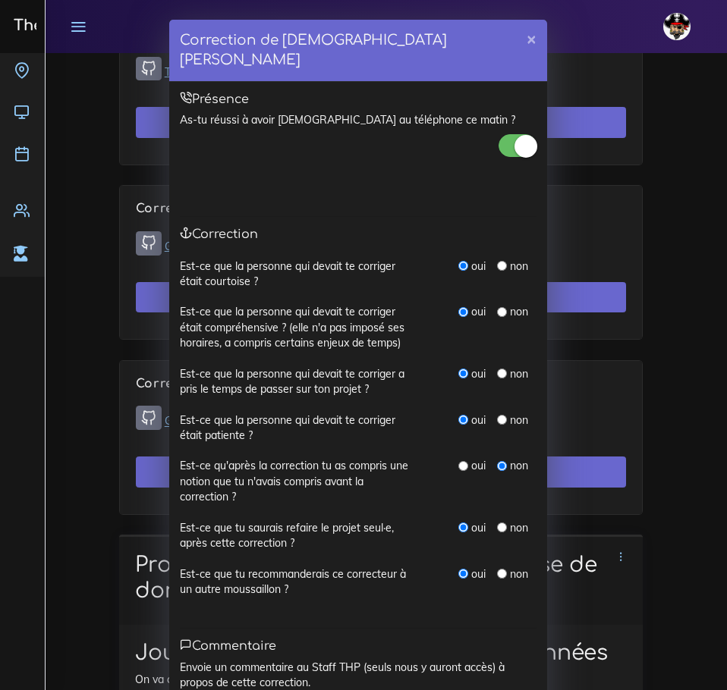
type textarea "Bonne correction"
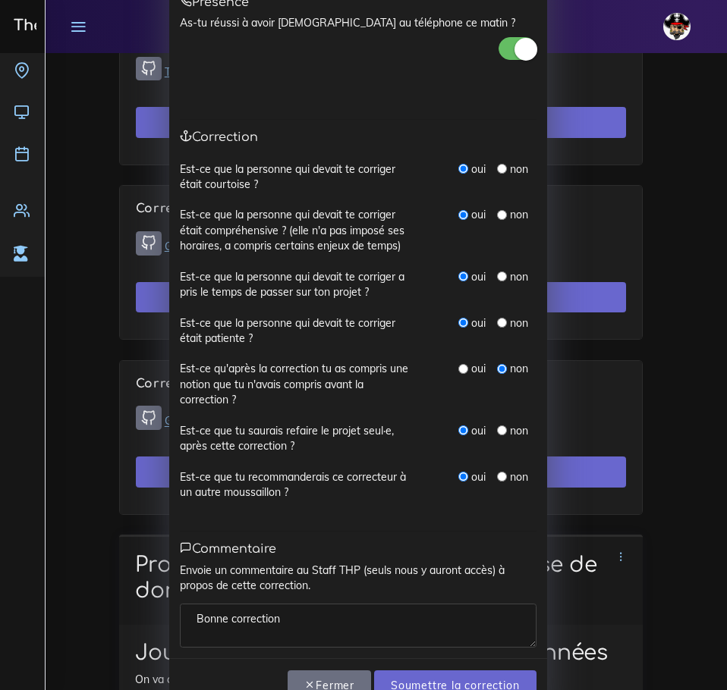
scroll to position [118, 0]
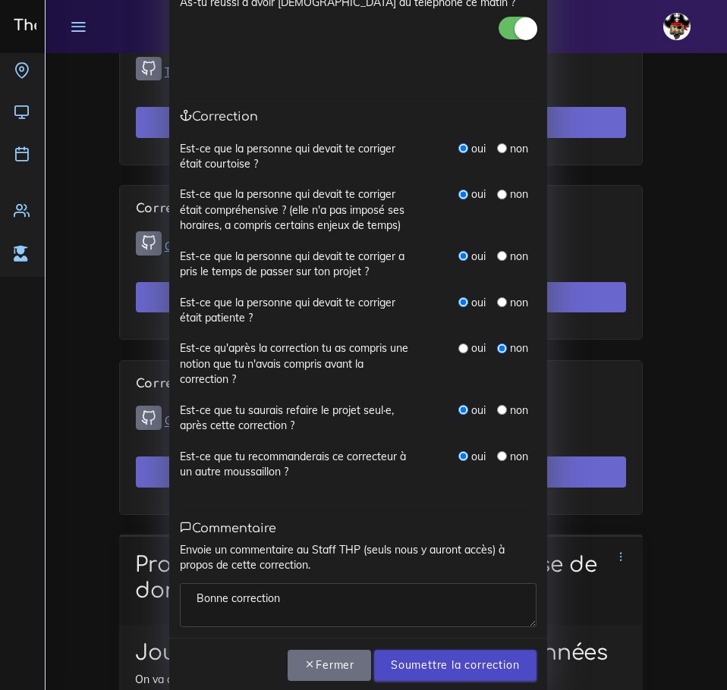
click at [447, 650] on input "Soumettre la correction" at bounding box center [455, 665] width 162 height 31
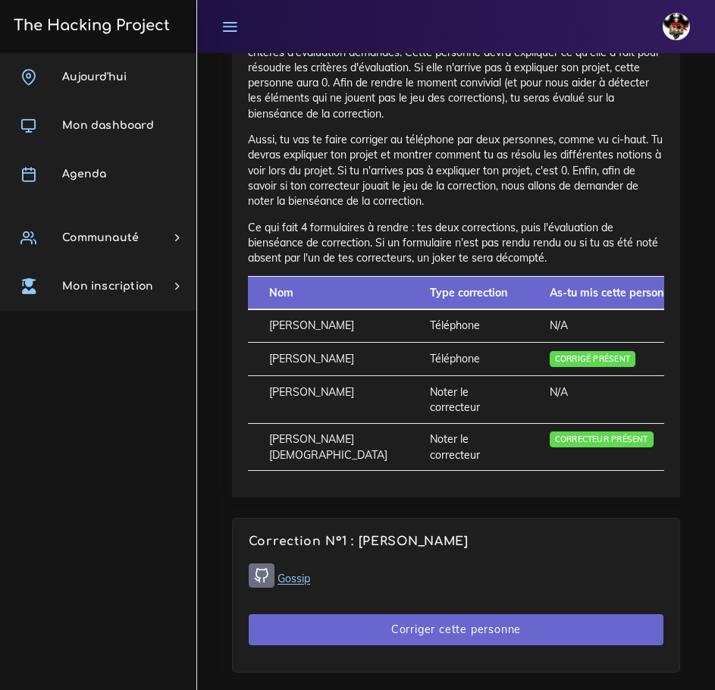
scroll to position [1070, 0]
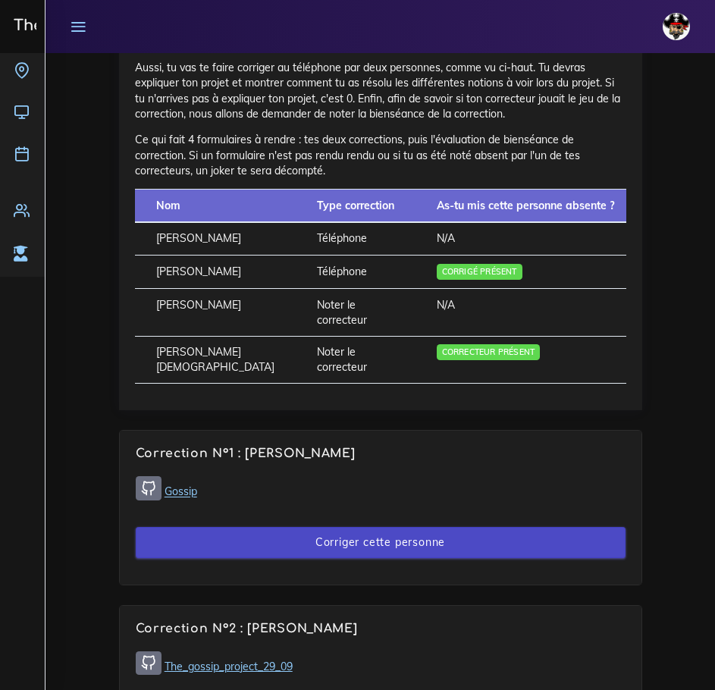
click at [278, 540] on button "Corriger cette personne" at bounding box center [381, 542] width 490 height 31
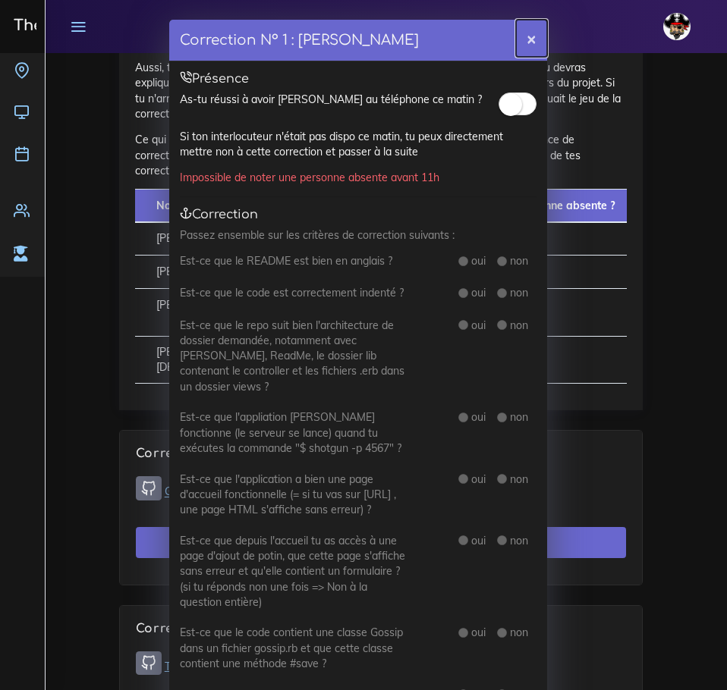
click at [525, 38] on button "×" at bounding box center [531, 38] width 31 height 37
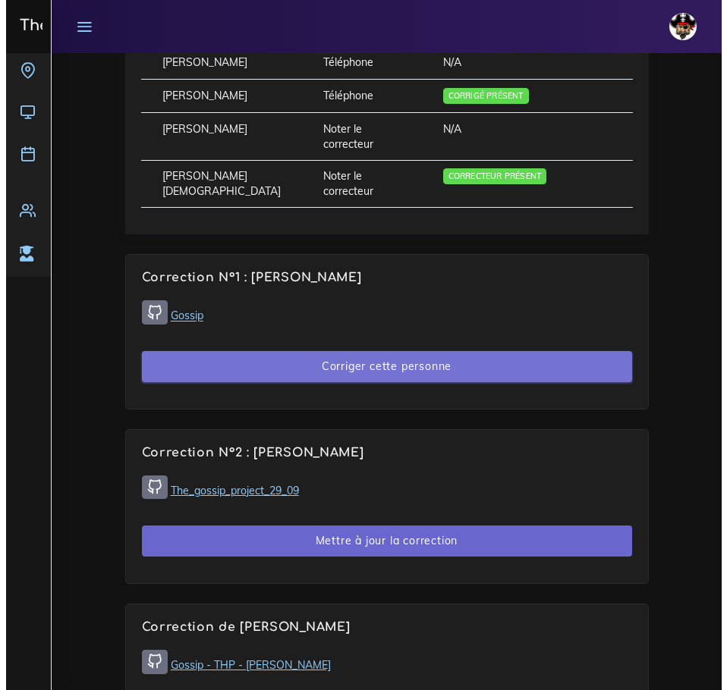
scroll to position [1222, 0]
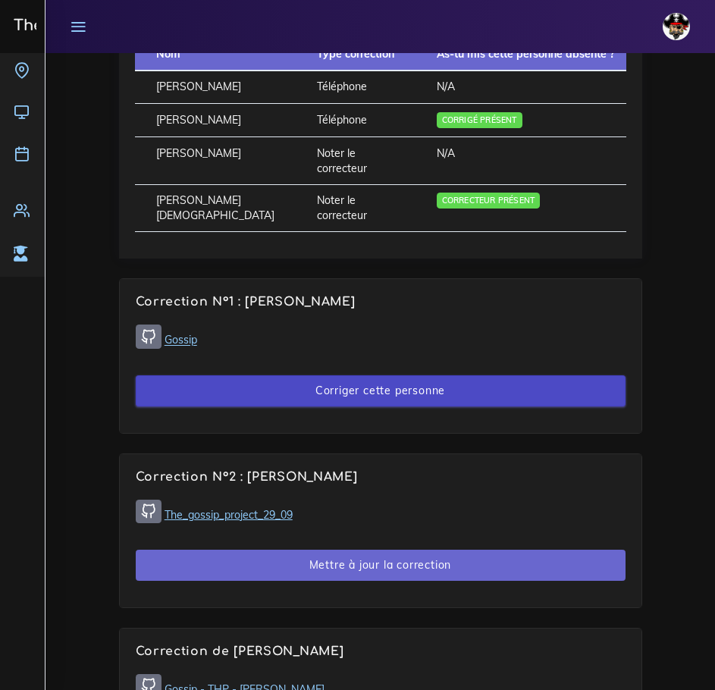
click at [324, 389] on button "Corriger cette personne" at bounding box center [381, 391] width 490 height 31
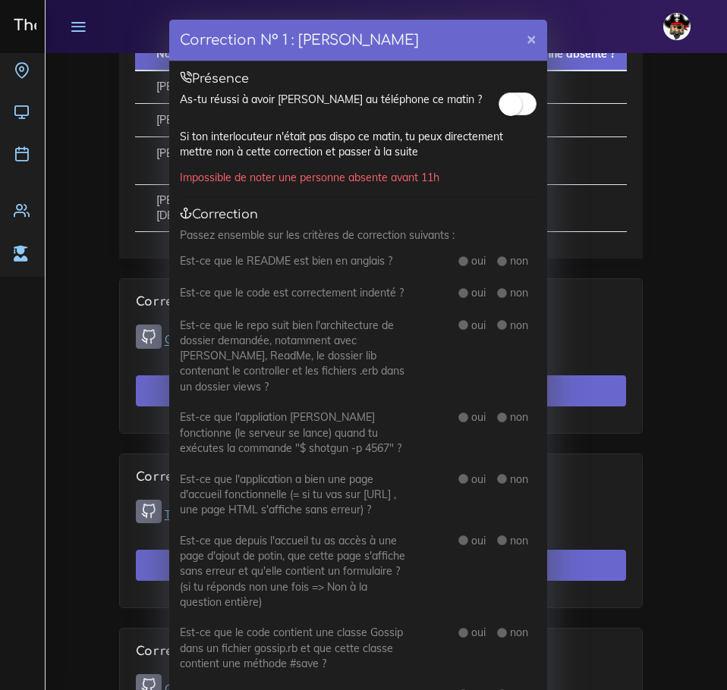
click at [508, 104] on small at bounding box center [510, 104] width 23 height 23
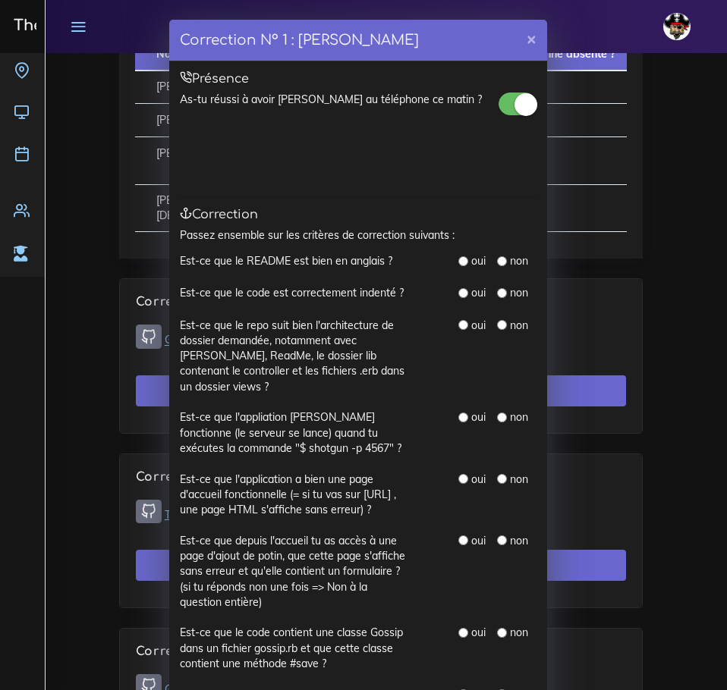
click at [461, 259] on input "radio" at bounding box center [463, 261] width 10 height 10
radio input "true"
click at [461, 291] on input "radio" at bounding box center [463, 293] width 10 height 10
radio input "true"
click at [461, 326] on input "radio" at bounding box center [463, 325] width 10 height 10
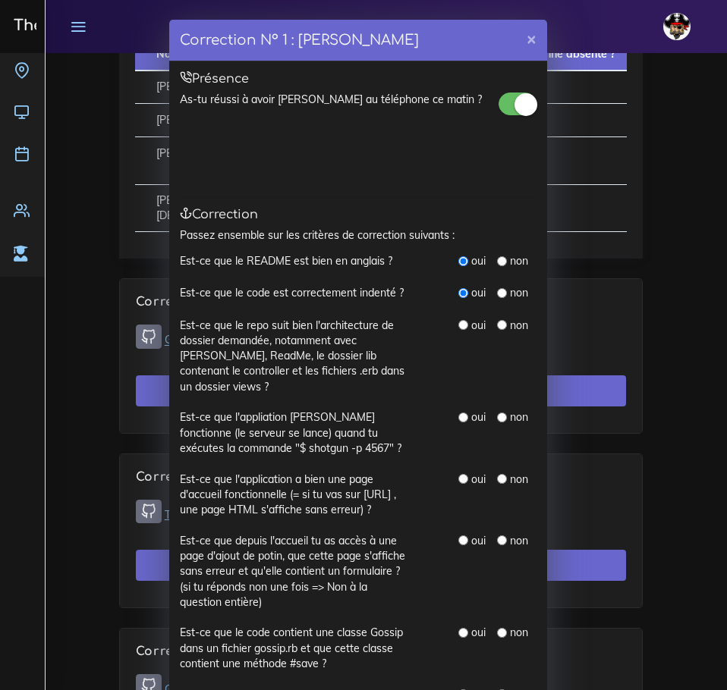
radio input "true"
click at [458, 413] on input "radio" at bounding box center [463, 418] width 10 height 10
radio input "true"
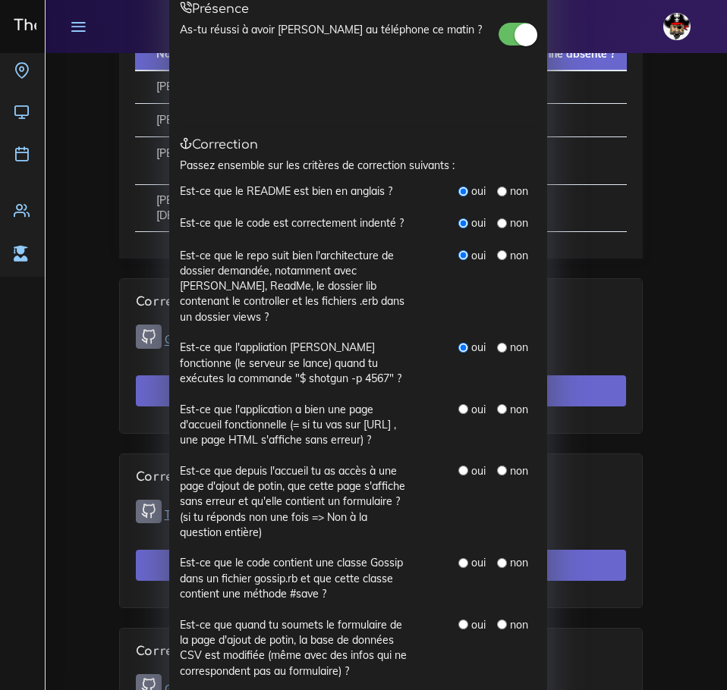
scroll to position [76, 0]
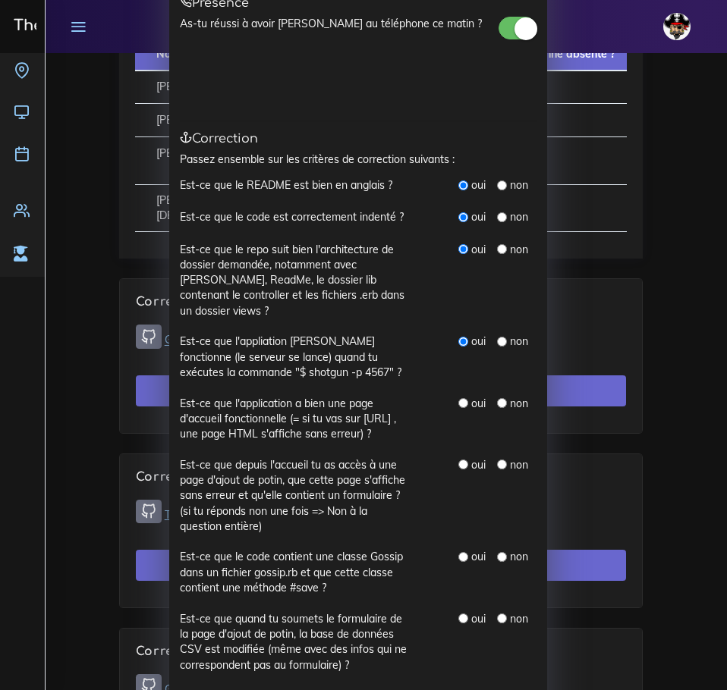
click at [471, 396] on label "oui" at bounding box center [478, 403] width 14 height 15
click at [461, 460] on input "radio" at bounding box center [463, 465] width 10 height 10
radio input "true"
click at [458, 398] on input "radio" at bounding box center [463, 403] width 10 height 10
radio input "true"
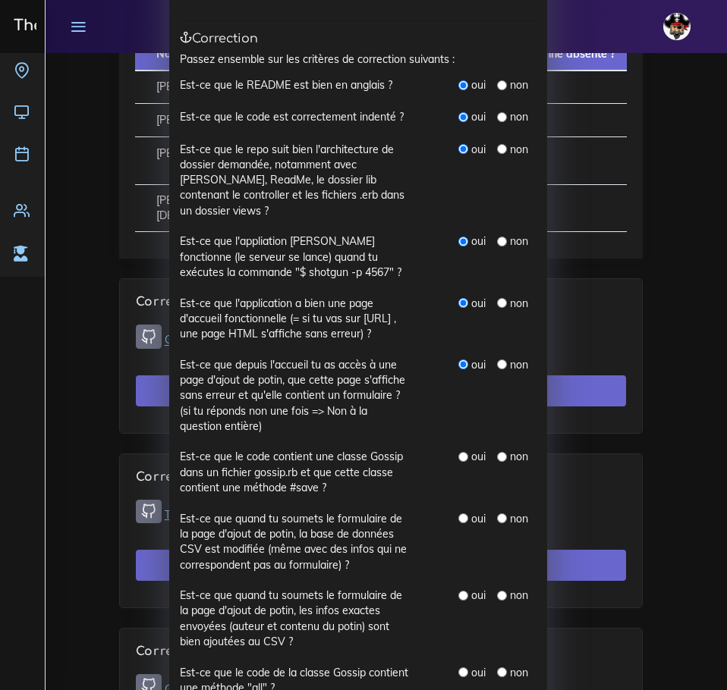
scroll to position [228, 0]
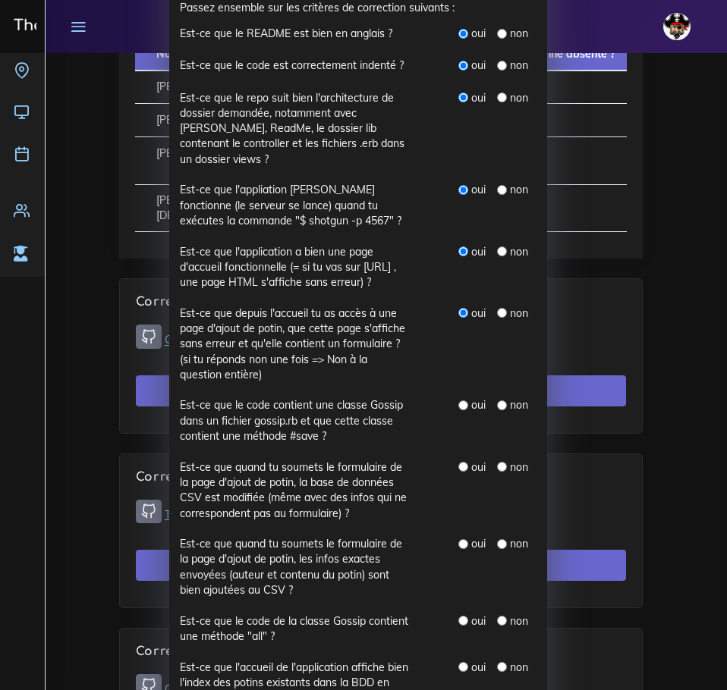
click at [459, 404] on input "radio" at bounding box center [463, 406] width 10 height 10
radio input "true"
click at [458, 464] on input "radio" at bounding box center [463, 467] width 10 height 10
radio input "true"
click at [460, 547] on input "radio" at bounding box center [463, 544] width 10 height 10
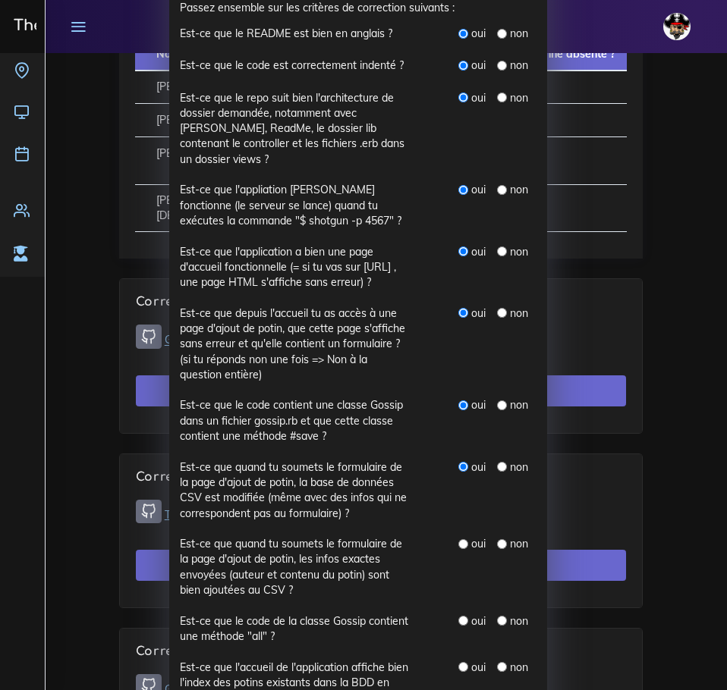
radio input "true"
click at [464, 627] on div "oui" at bounding box center [471, 621] width 27 height 15
click at [460, 621] on input "radio" at bounding box center [463, 621] width 10 height 10
radio input "true"
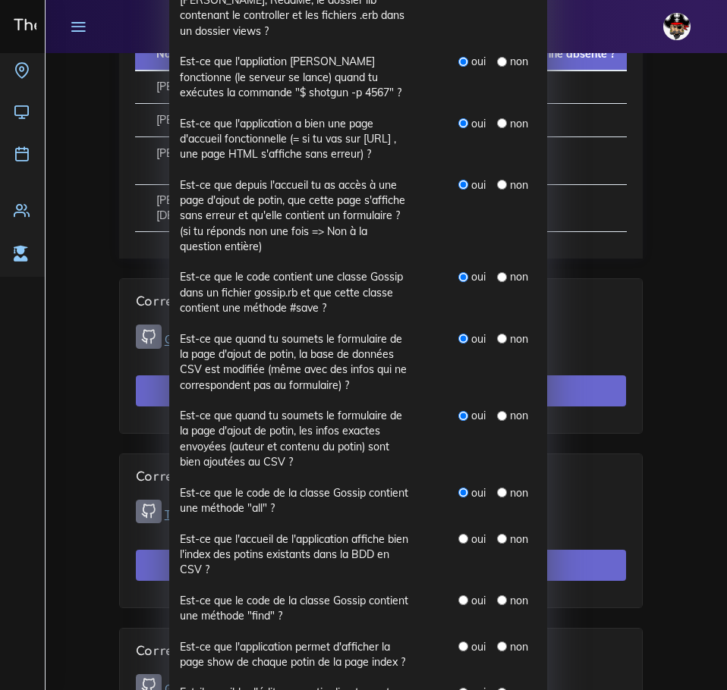
scroll to position [379, 0]
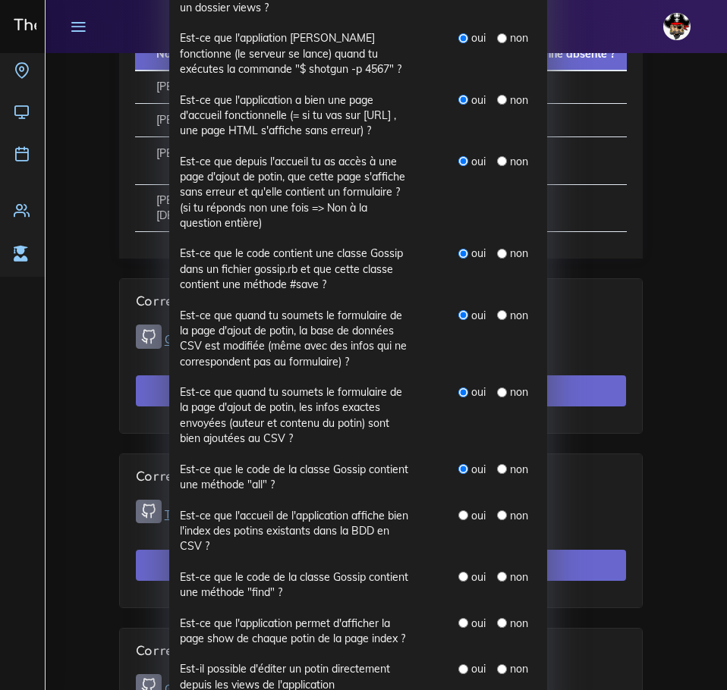
click at [458, 517] on input "radio" at bounding box center [463, 516] width 10 height 10
radio input "true"
click at [461, 577] on input "radio" at bounding box center [463, 577] width 10 height 10
radio input "true"
click at [458, 621] on input "radio" at bounding box center [463, 623] width 10 height 10
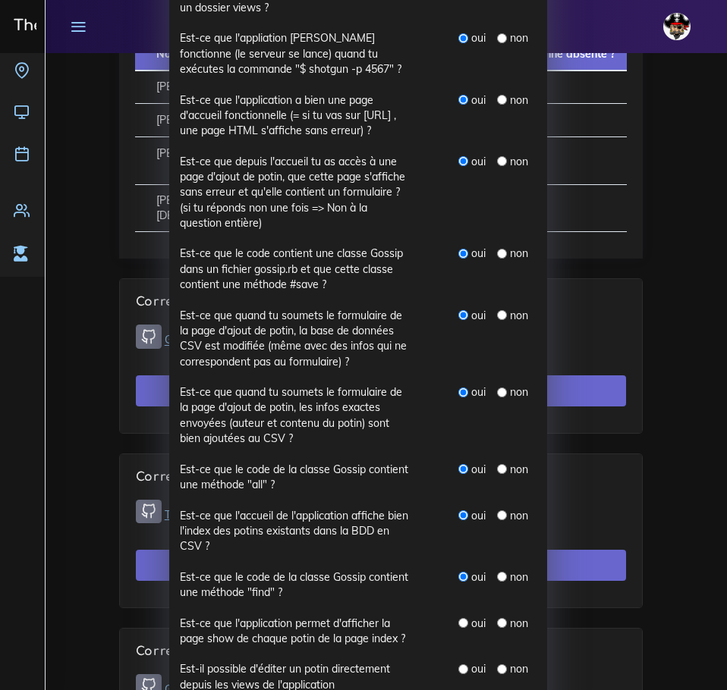
radio input "true"
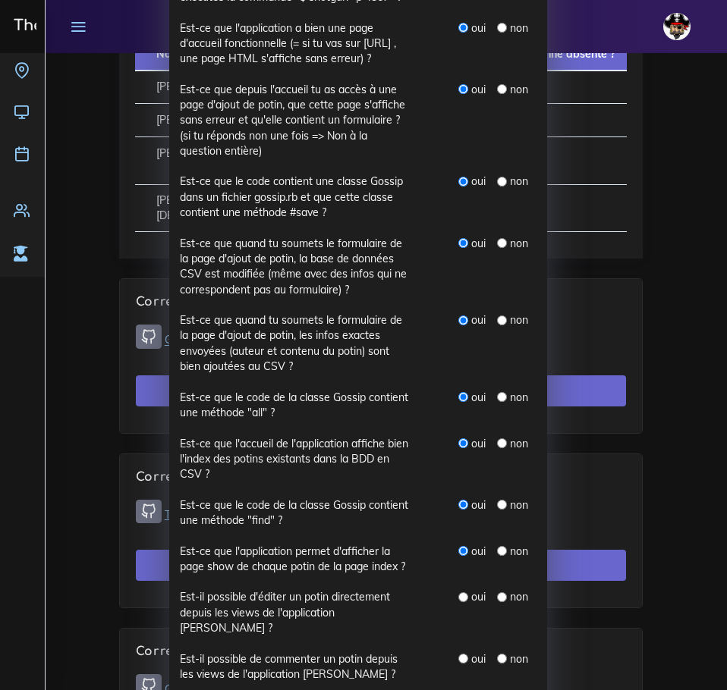
scroll to position [455, 0]
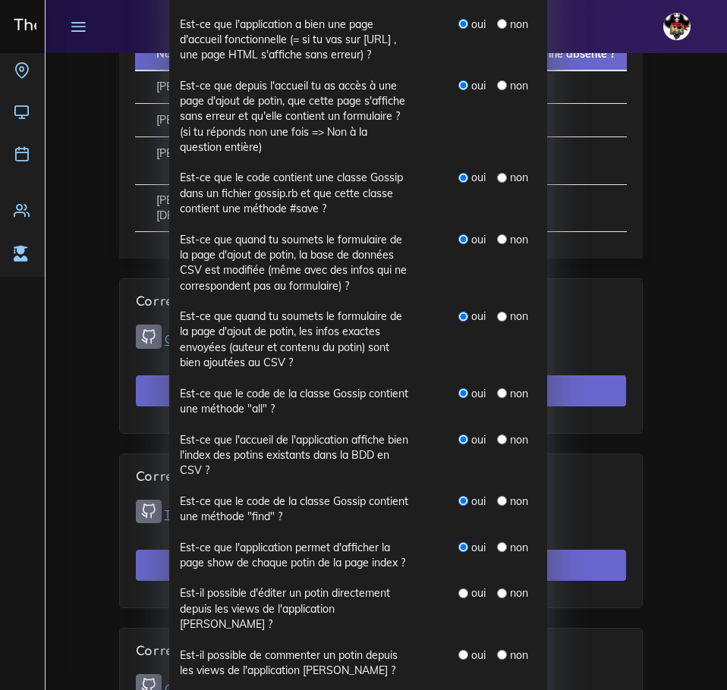
click at [464, 597] on div "oui" at bounding box center [471, 593] width 27 height 15
click at [458, 597] on input "radio" at bounding box center [463, 594] width 10 height 10
radio input "true"
click at [458, 650] on input "radio" at bounding box center [463, 655] width 10 height 10
radio input "true"
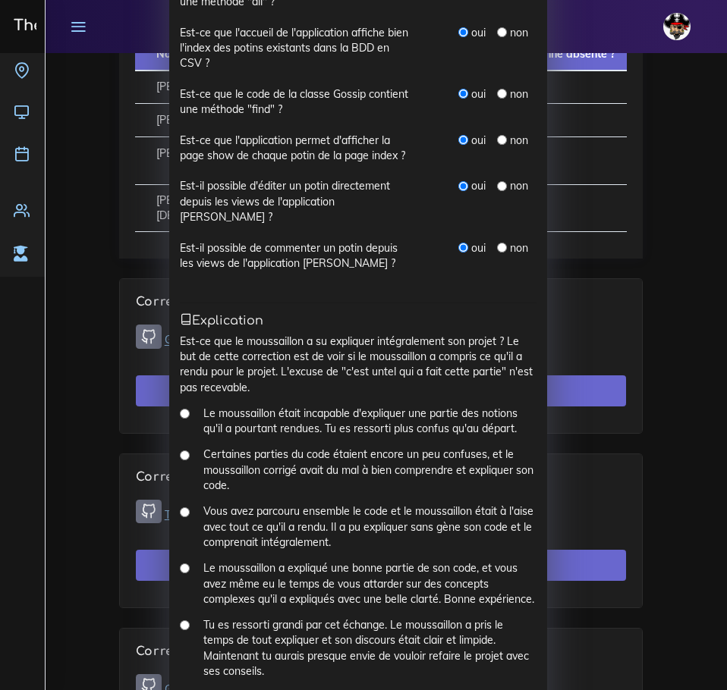
scroll to position [910, 0]
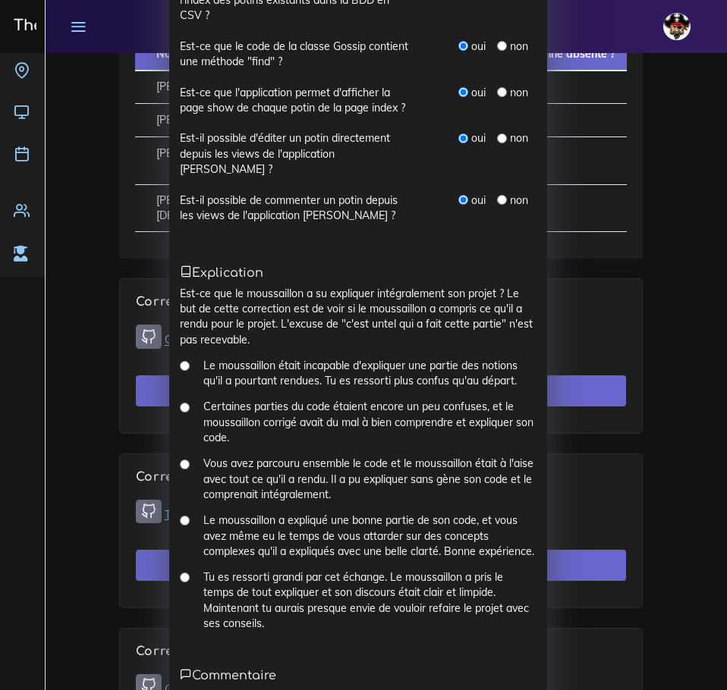
click at [182, 516] on input "Le moussaillon a expliqué une bonne partie de son code, et vous avez même eu le…" at bounding box center [185, 521] width 10 height 10
radio input "true"
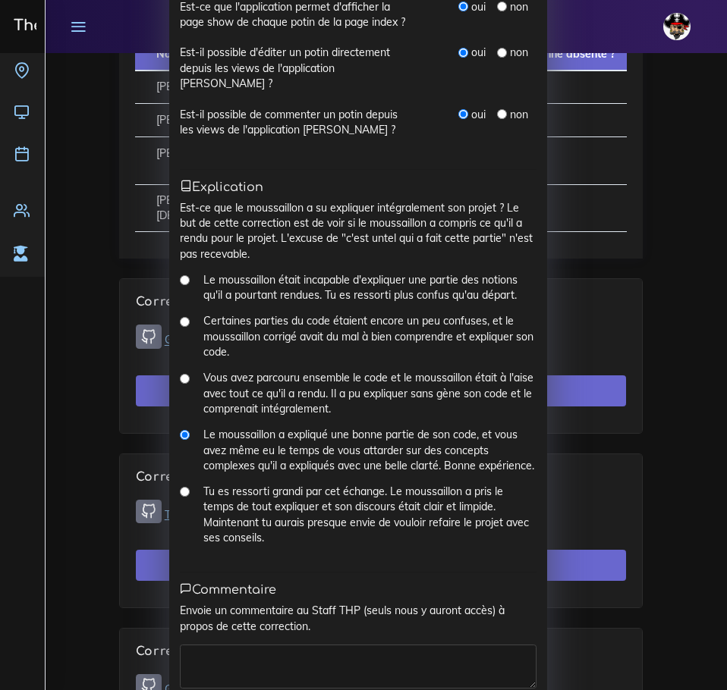
scroll to position [1063, 0]
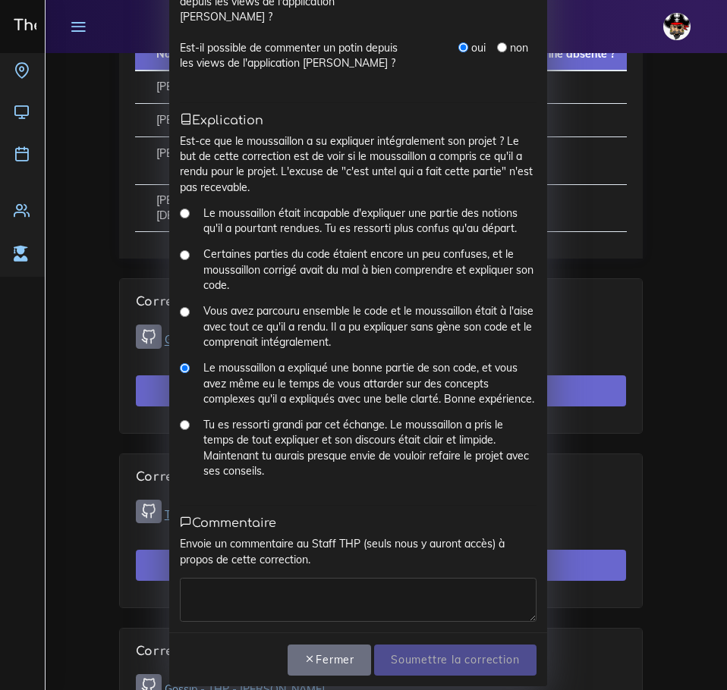
click at [363, 583] on textarea at bounding box center [358, 600] width 357 height 44
click at [228, 578] on textarea "Jolie exercice" at bounding box center [358, 600] width 357 height 44
drag, startPoint x: 281, startPoint y: 573, endPoint x: 290, endPoint y: 581, distance: 11.8
click at [281, 578] on textarea "Jolie exercice" at bounding box center [358, 600] width 357 height 44
drag, startPoint x: 271, startPoint y: 579, endPoint x: 121, endPoint y: 567, distance: 150.7
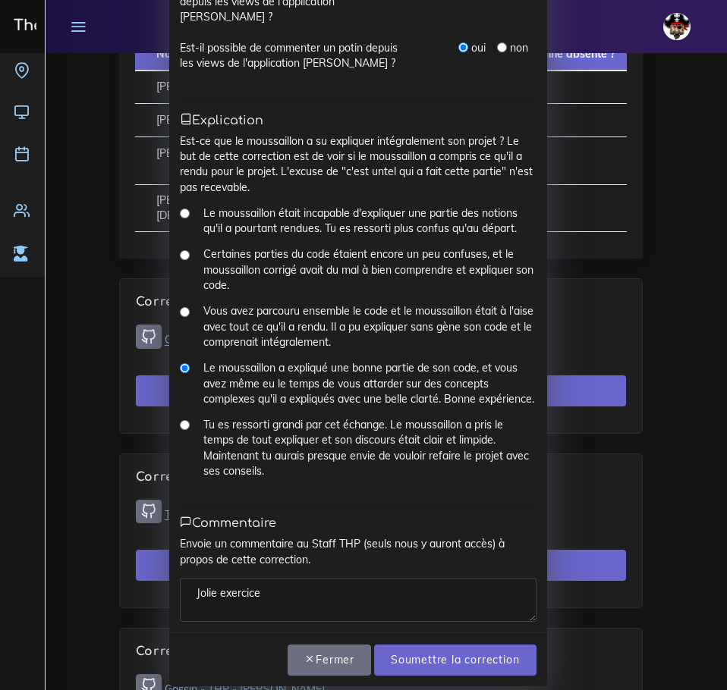
click at [128, 567] on div "Correction N° 1 : Florian ASTIER × Présence As-tu réussi à avoir Florian au tél…" at bounding box center [363, 345] width 727 height 690
type textarea "Bien joué le boss"
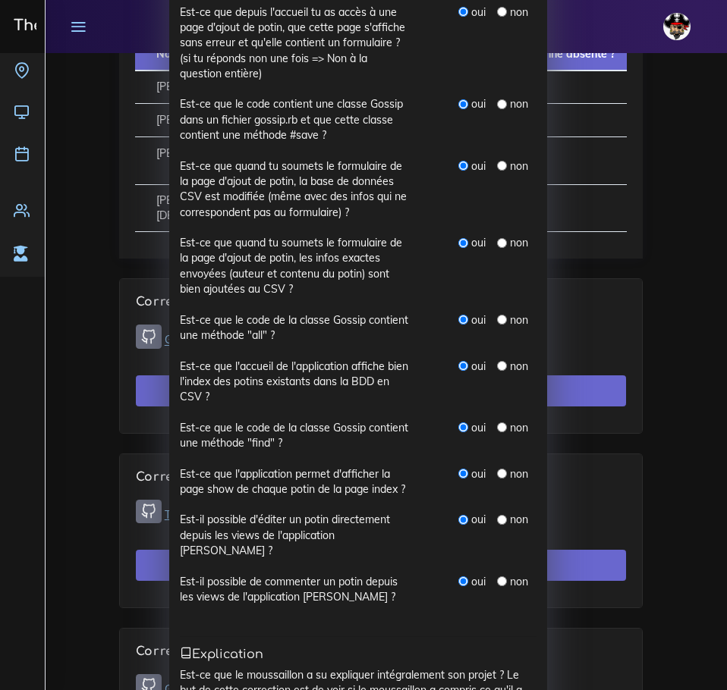
scroll to position [531, 0]
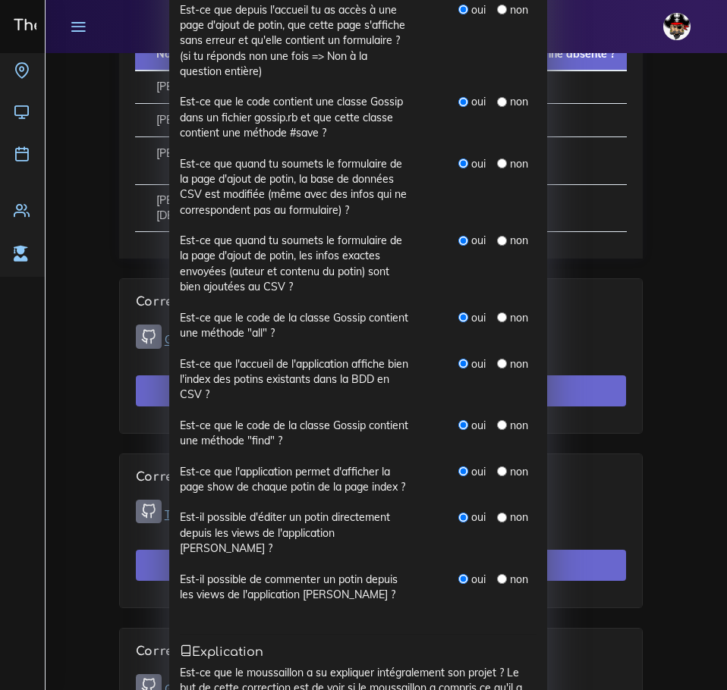
click at [497, 574] on input "radio" at bounding box center [502, 579] width 10 height 10
radio input "true"
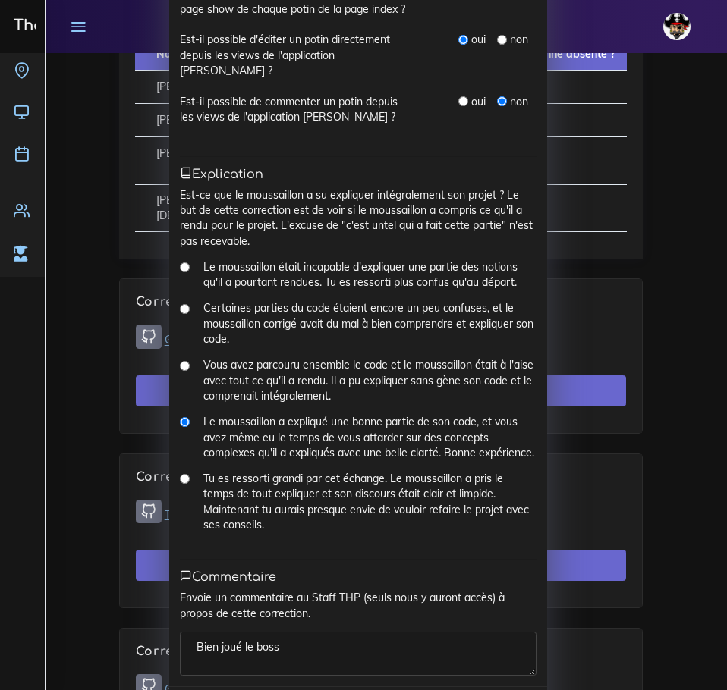
scroll to position [1063, 0]
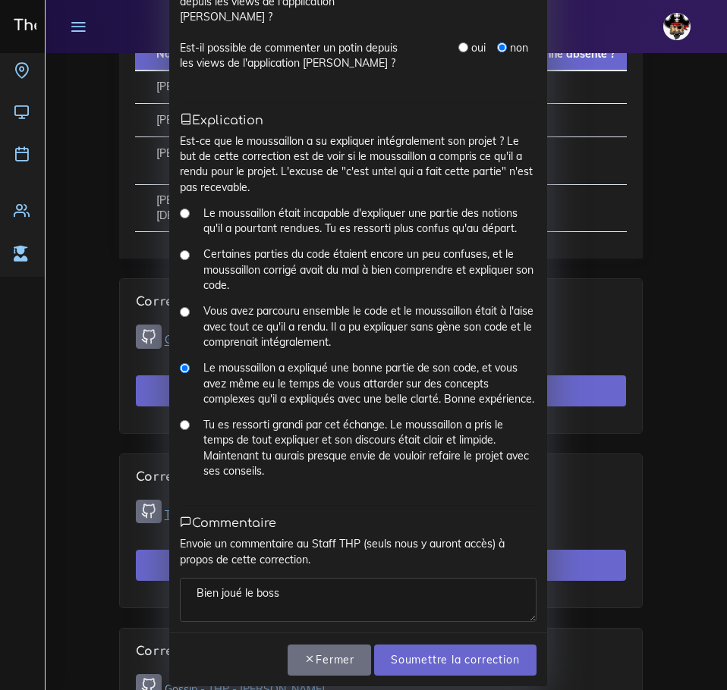
click at [262, 421] on label "Tu es ressorti grandi par cet échange. Le moussaillon a pris le temps de tout e…" at bounding box center [369, 447] width 333 height 61
click at [190, 421] on input "Tu es ressorti grandi par cet échange. Le moussaillon a pris le temps de tout e…" at bounding box center [185, 425] width 10 height 10
radio input "true"
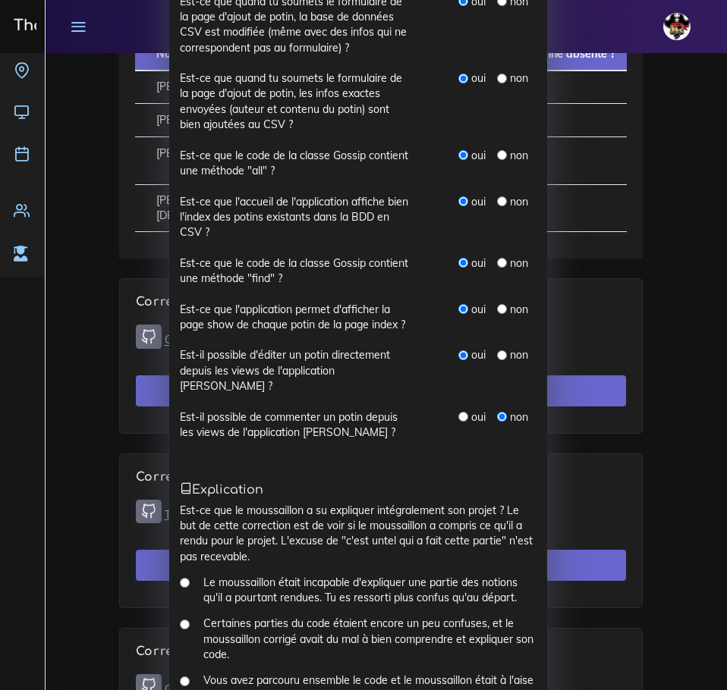
scroll to position [1062, 0]
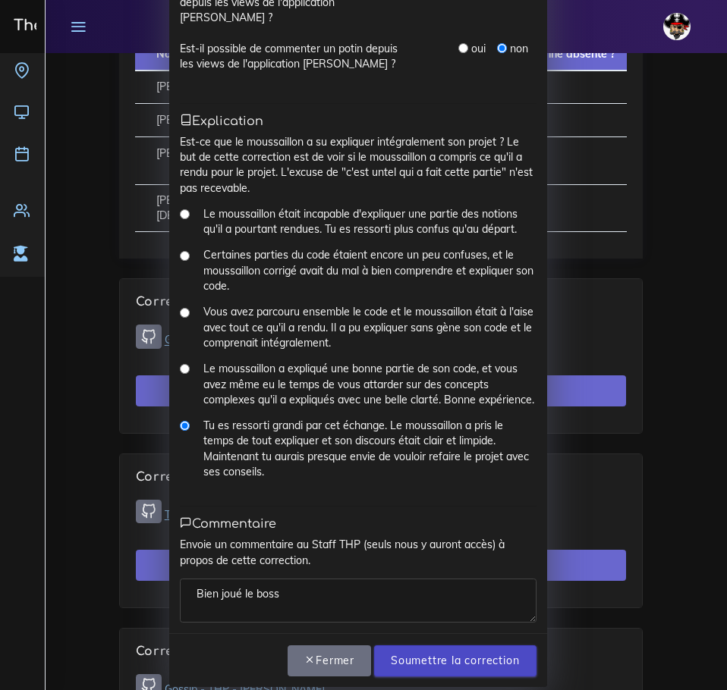
click at [446, 646] on input "Soumettre la correction" at bounding box center [455, 661] width 162 height 31
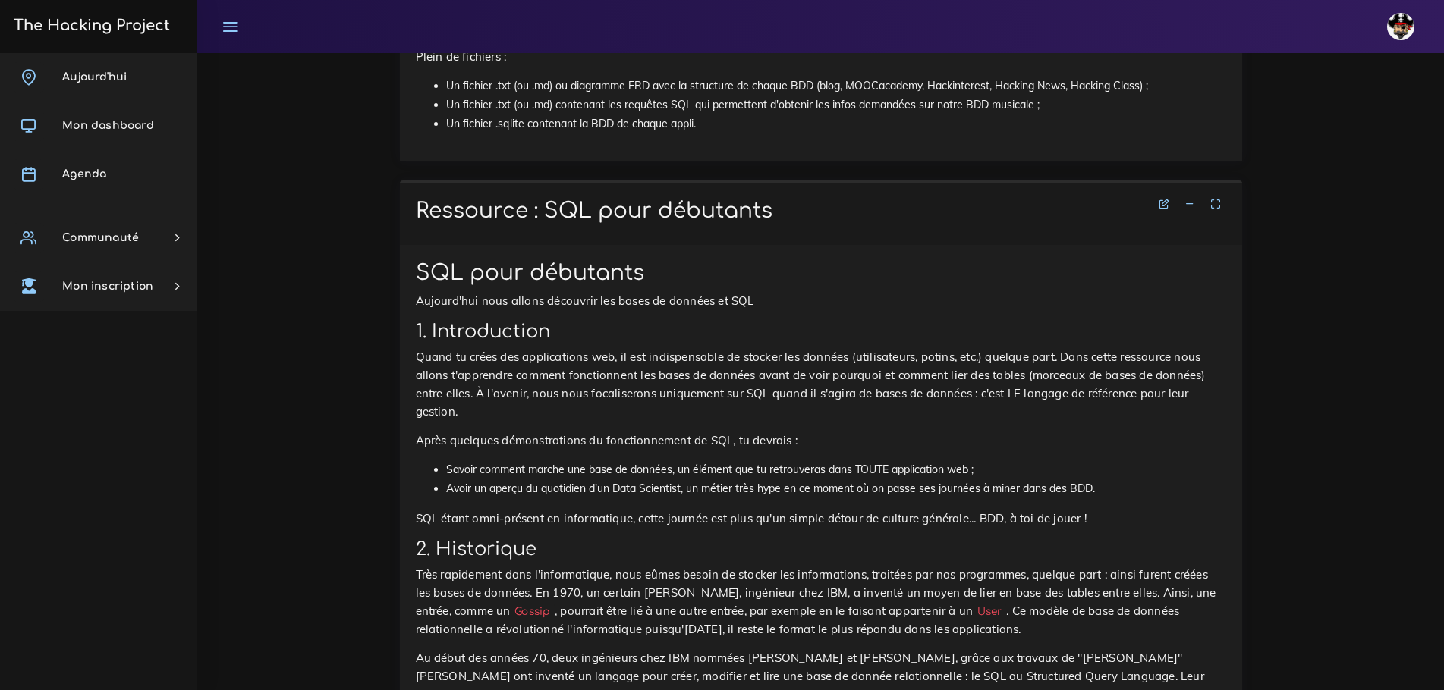
scroll to position [3089, 0]
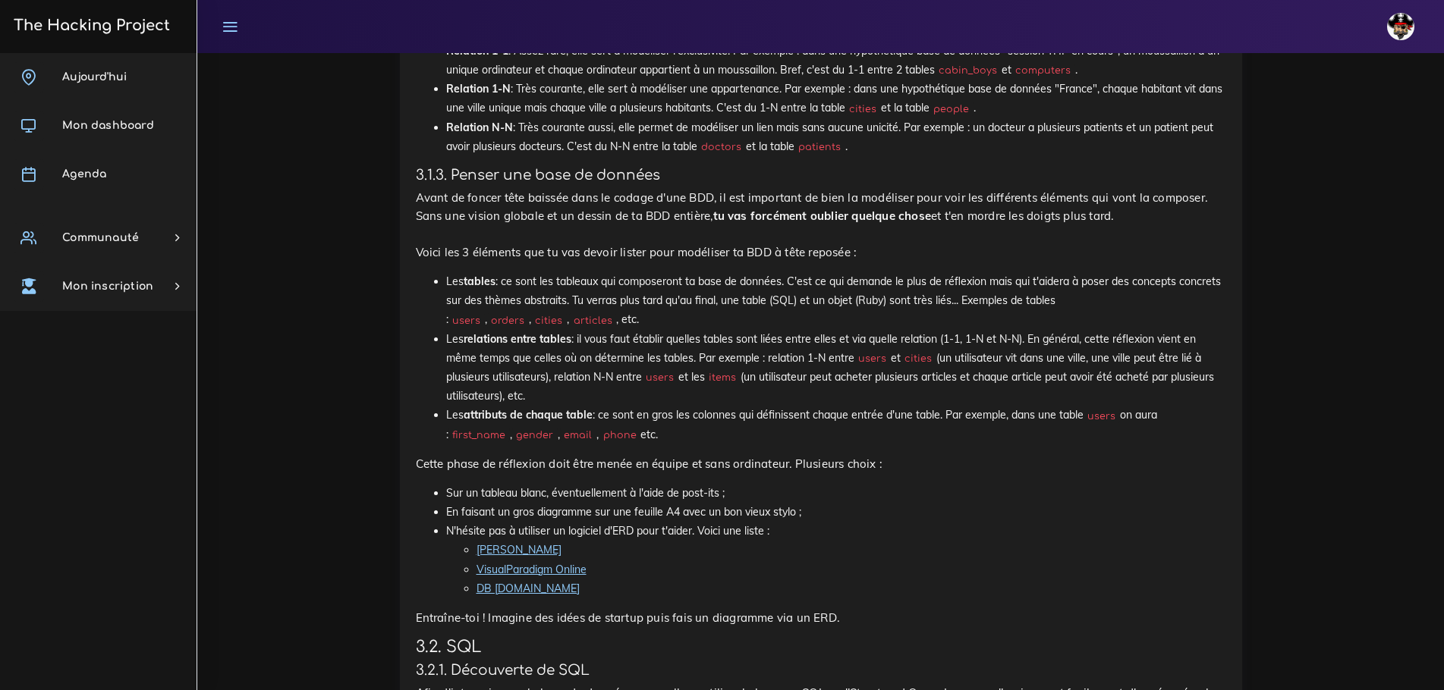
scroll to position [4834, 0]
drag, startPoint x: 741, startPoint y: 417, endPoint x: 450, endPoint y: 420, distance: 291.3
copy code "$ sudo apt-get install sqlite libsqlite3-dev"
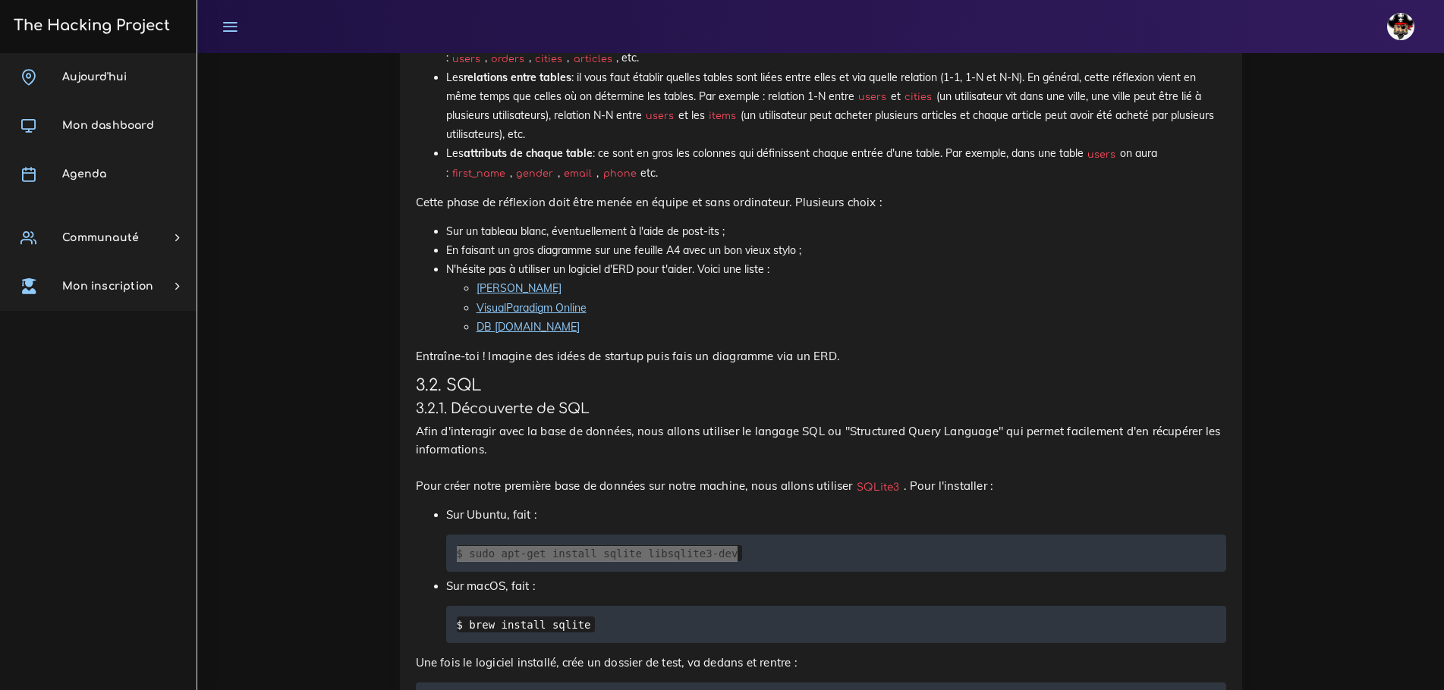
scroll to position [5138, 0]
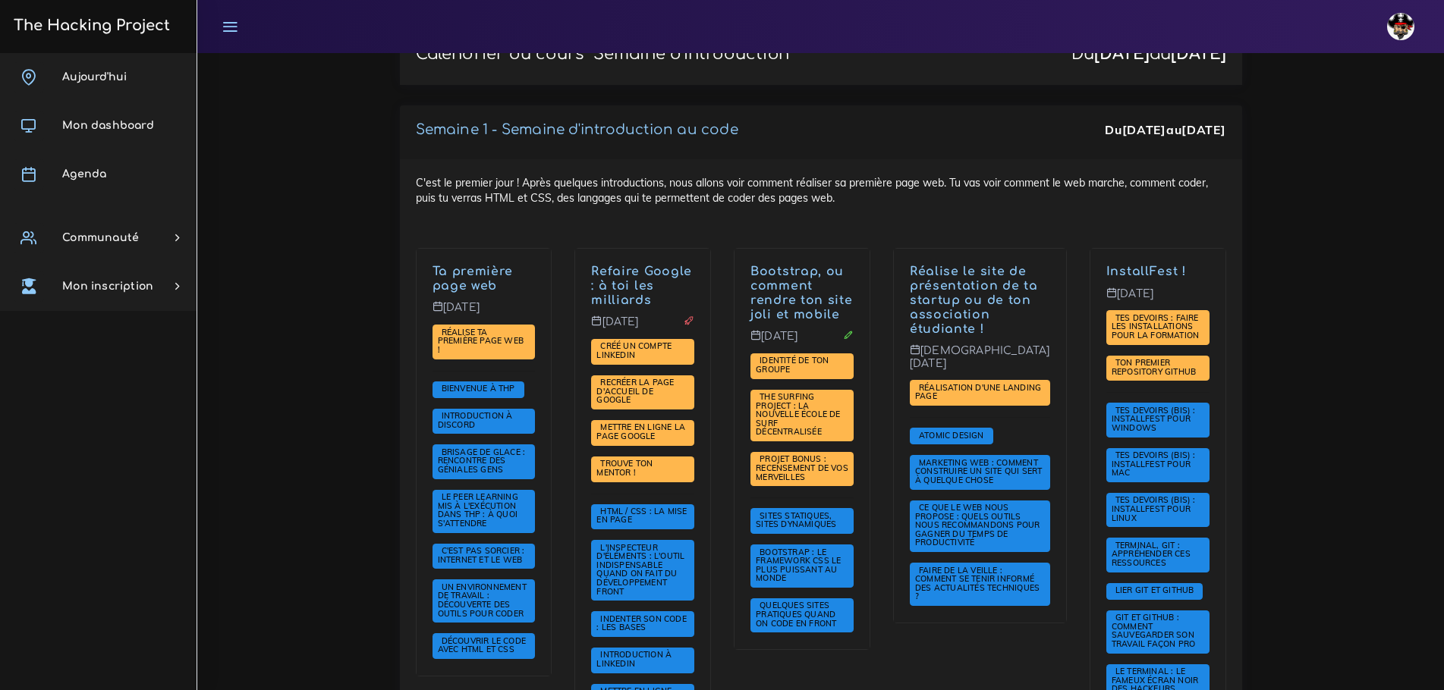
scroll to position [303, 0]
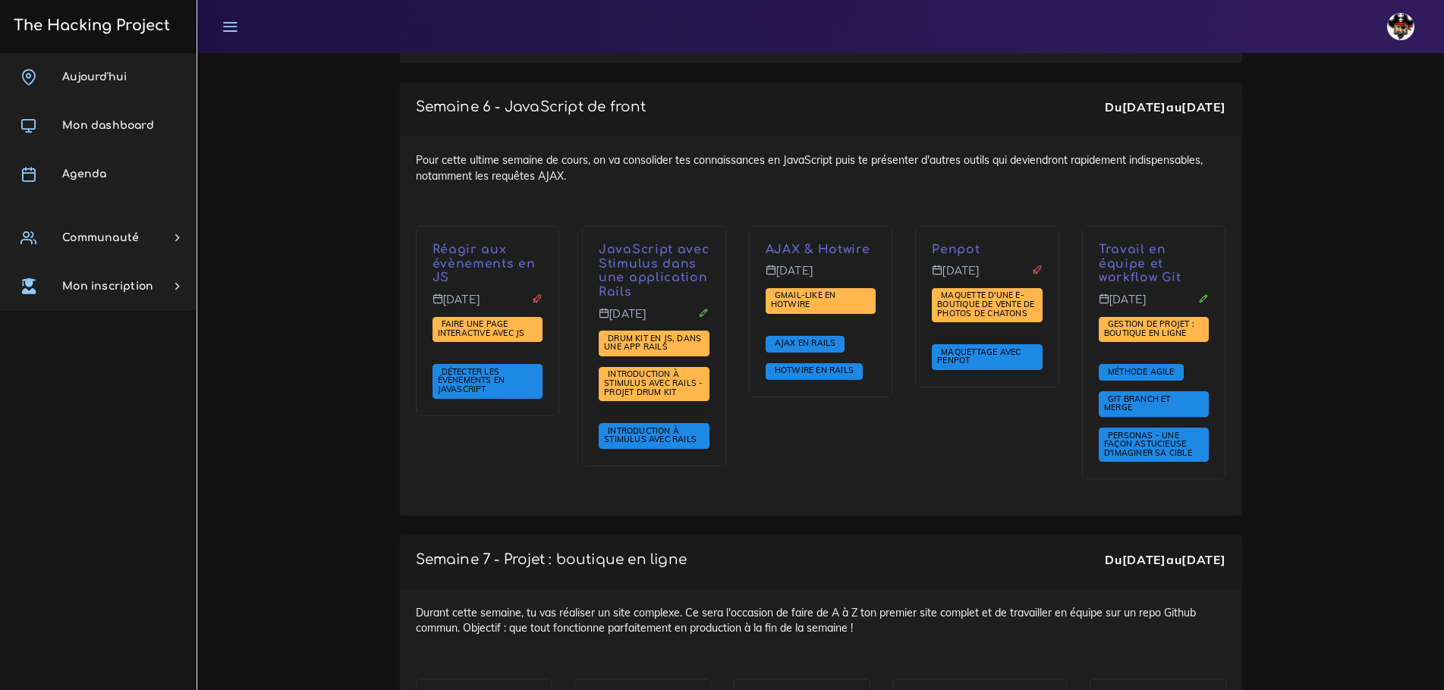
scroll to position [4249, 0]
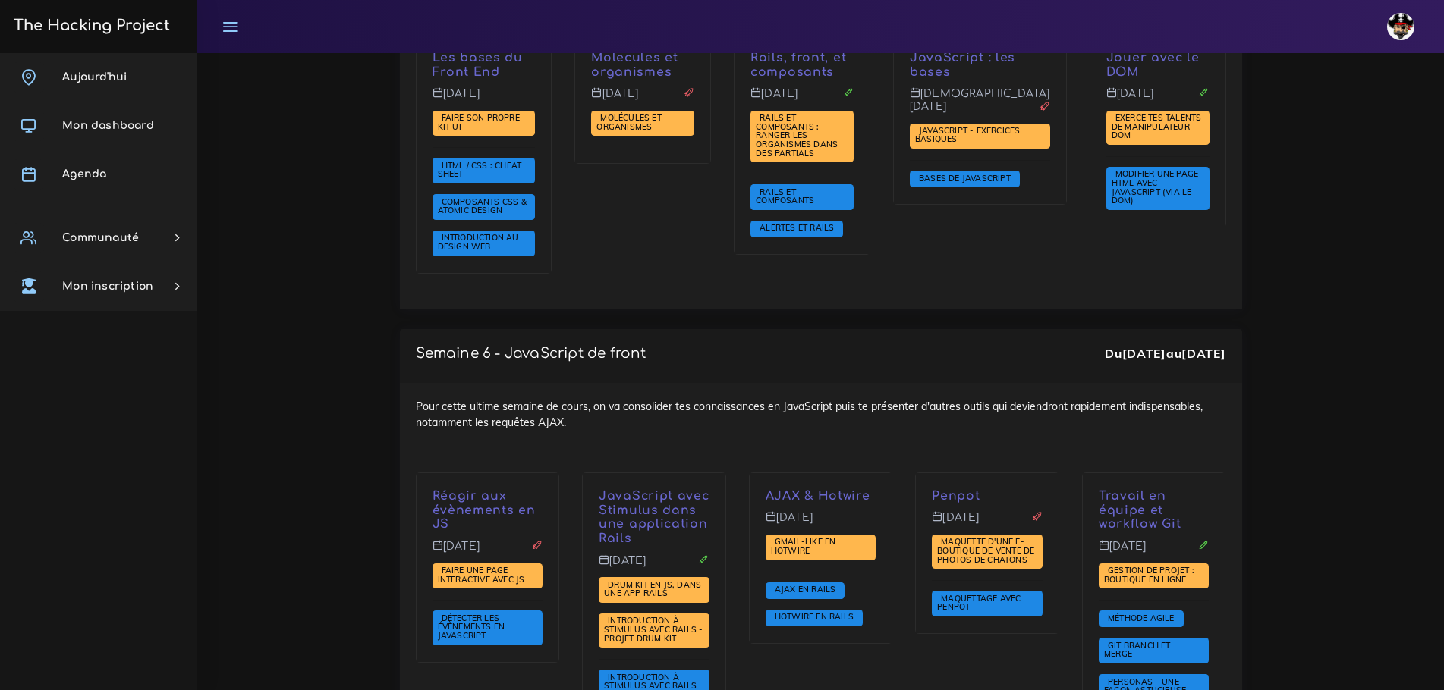
drag, startPoint x: 1066, startPoint y: 577, endPoint x: 855, endPoint y: 309, distance: 341.5
click at [855, 329] on div "Semaine 6 - JavaScript de front Du 27 oct. au 31 oct. Pour cette ultime semaine…" at bounding box center [821, 545] width 842 height 433
drag, startPoint x: 967, startPoint y: 616, endPoint x: 966, endPoint y: 583, distance: 33.4
click at [967, 617] on div "Penpot Jeudi 30 oct. Maquette d'une e-boutique de vente de photos de chatons Ma…" at bounding box center [987, 610] width 167 height 274
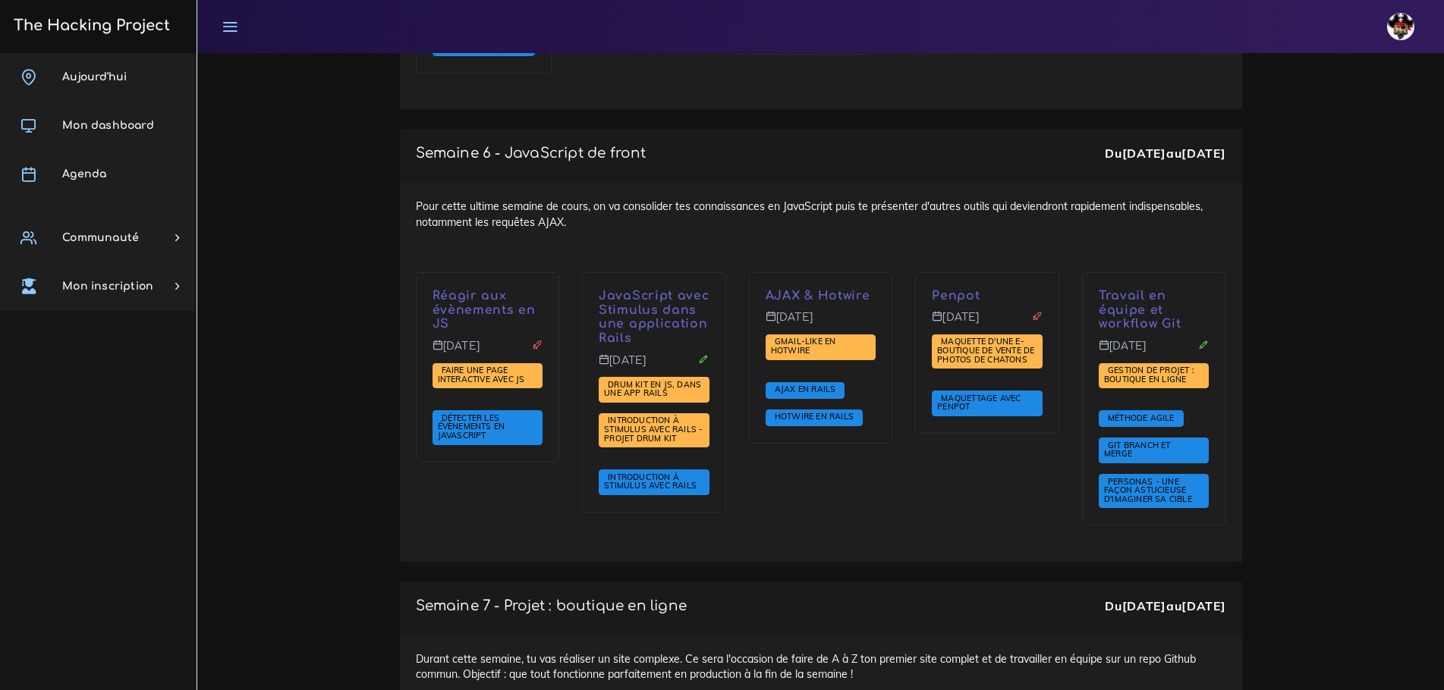
scroll to position [4400, 0]
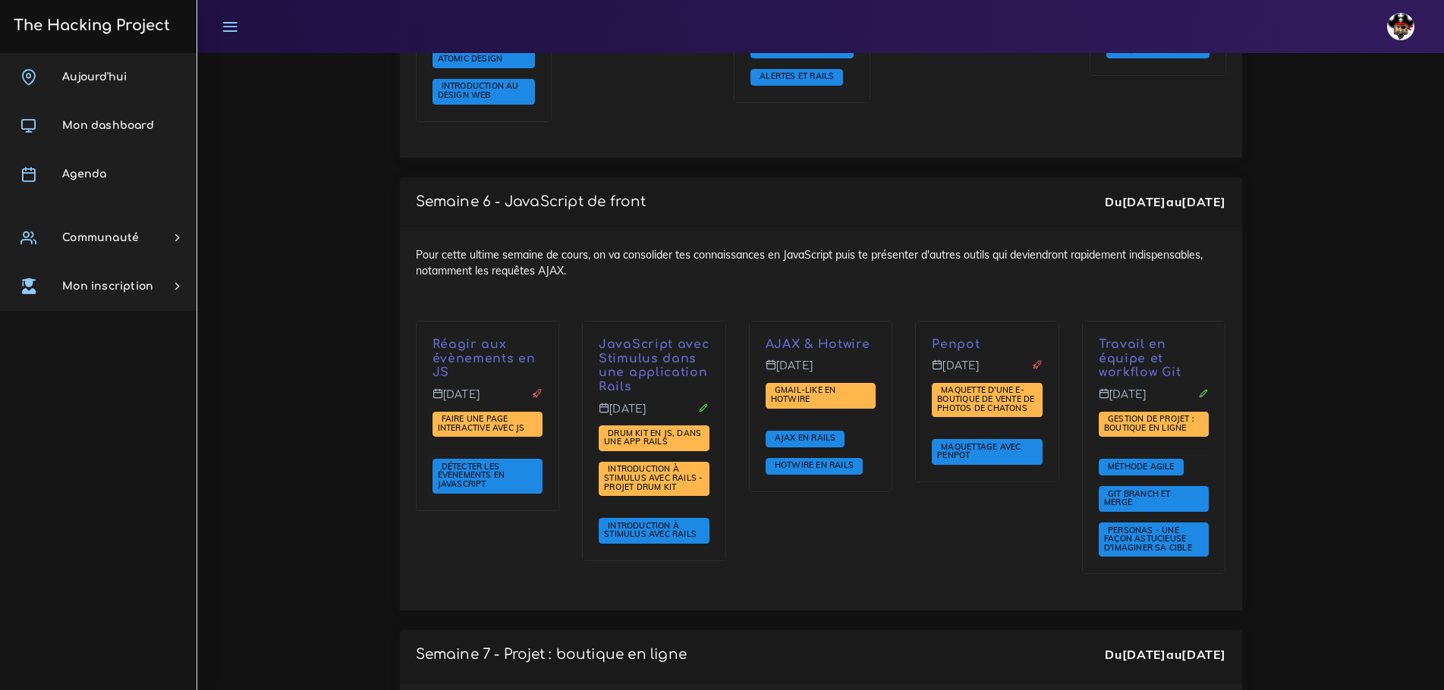
drag, startPoint x: 1224, startPoint y: 479, endPoint x: 889, endPoint y: 240, distance: 411.6
click at [923, 231] on div "Pour cette ultime semaine de cours, on va consolider tes connaissances en JavaS…" at bounding box center [821, 420] width 842 height 379
drag, startPoint x: 916, startPoint y: 232, endPoint x: 1296, endPoint y: 500, distance: 465.0
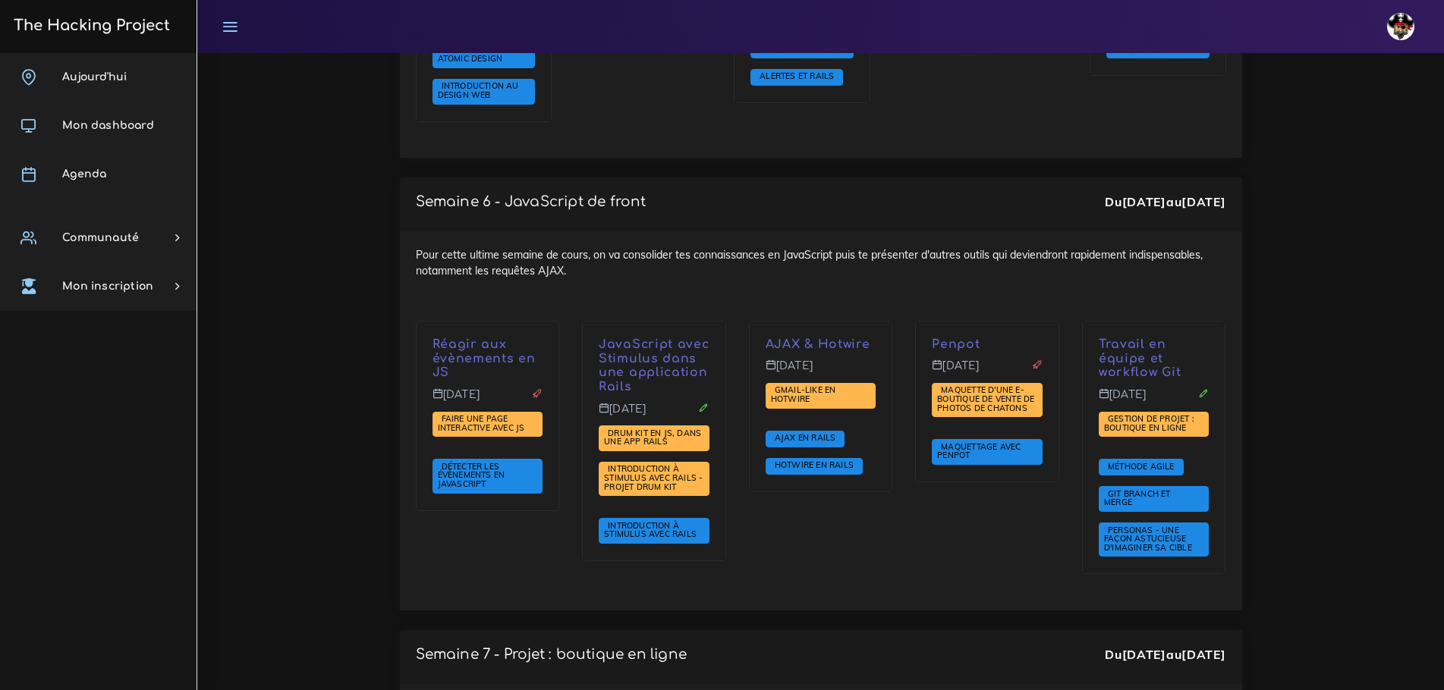
drag, startPoint x: 1372, startPoint y: 519, endPoint x: 931, endPoint y: 209, distance: 538.6
click at [1062, 231] on div "Pour cette ultime semaine de cours, on va consolider tes connaissances en JavaS…" at bounding box center [821, 420] width 842 height 379
drag, startPoint x: 964, startPoint y: 256, endPoint x: 1336, endPoint y: 479, distance: 433.5
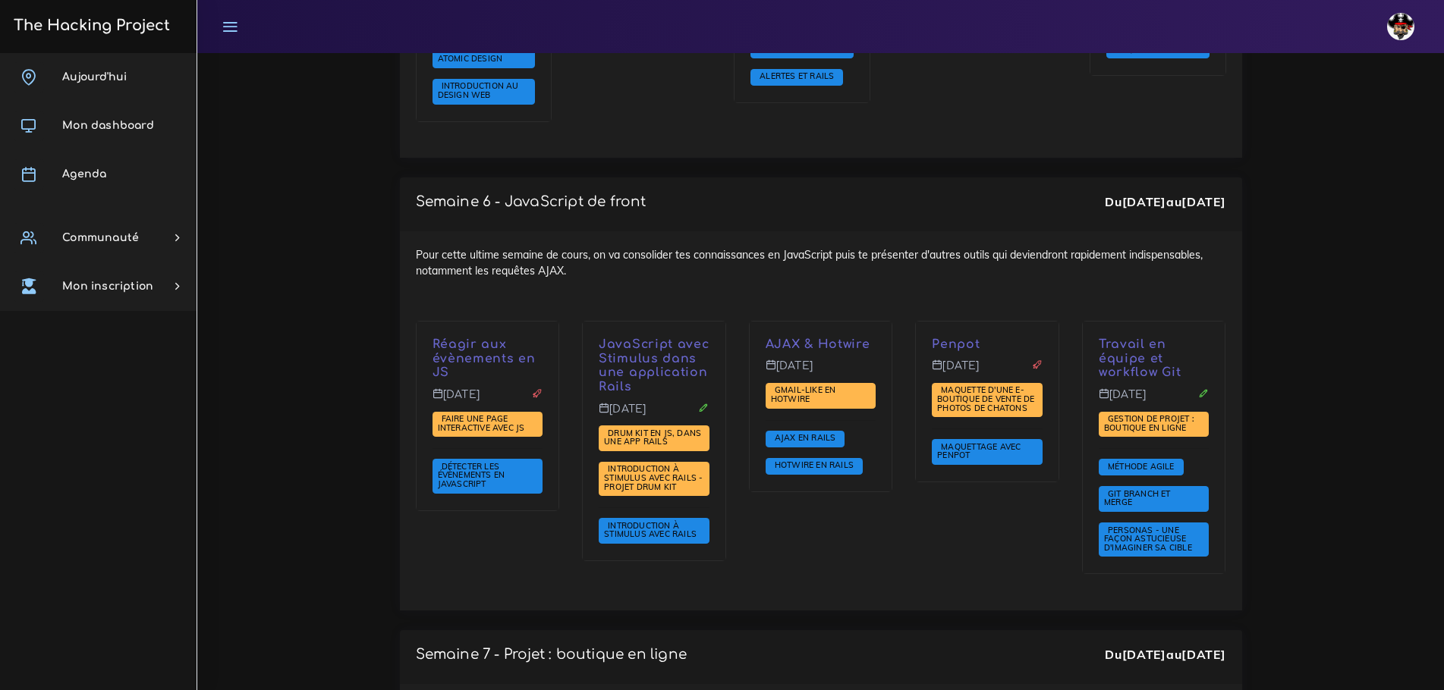
drag, startPoint x: 904, startPoint y: 442, endPoint x: 737, endPoint y: 202, distance: 293.2
click at [737, 231] on div "Pour cette ultime semaine de cours, on va consolider tes connaissances en JavaS…" at bounding box center [821, 420] width 842 height 379
drag, startPoint x: 945, startPoint y: 516, endPoint x: 911, endPoint y: 492, distance: 41.3
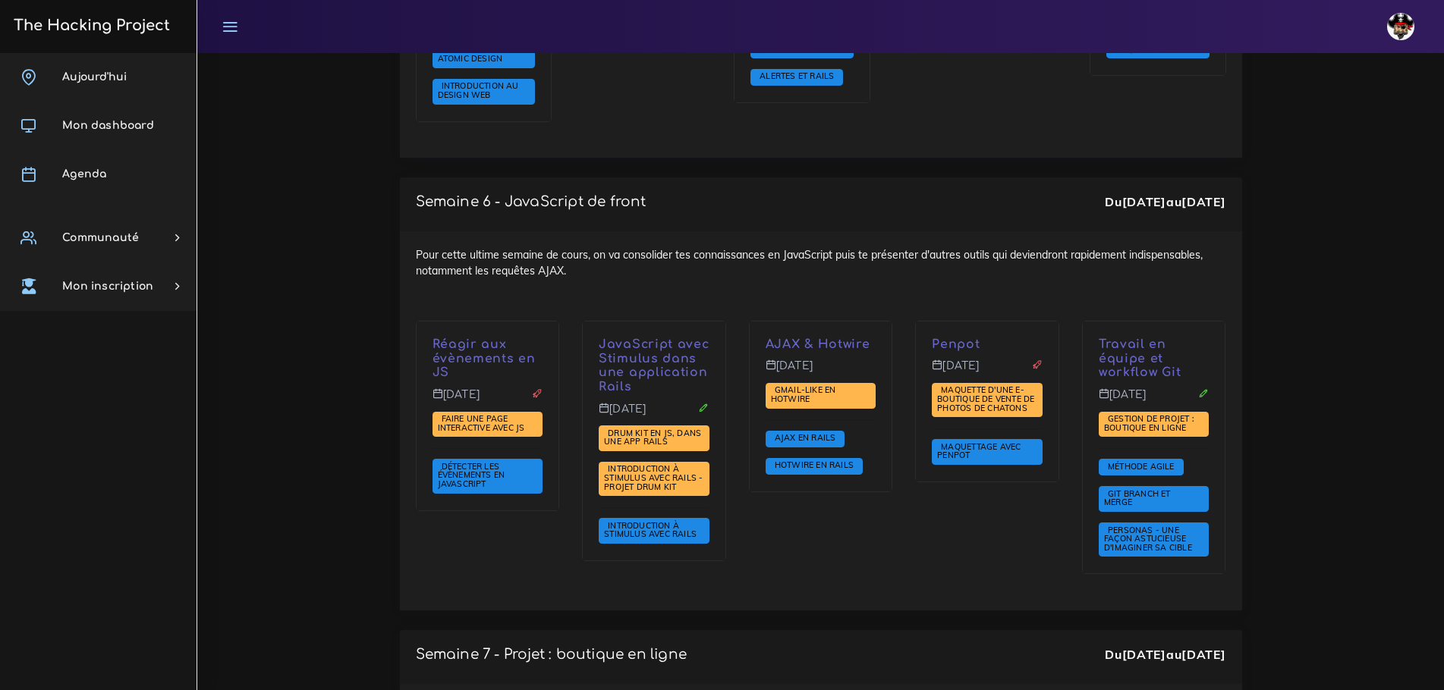
click at [940, 511] on div "Penpot Jeudi 30 oct. Maquette d'une e-boutique de vente de photos de chatons Ma…" at bounding box center [987, 458] width 167 height 274
drag, startPoint x: 740, startPoint y: 460, endPoint x: 445, endPoint y: 191, distance: 399.0
click at [445, 231] on div "Pour cette ultime semaine de cours, on va consolider tes connaissances en JavaS…" at bounding box center [821, 420] width 842 height 379
drag, startPoint x: 513, startPoint y: 467, endPoint x: 522, endPoint y: 464, distance: 9.6
click at [513, 467] on div "Réagir aux évènements en JS Lundi 27 oct. Faire une page interactive avec JS Dé…" at bounding box center [487, 458] width 167 height 274
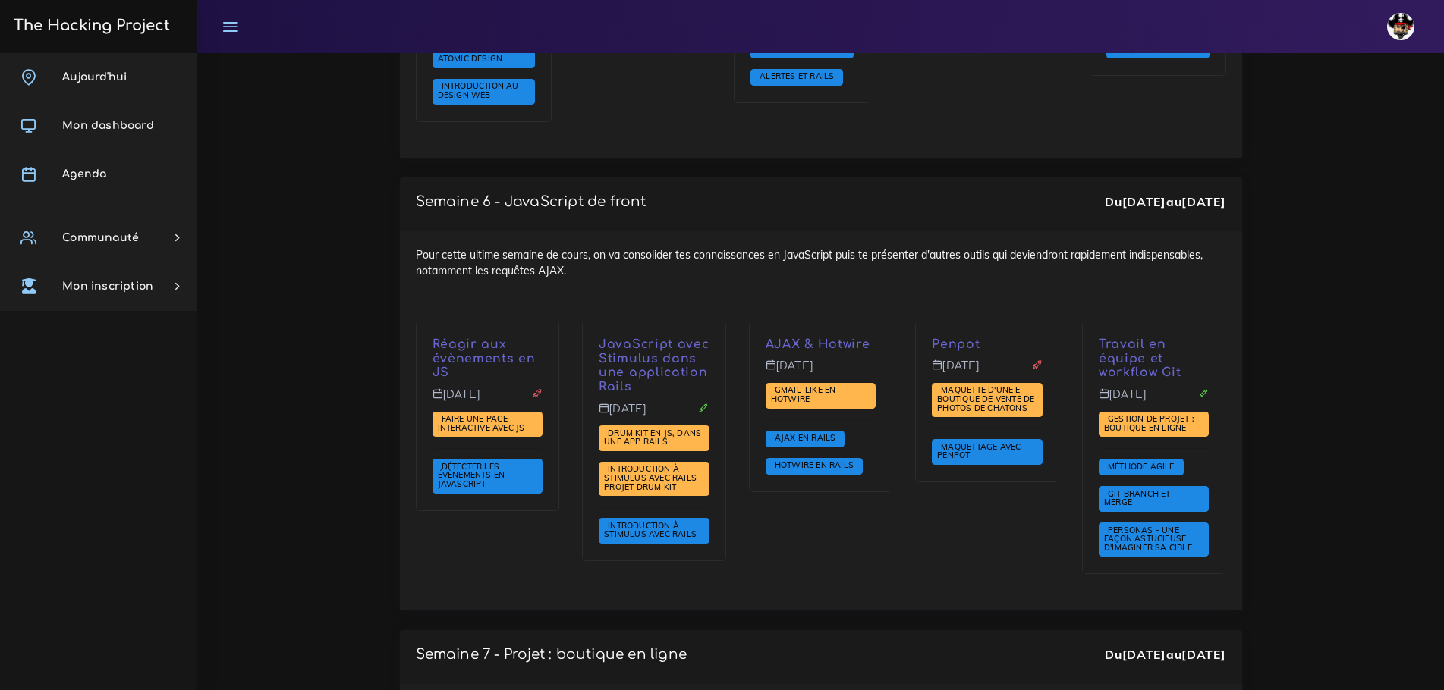
click at [493, 231] on div "Pour cette ultime semaine de cours, on va consolider tes connaissances en JavaS…" at bounding box center [821, 420] width 842 height 379
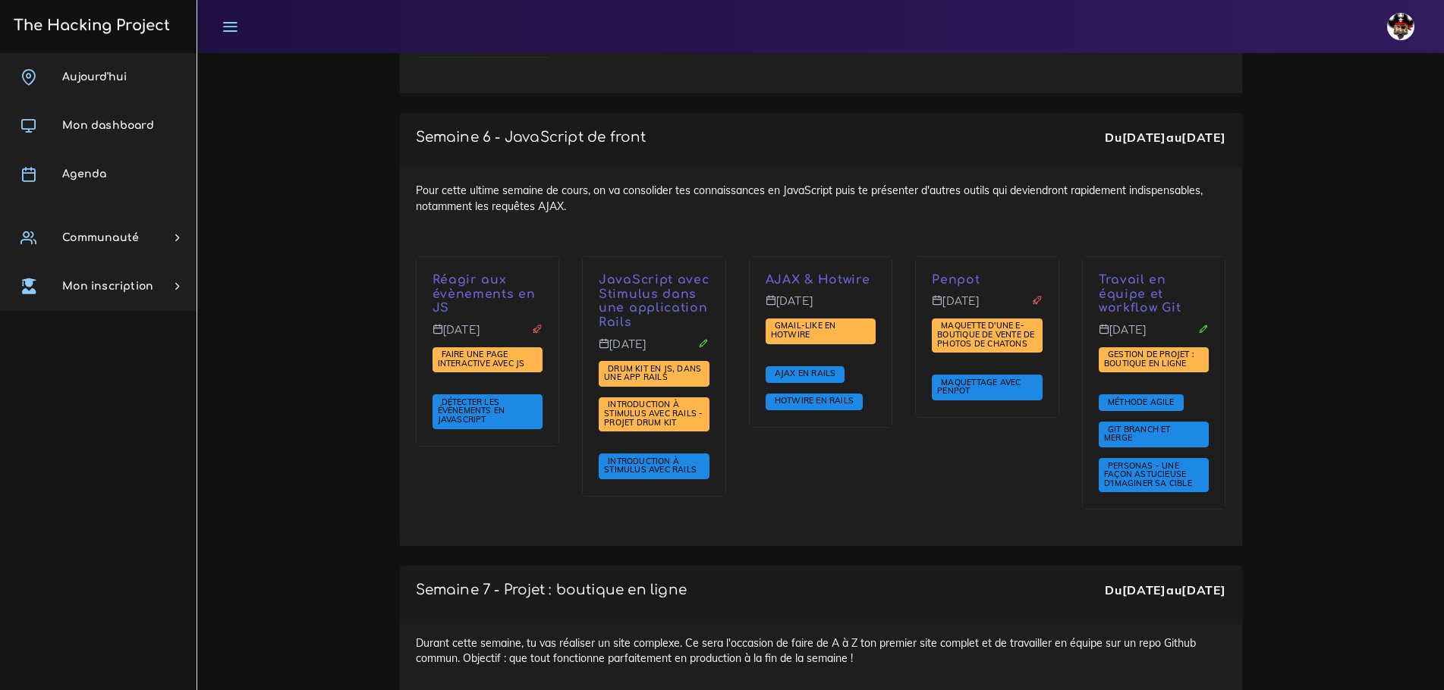
scroll to position [4476, 0]
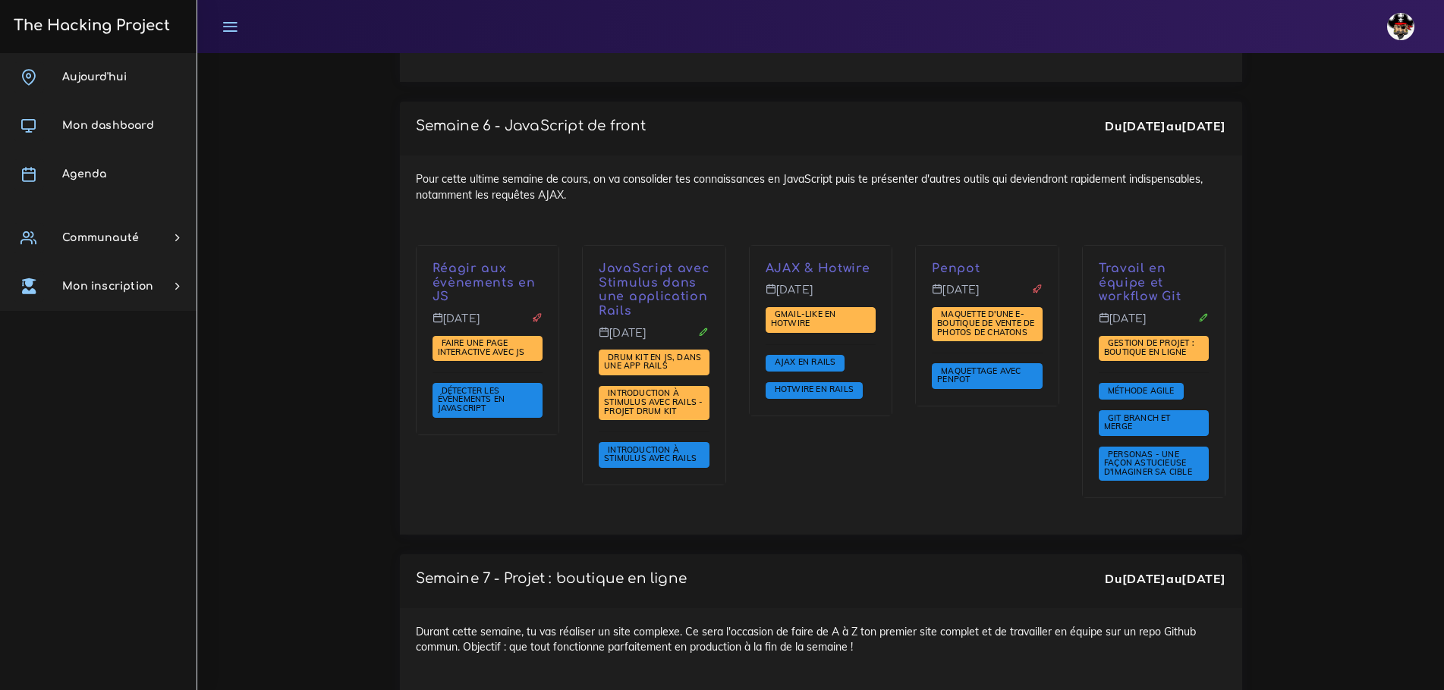
click at [950, 464] on div "Semaine 6 - JavaScript de front Du 27 oct. au 31 oct. Pour cette ultime semaine…" at bounding box center [820, 328] width 865 height 453
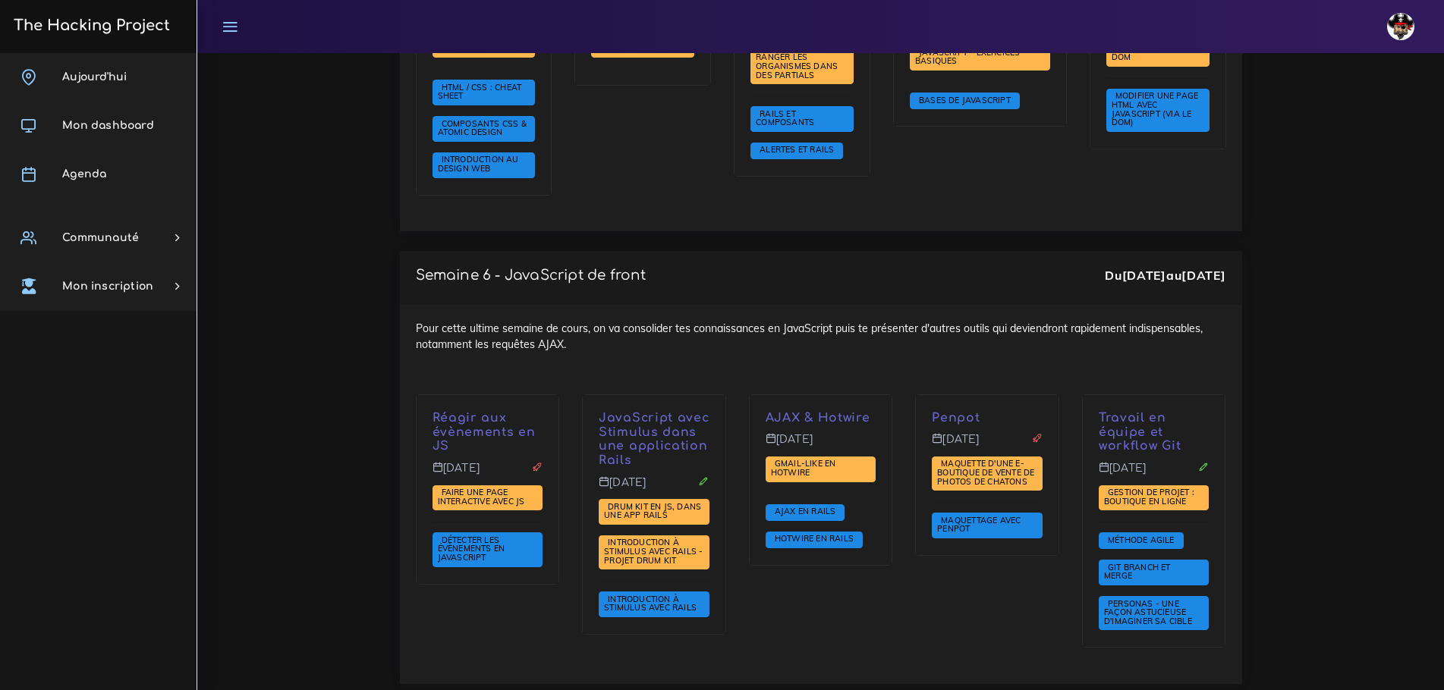
scroll to position [4324, 0]
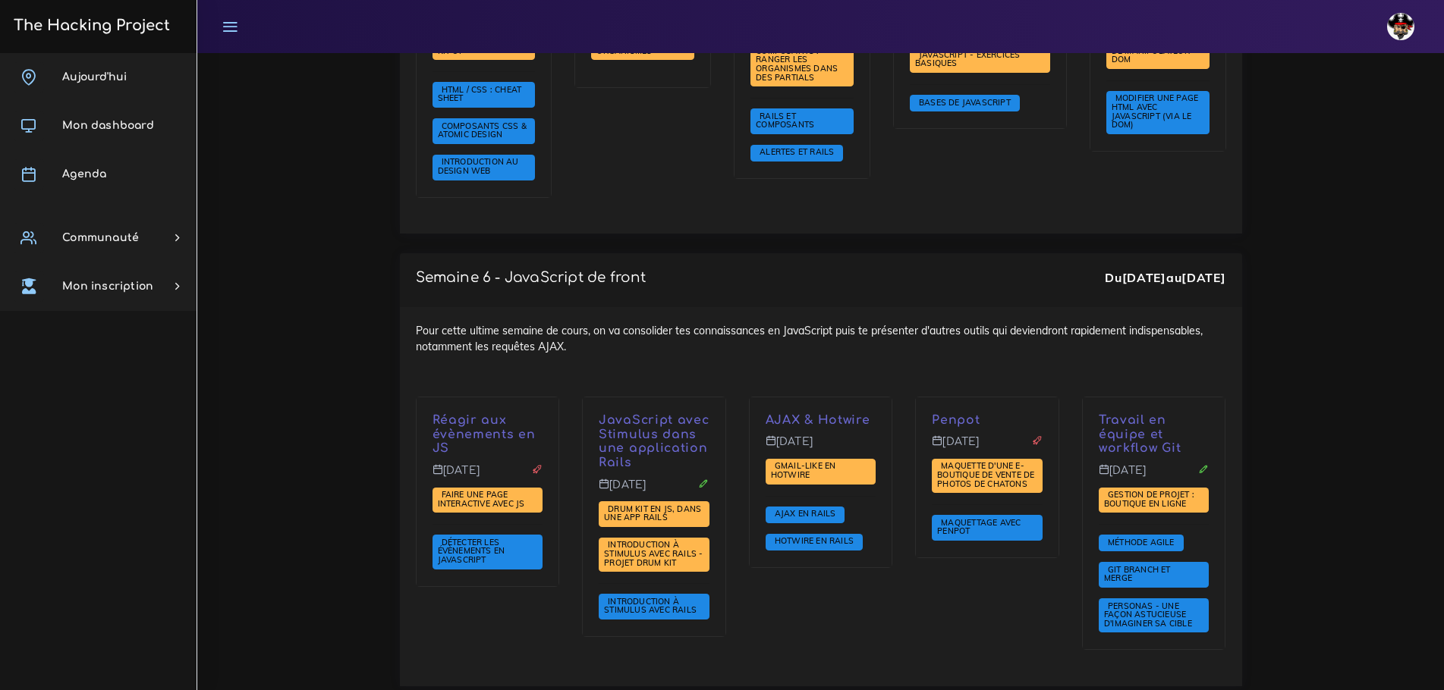
drag, startPoint x: 926, startPoint y: 318, endPoint x: 1250, endPoint y: 551, distance: 399.0
click at [1252, 553] on div "Semaine 6 - JavaScript de front Du 27 oct. au 31 oct. Pour cette ultime semaine…" at bounding box center [820, 479] width 865 height 453
click at [995, 510] on div "Penpot Jeudi 30 oct. Maquette d'une e-boutique de vente de photos de chatons Ma…" at bounding box center [987, 534] width 167 height 274
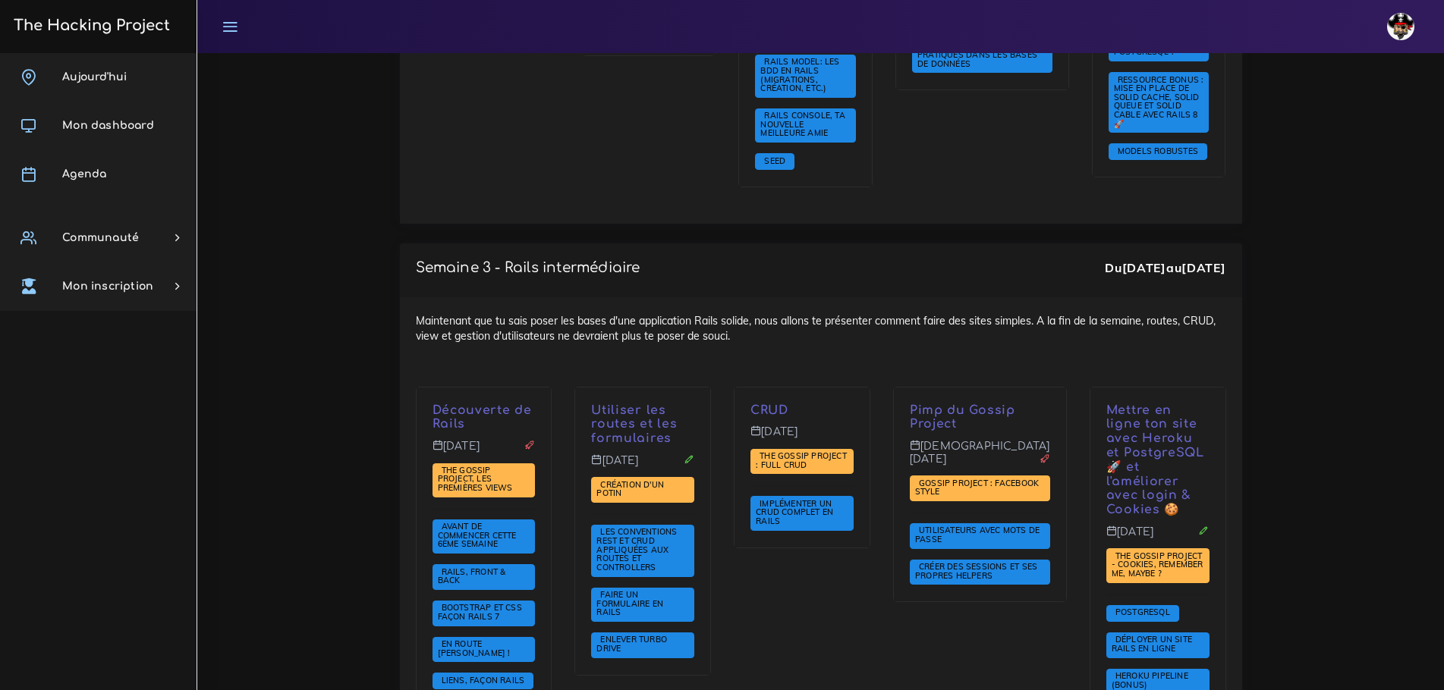
scroll to position [2883, 0]
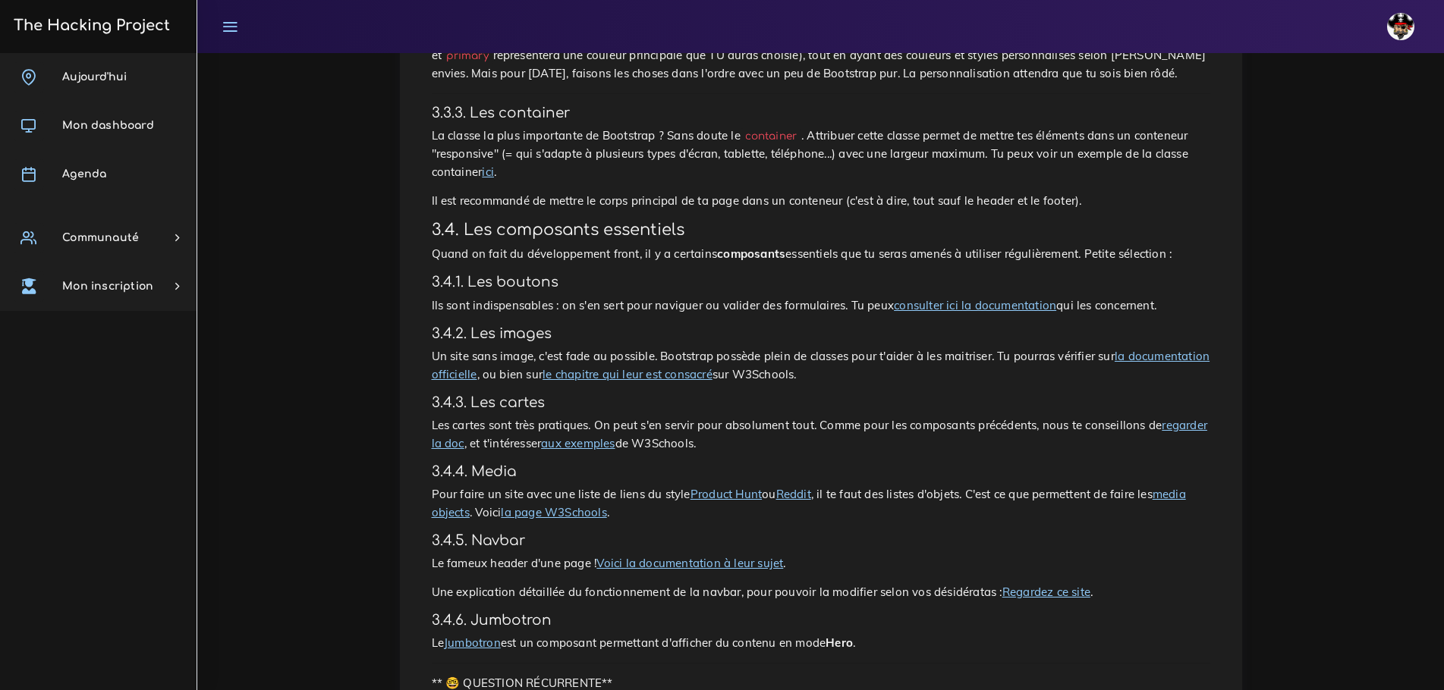
scroll to position [2655, 0]
